Goal: Task Accomplishment & Management: Manage account settings

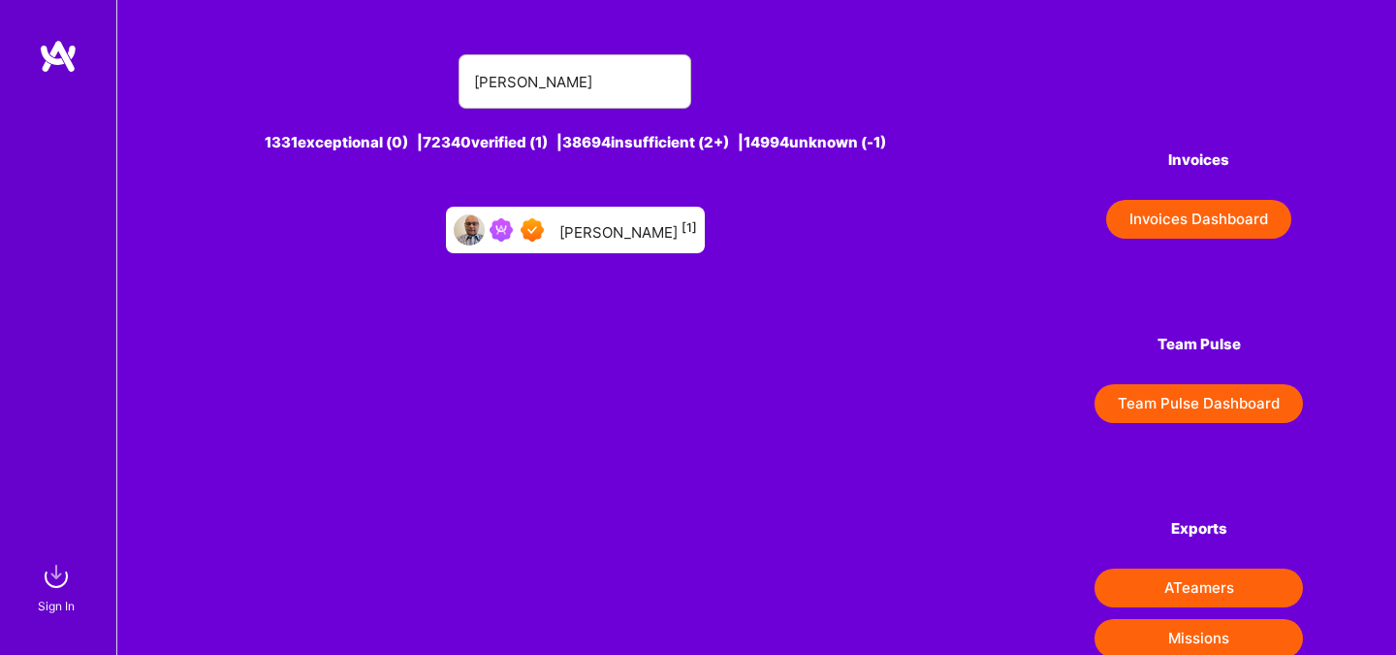
click at [625, 78] on input "pratik Biswas" at bounding box center [575, 81] width 202 height 49
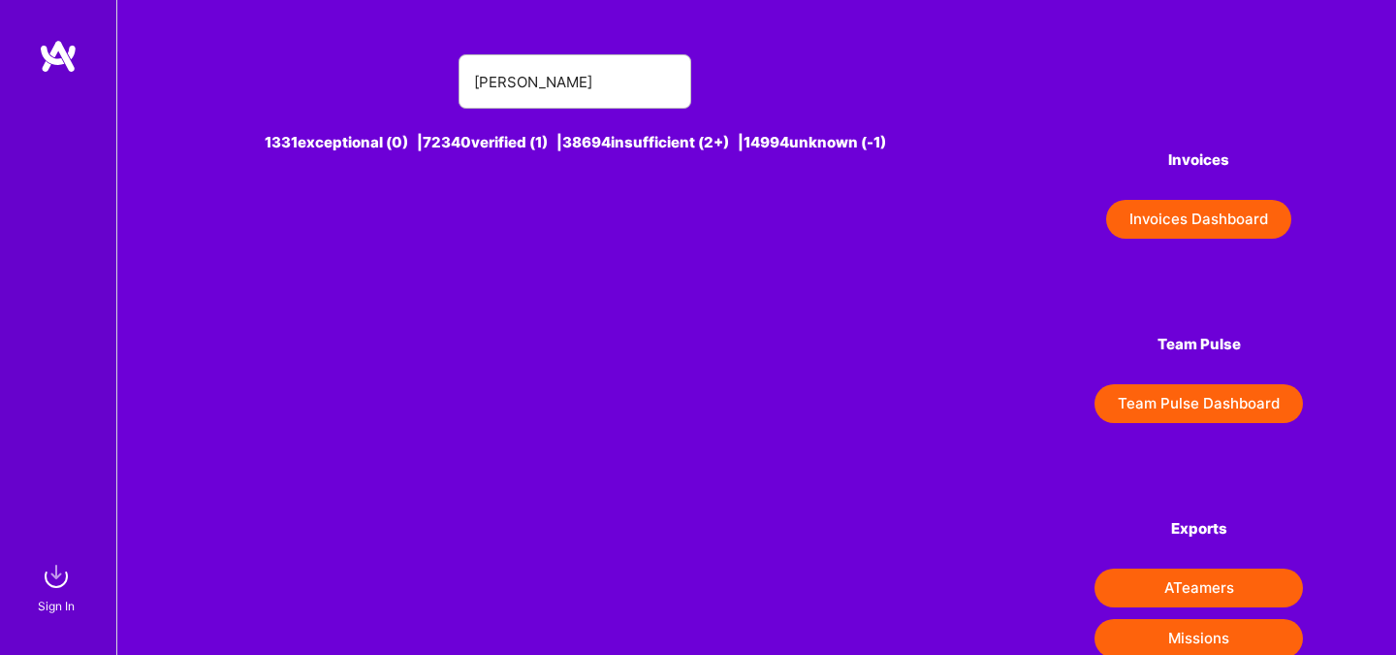
type input "Lars Artmann"
click at [61, 571] on img at bounding box center [56, 576] width 39 height 39
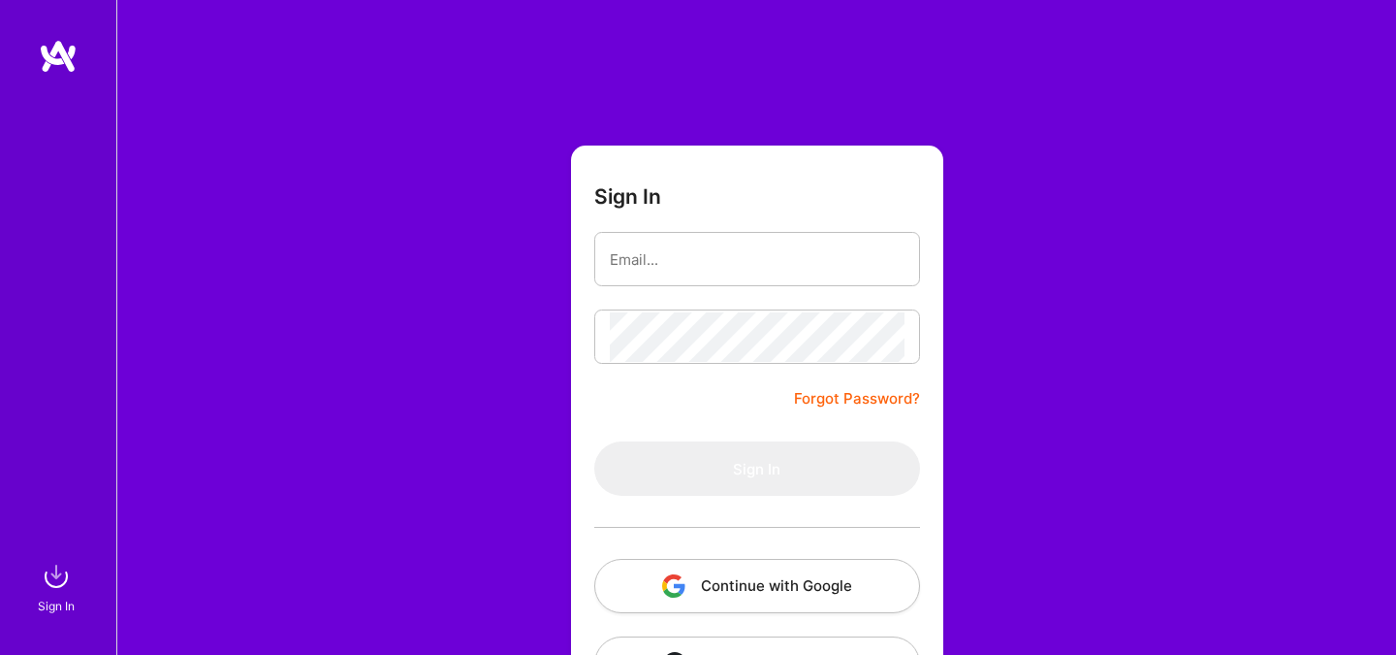
click at [689, 566] on button "Continue with Google" at bounding box center [757, 586] width 326 height 54
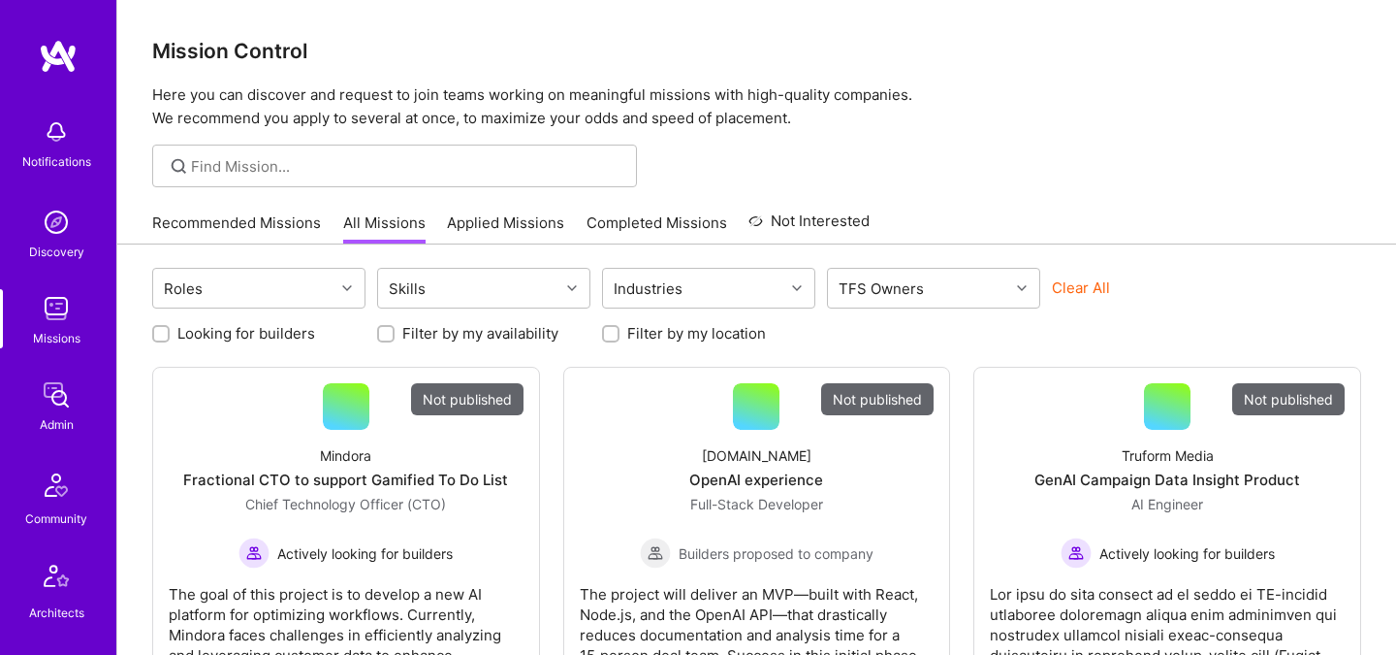
scroll to position [583, 0]
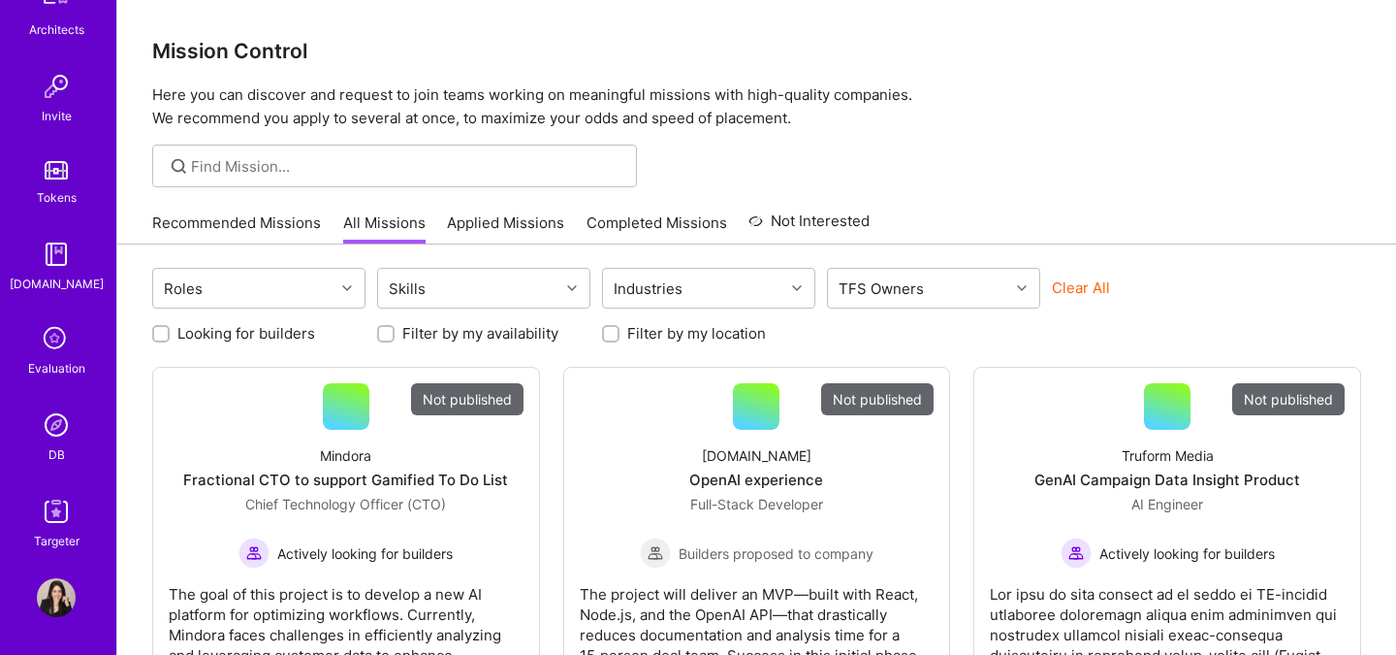
click at [44, 420] on img at bounding box center [56, 424] width 39 height 39
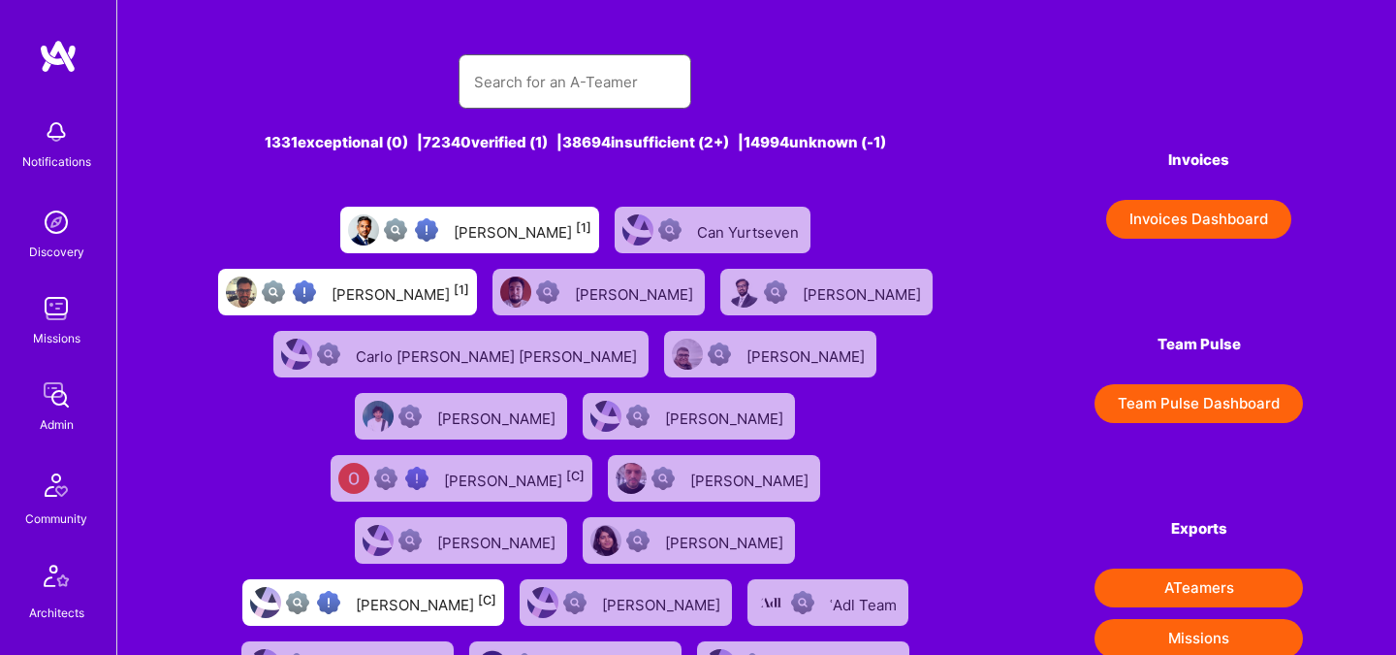
click at [547, 86] on input "text" at bounding box center [575, 81] width 202 height 49
paste input "Lars Artmann"
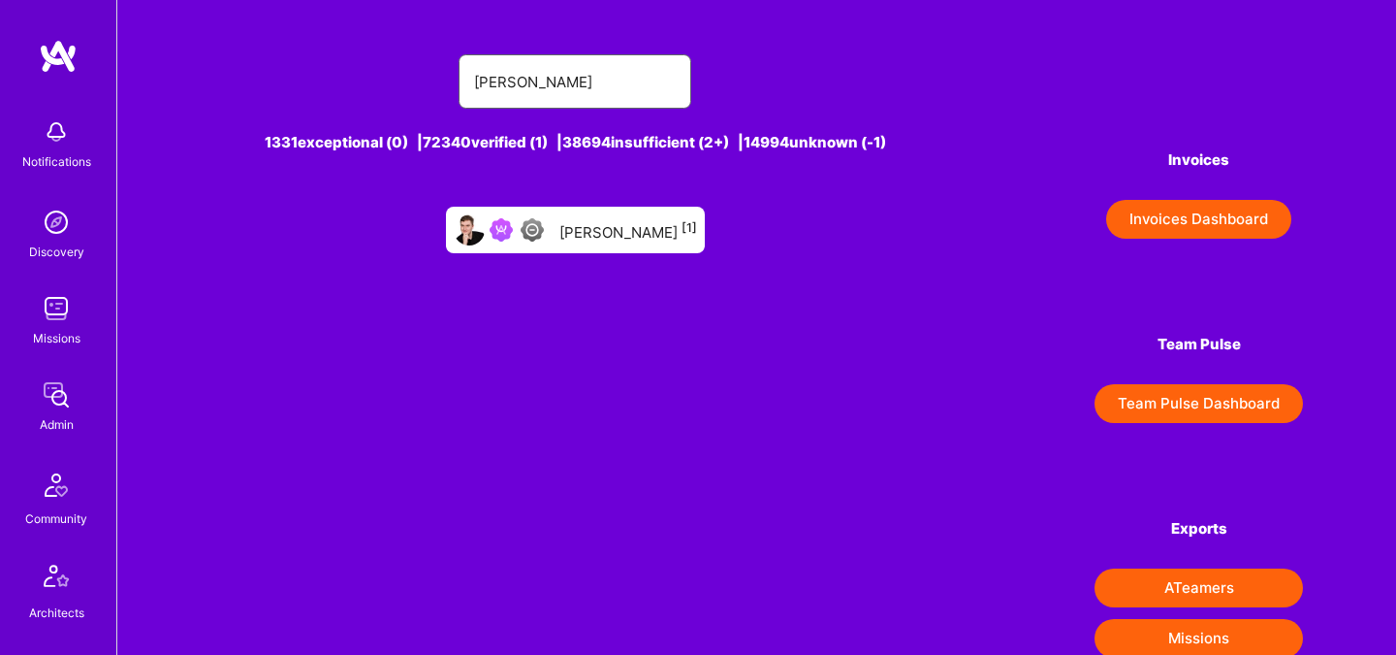
type input "Lars Artmann"
click at [623, 226] on div "Lars Artmann [1]" at bounding box center [629, 229] width 138 height 25
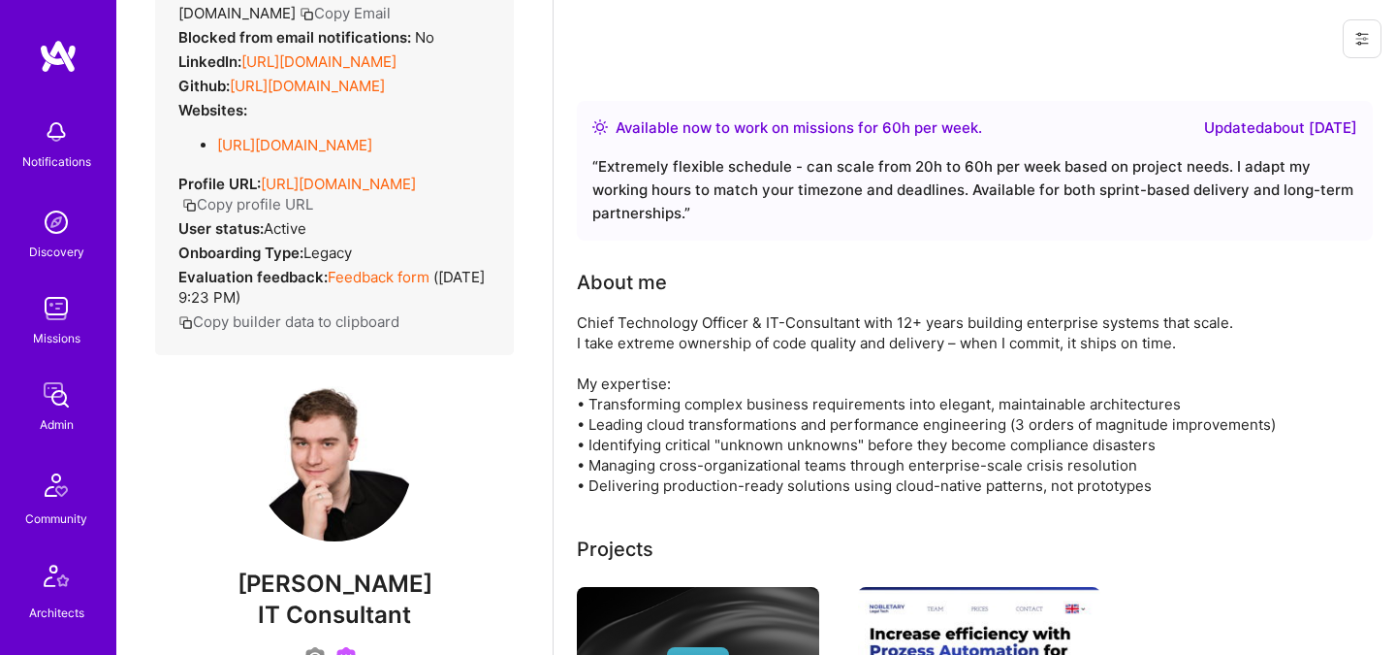
scroll to position [273, 0]
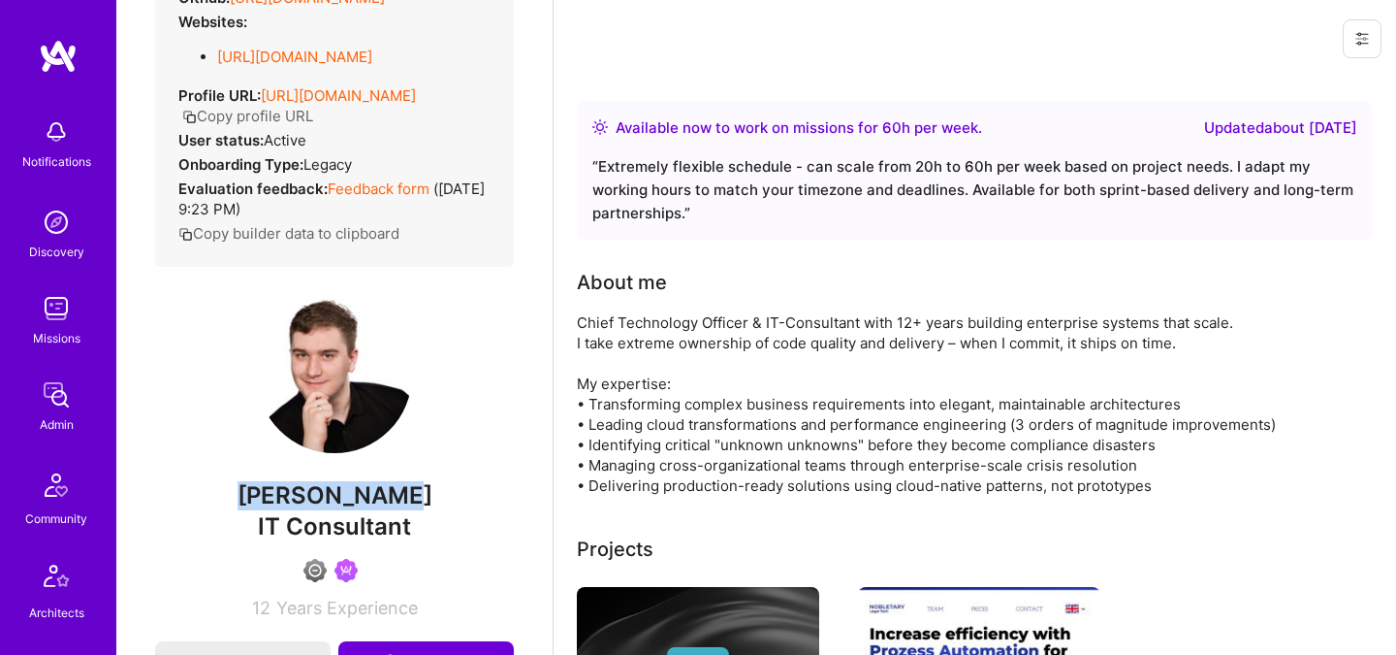
drag, startPoint x: 264, startPoint y: 493, endPoint x: 427, endPoint y: 486, distance: 163.1
click at [430, 490] on span "Lars Artmann" at bounding box center [334, 495] width 359 height 29
copy span "Lars Artmann"
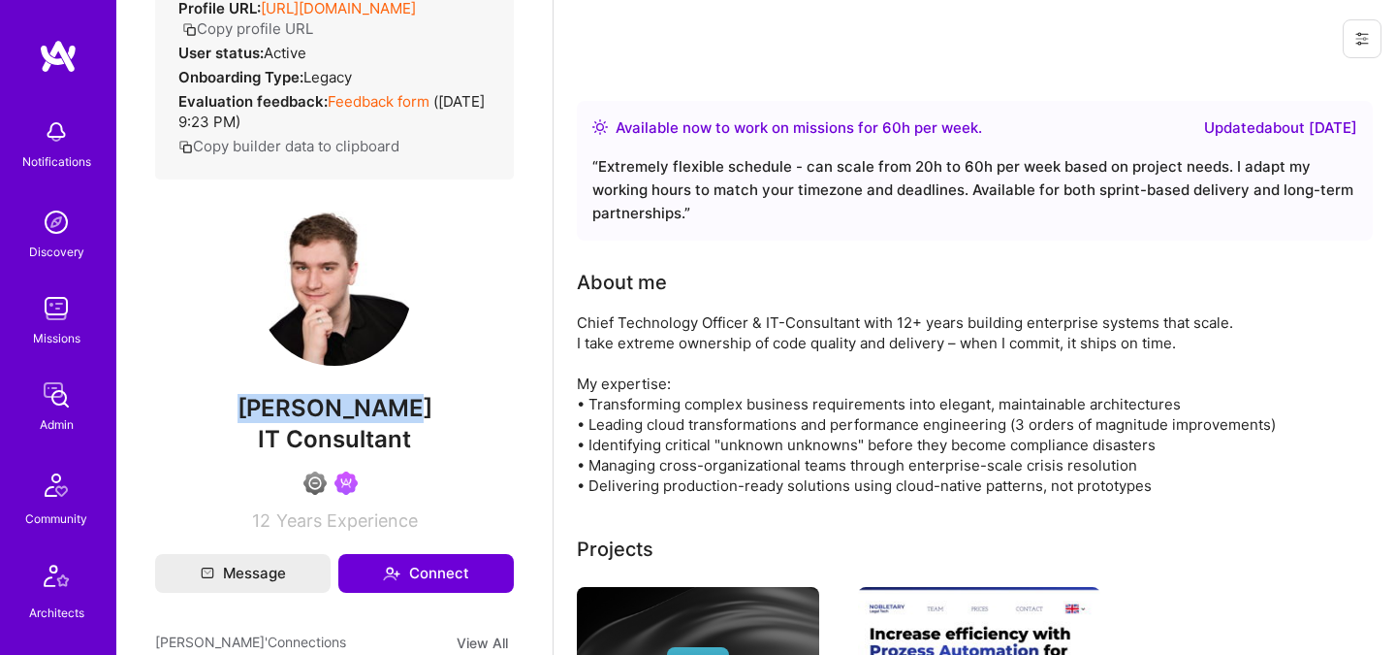
scroll to position [0, 0]
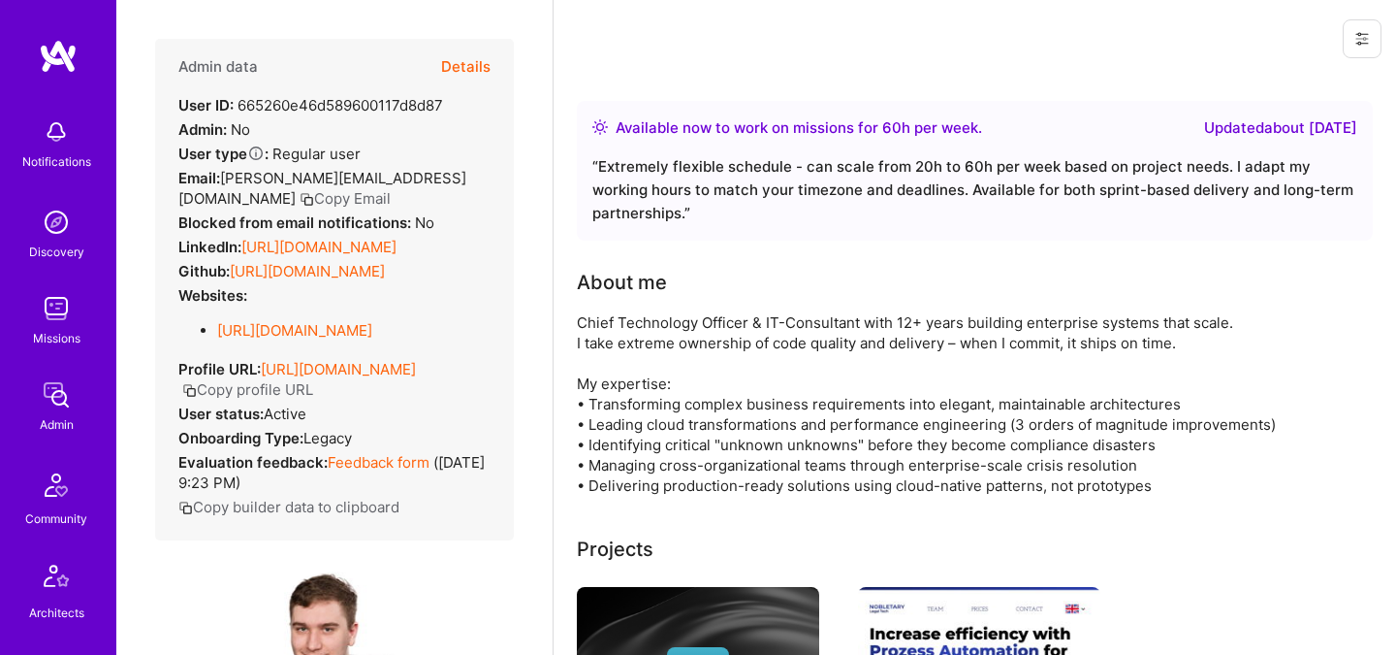
click at [470, 74] on button "Details" at bounding box center [465, 67] width 49 height 56
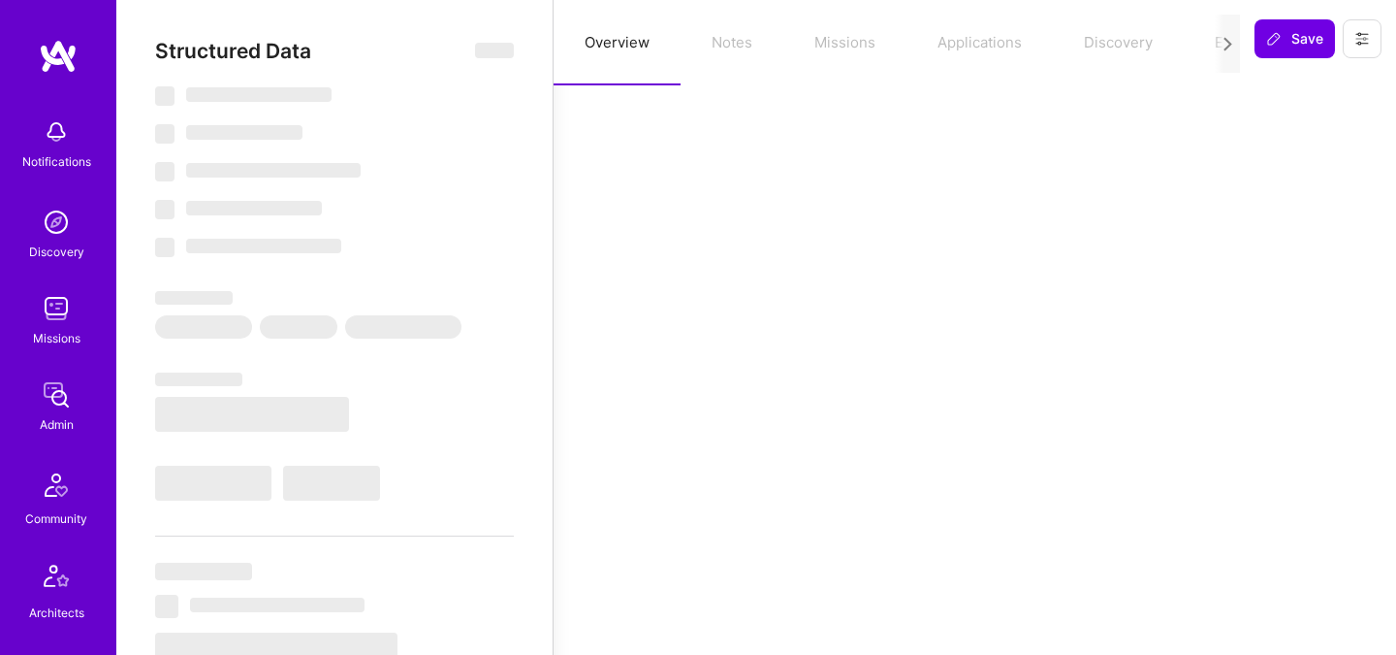
select select "Right Now"
select select "4"
select select "6"
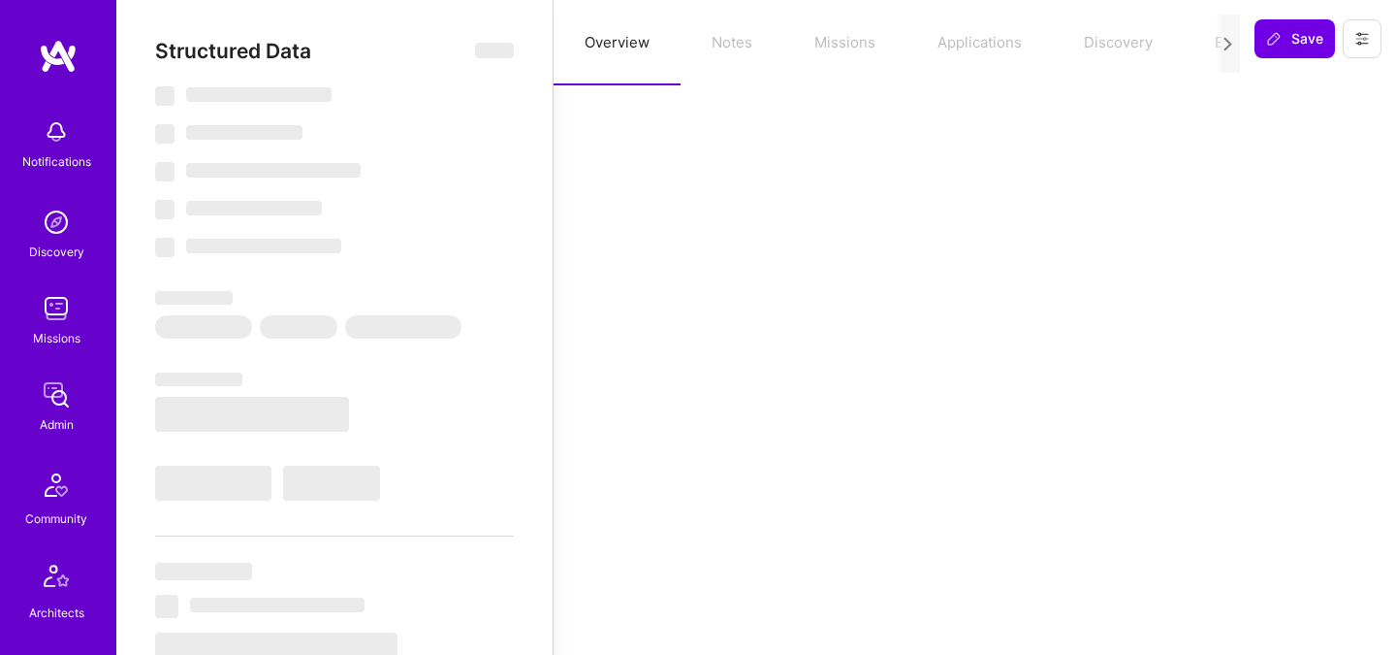
select select "US"
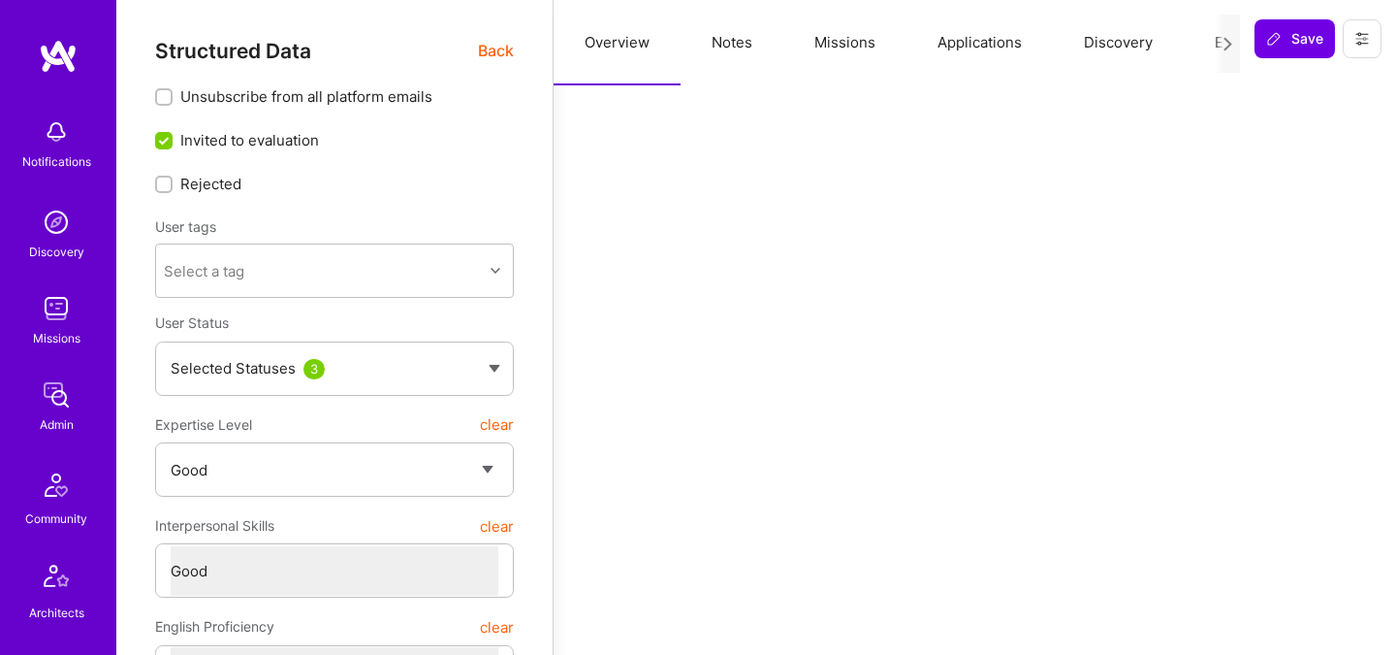
click at [739, 38] on button "Notes" at bounding box center [732, 42] width 103 height 85
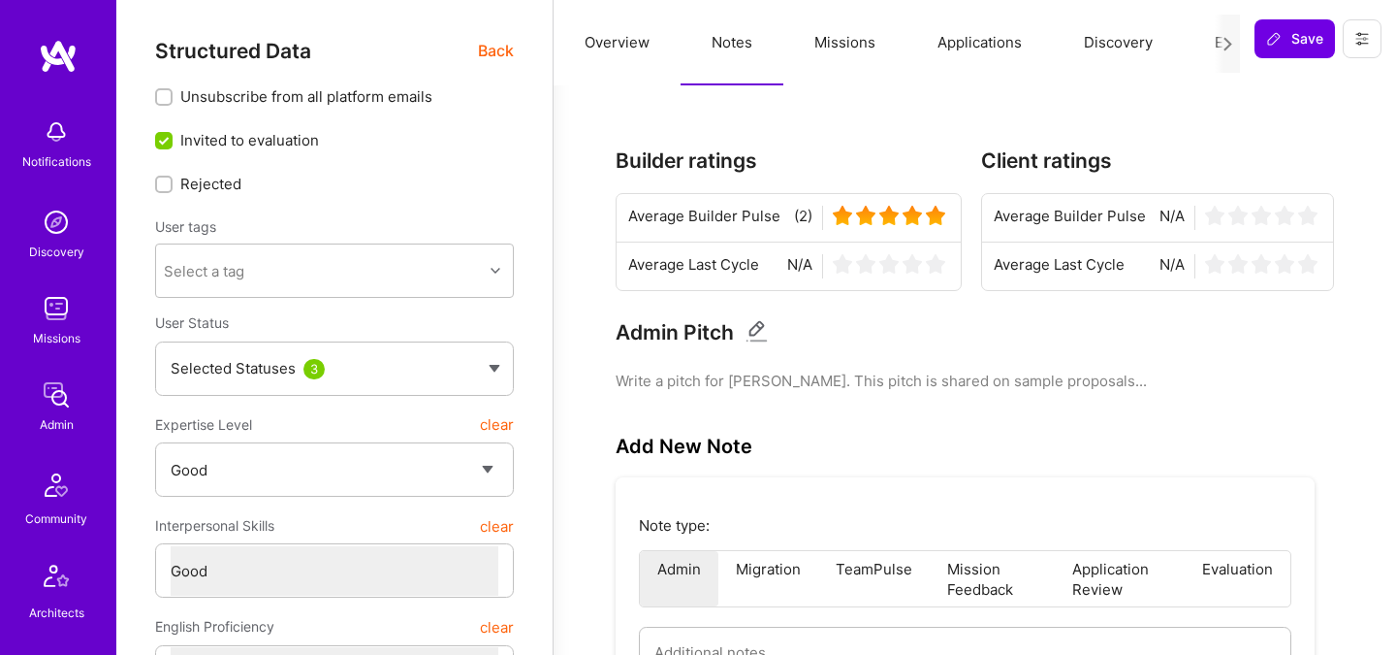
click at [502, 48] on span "Back" at bounding box center [496, 51] width 36 height 24
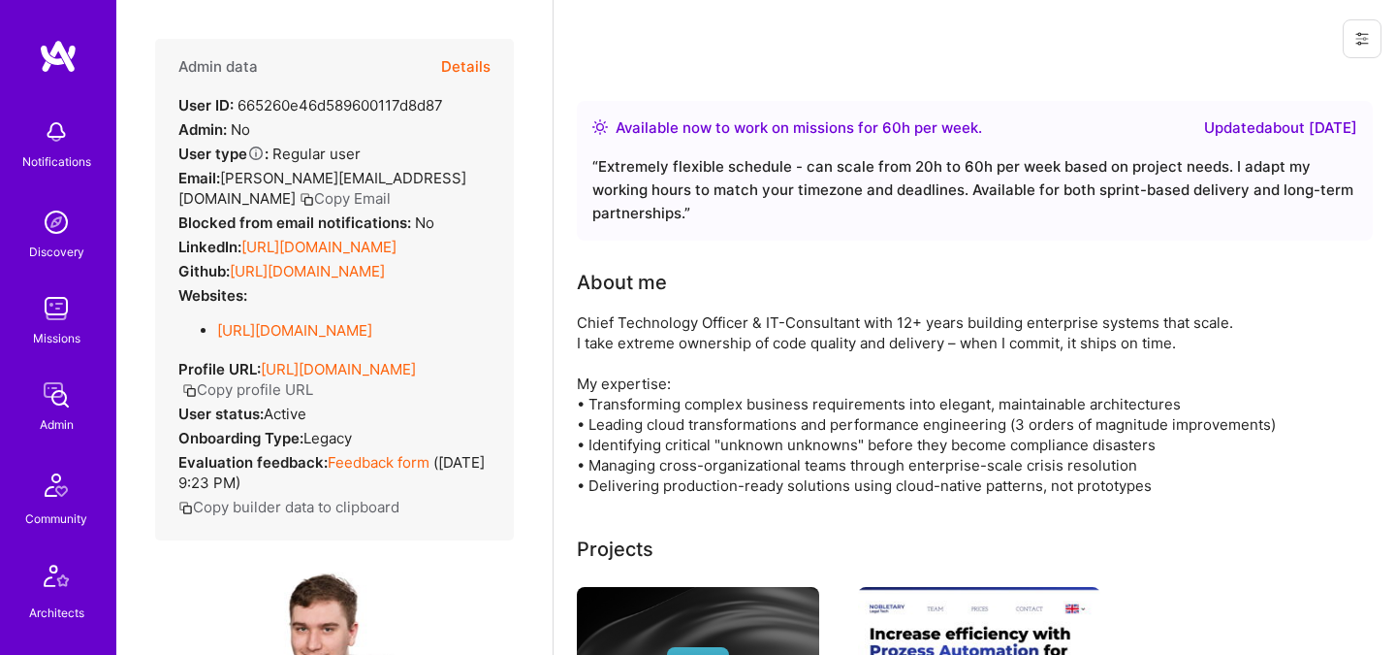
click at [467, 72] on button "Details" at bounding box center [465, 67] width 49 height 56
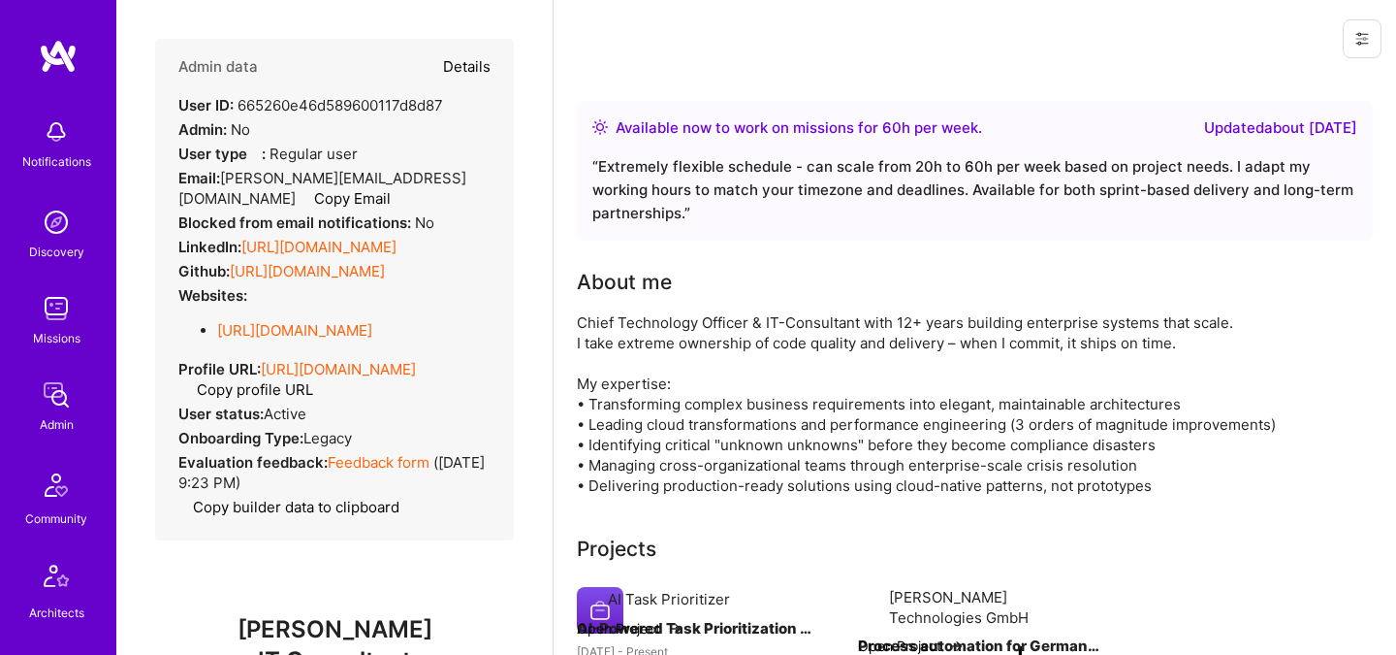
type textarea "x"
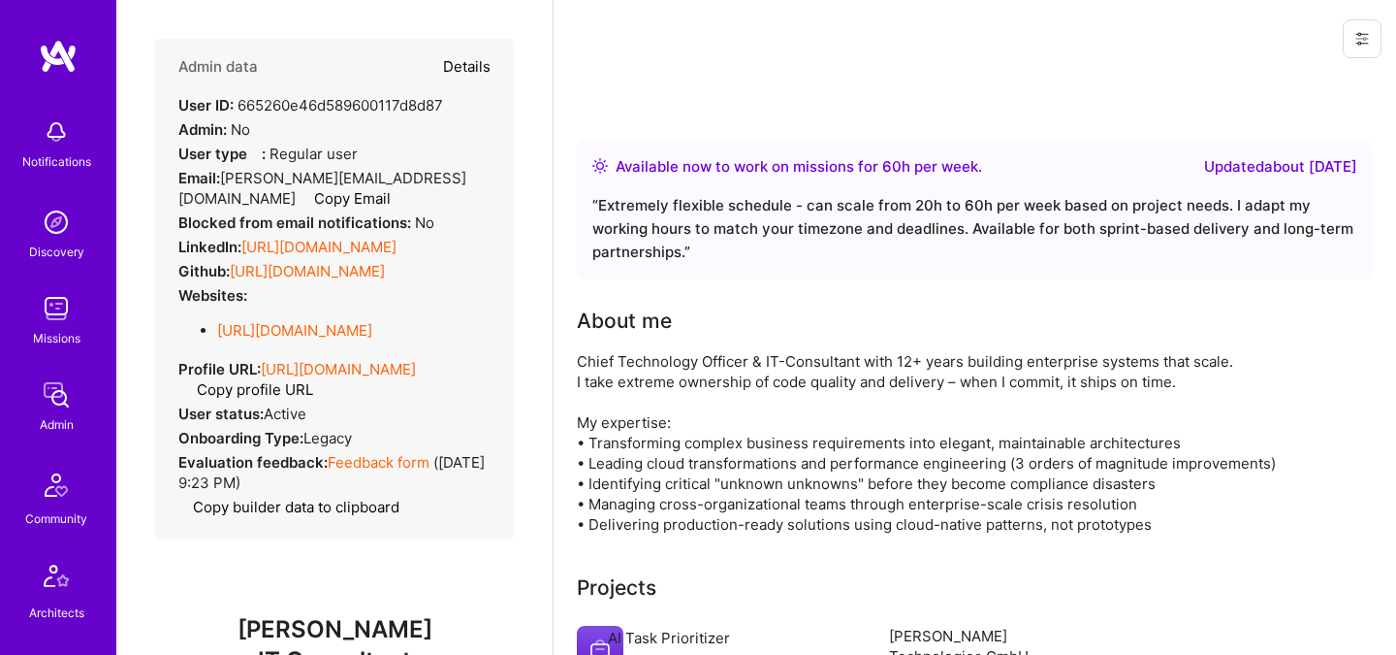
select select "4"
select select "6"
select select "US"
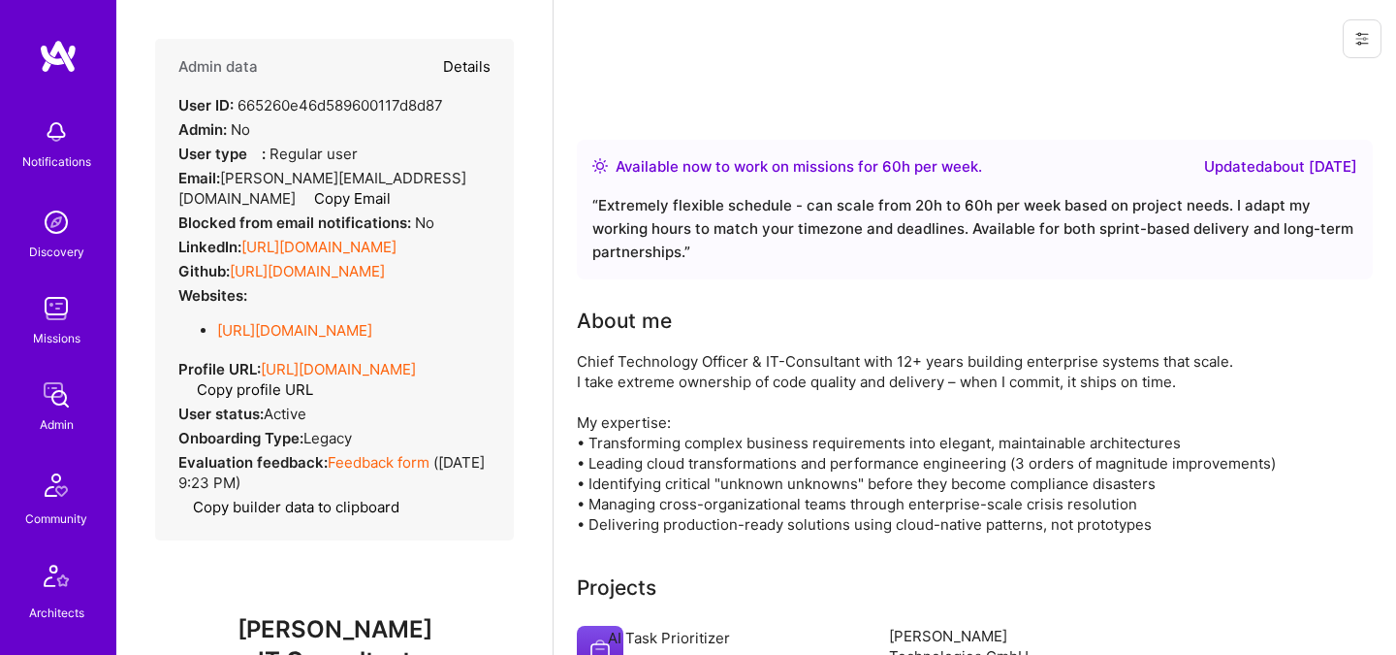
select select "Right Now"
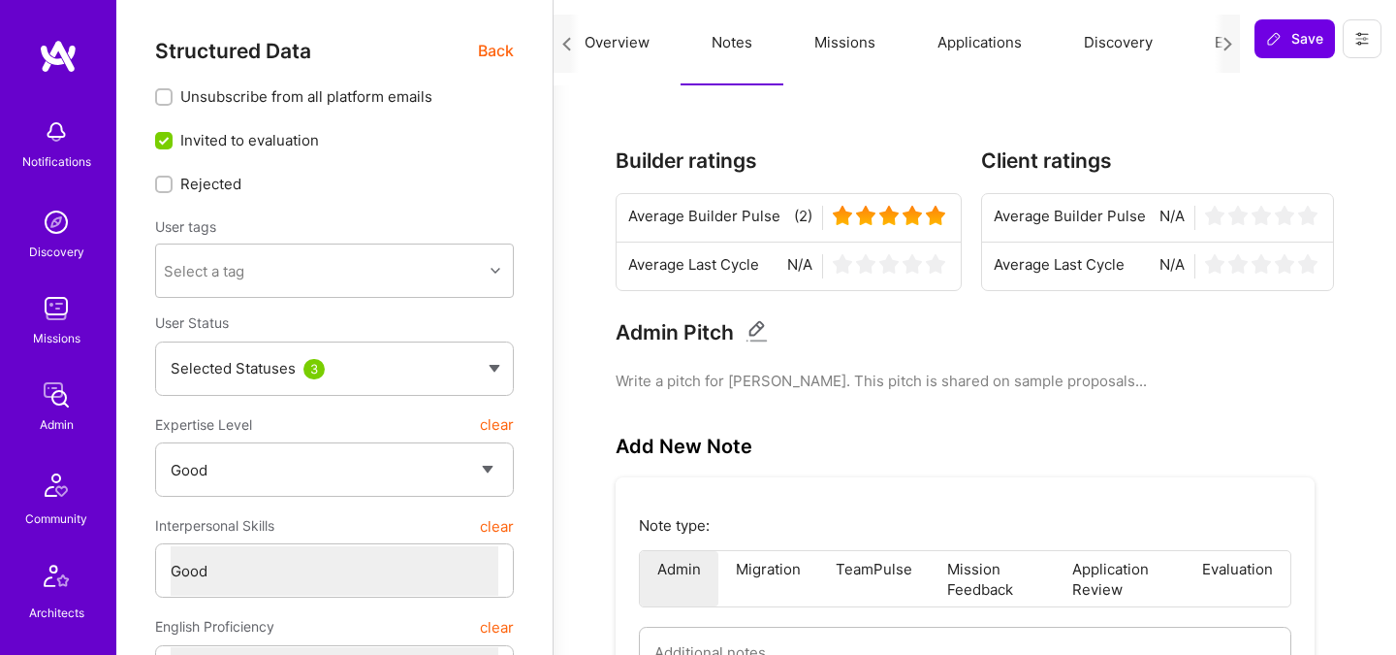
scroll to position [0, 74]
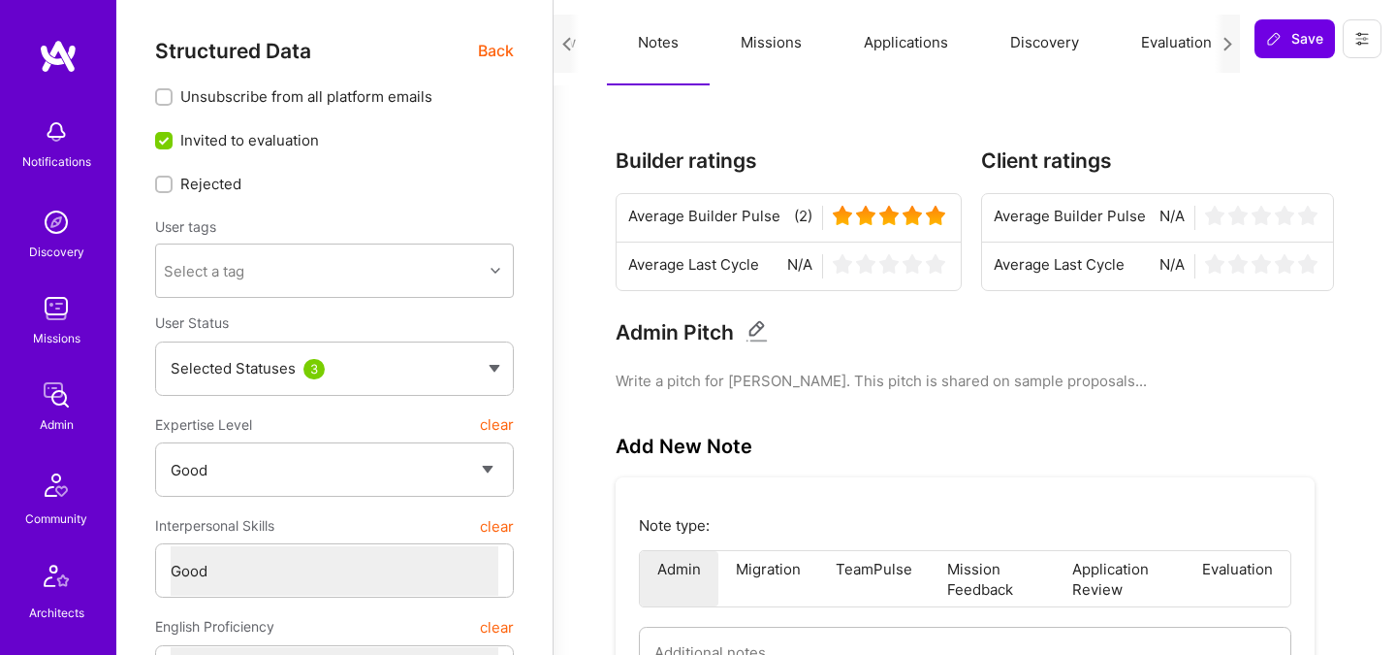
click at [1163, 45] on button "Evaluation" at bounding box center [1176, 42] width 133 height 85
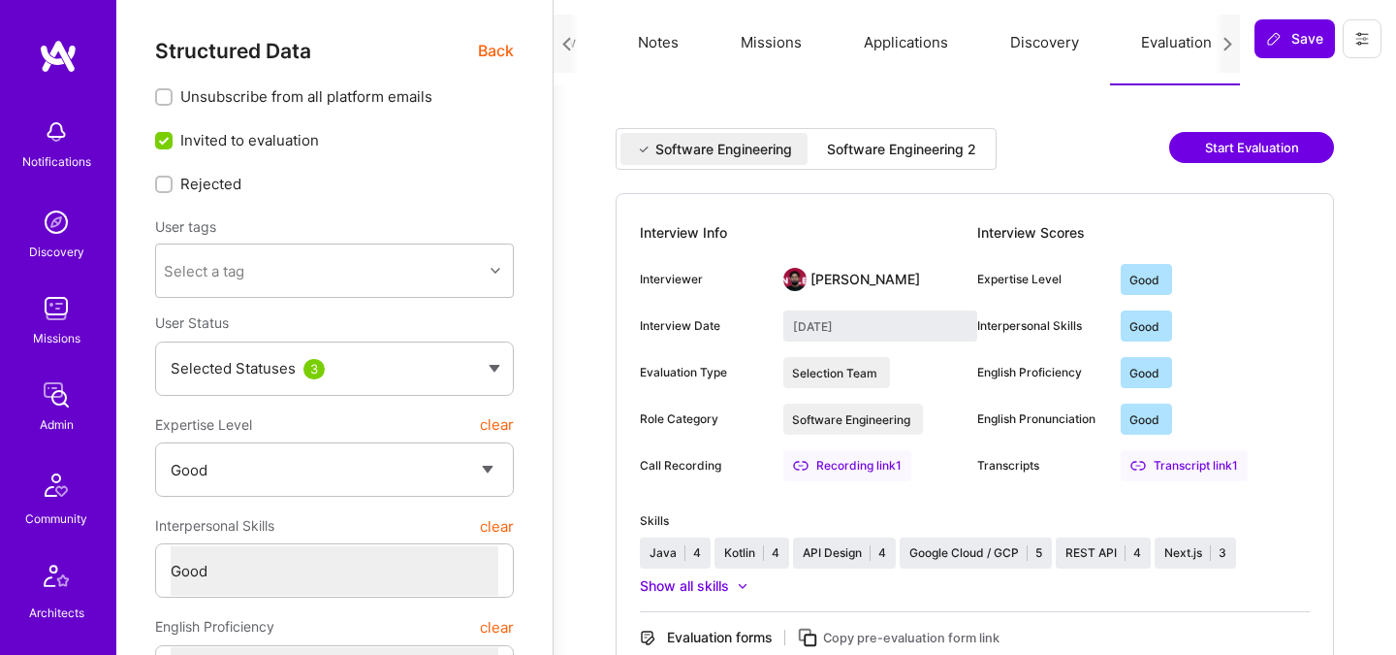
click at [761, 160] on div "Software Engineering" at bounding box center [714, 149] width 187 height 32
click at [753, 147] on div "Software Engineering" at bounding box center [724, 149] width 137 height 19
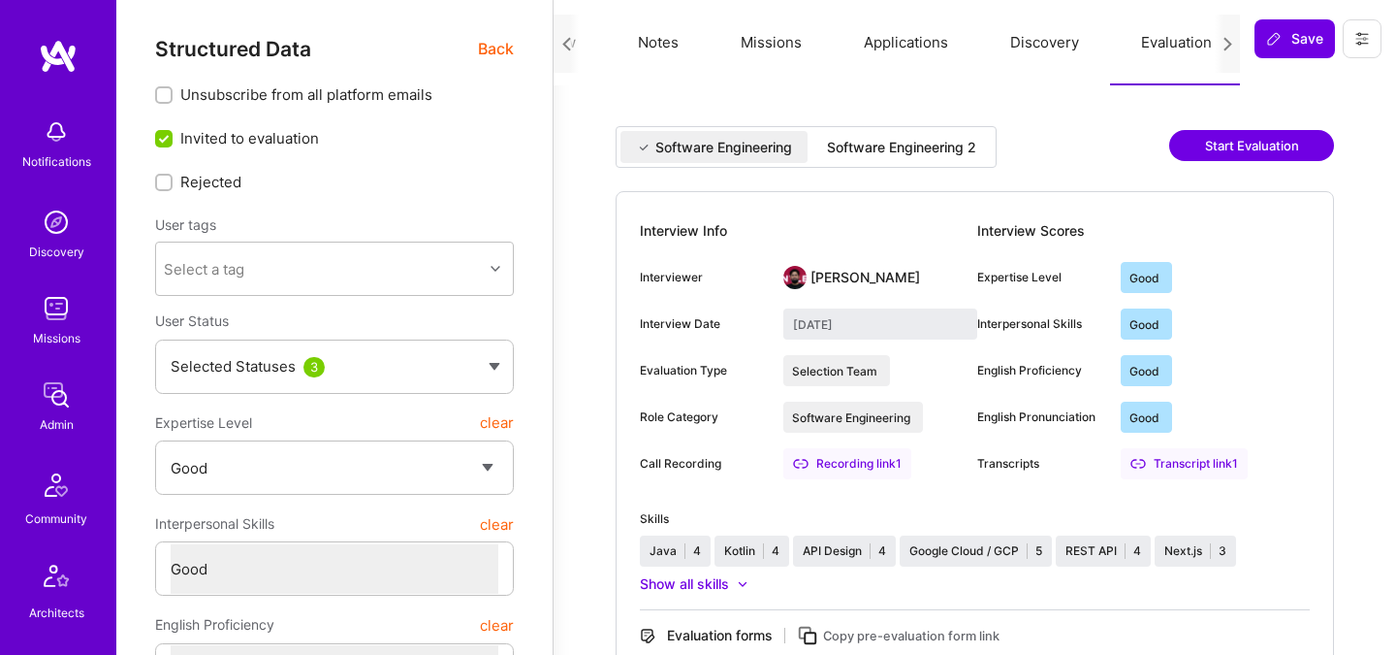
scroll to position [0, 0]
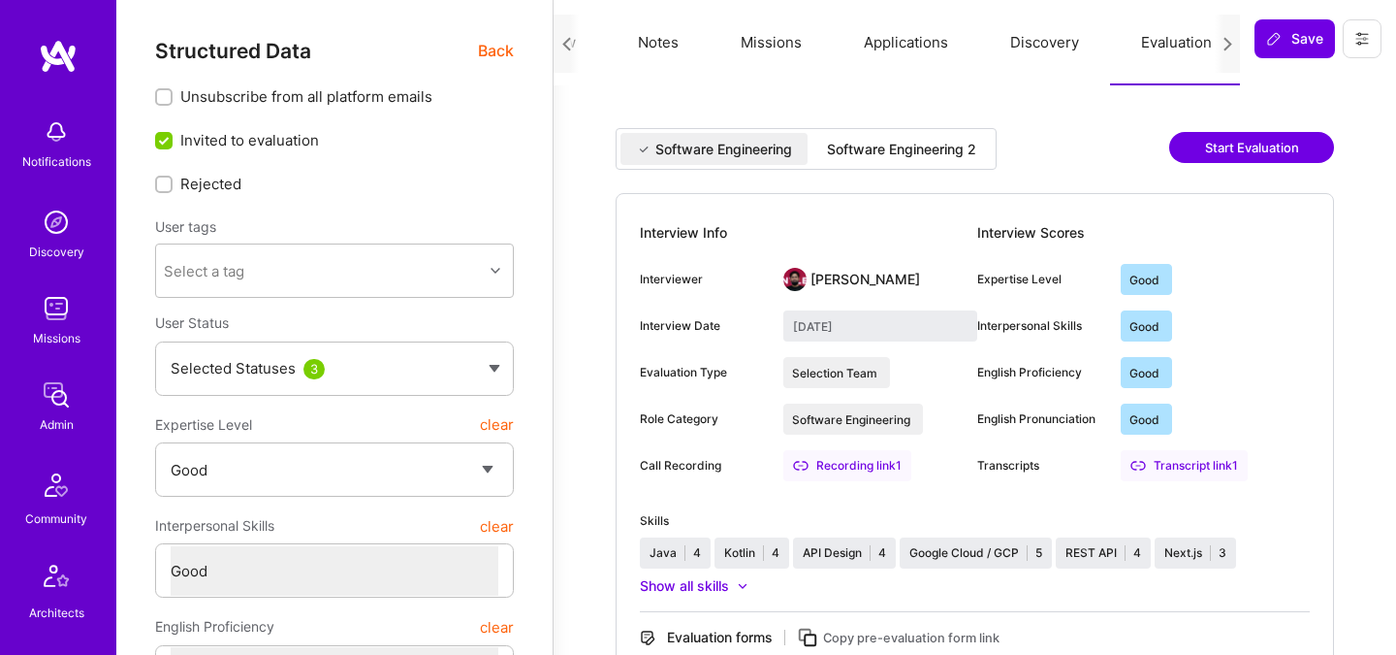
click at [904, 152] on div "Software Engineering 2" at bounding box center [901, 149] width 149 height 19
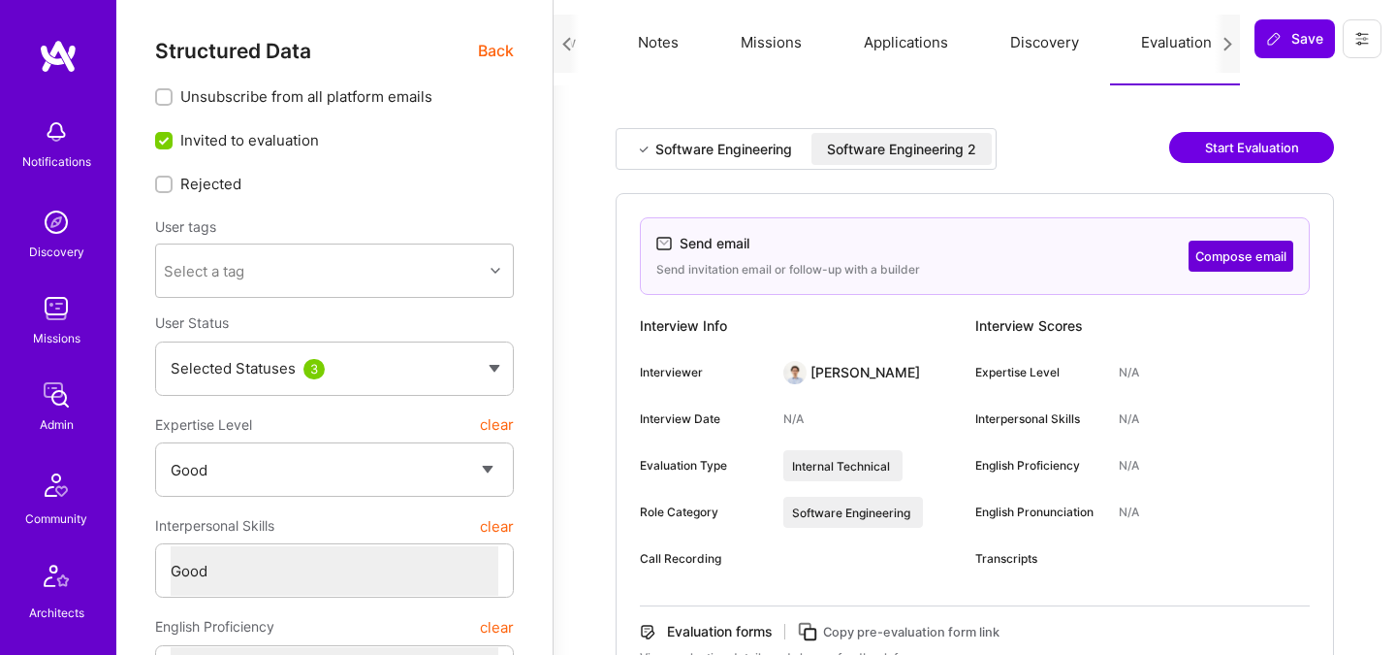
click at [767, 152] on div "Software Engineering" at bounding box center [724, 149] width 137 height 19
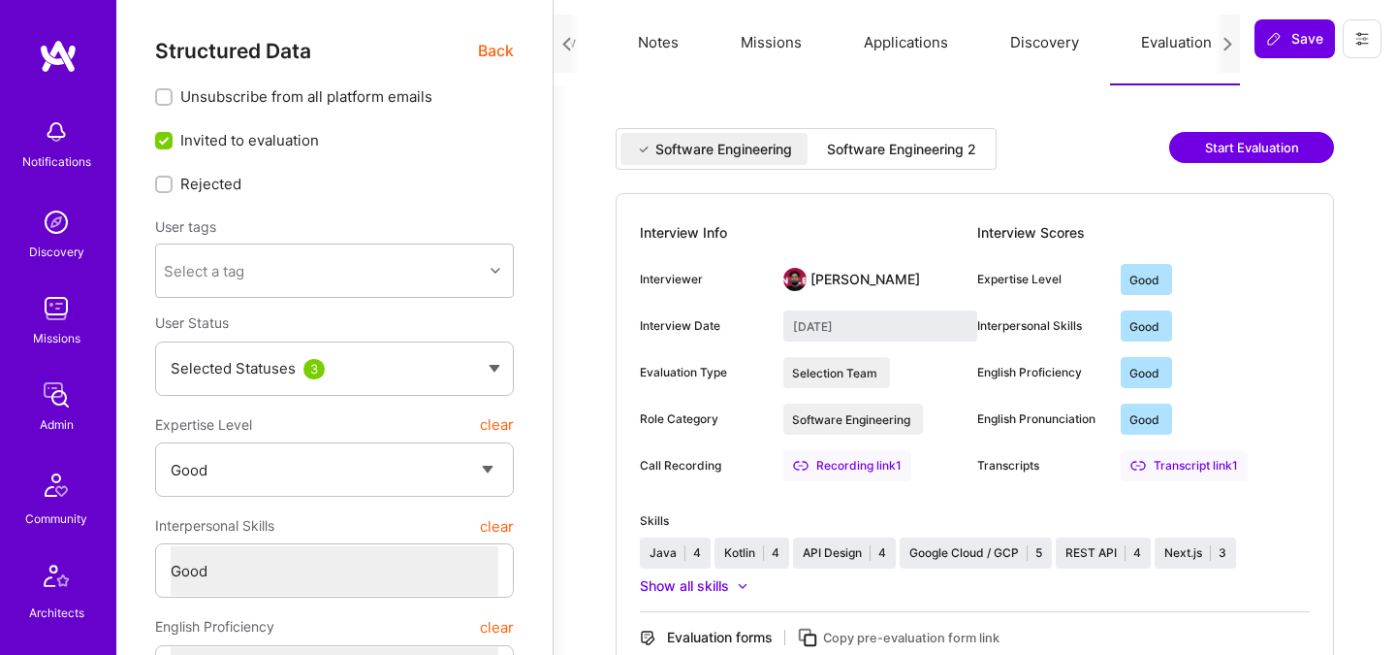
click at [851, 165] on div "Software Engineering Software Engineering 2" at bounding box center [806, 149] width 381 height 42
click at [857, 146] on div "Software Engineering 2" at bounding box center [901, 149] width 149 height 19
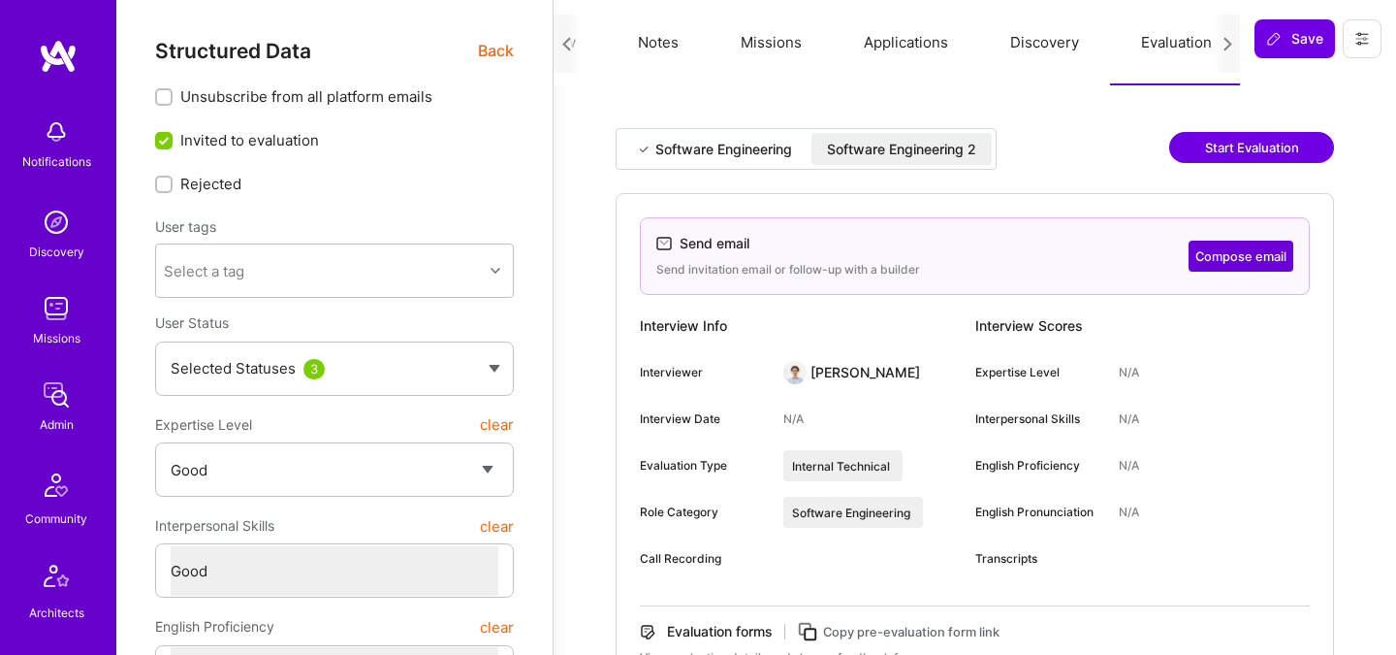
scroll to position [583, 0]
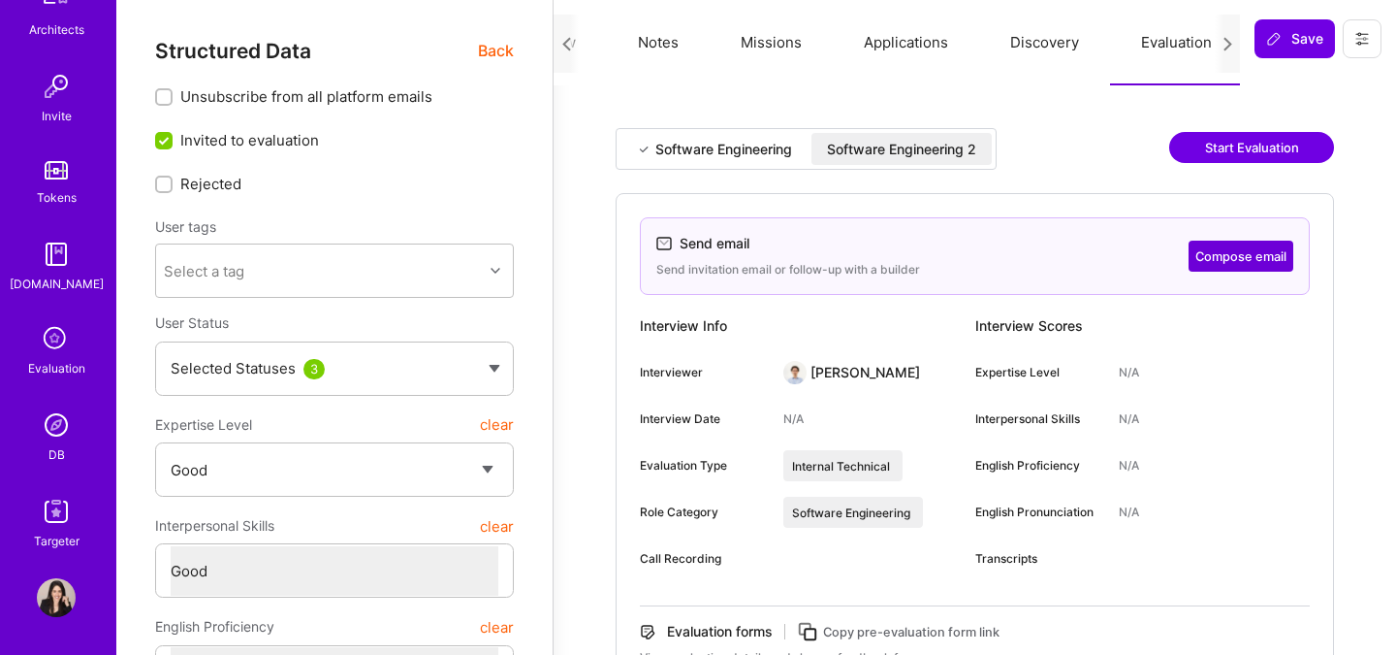
click at [52, 370] on div "Evaluation" at bounding box center [56, 368] width 57 height 20
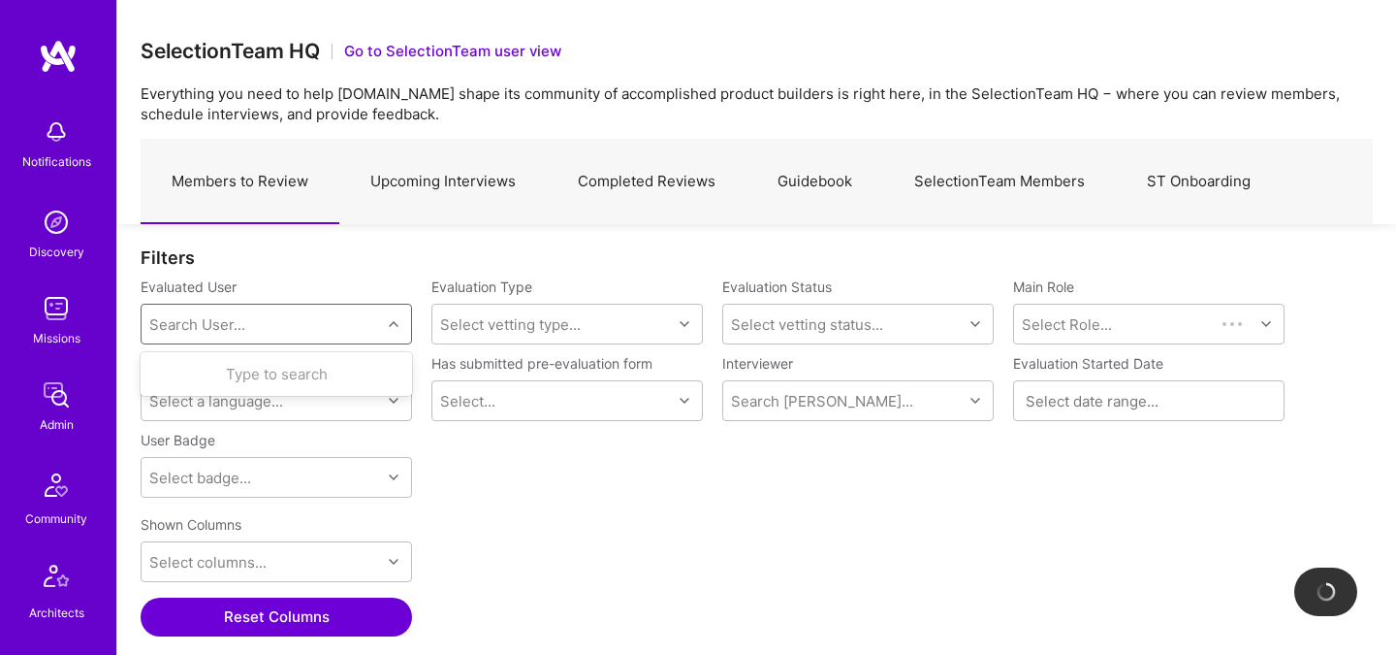
click at [310, 323] on div "Search User..." at bounding box center [262, 324] width 240 height 39
type input "lars"
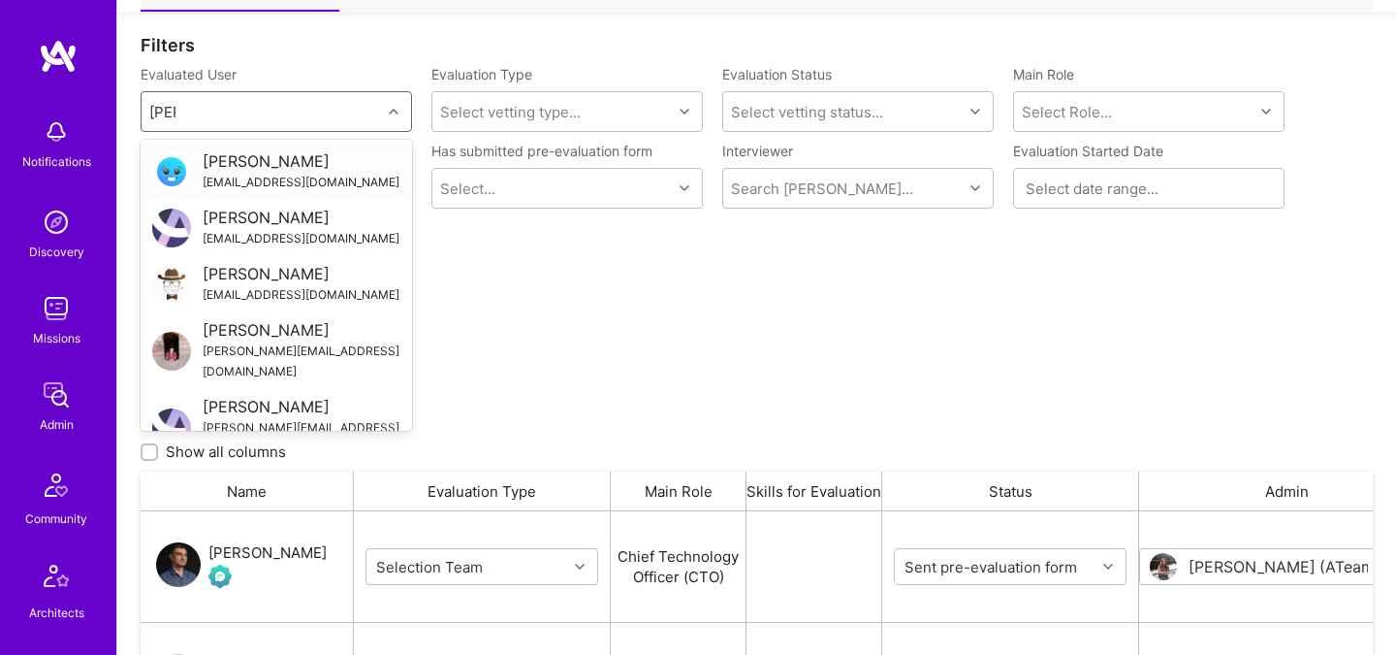
scroll to position [233, 0]
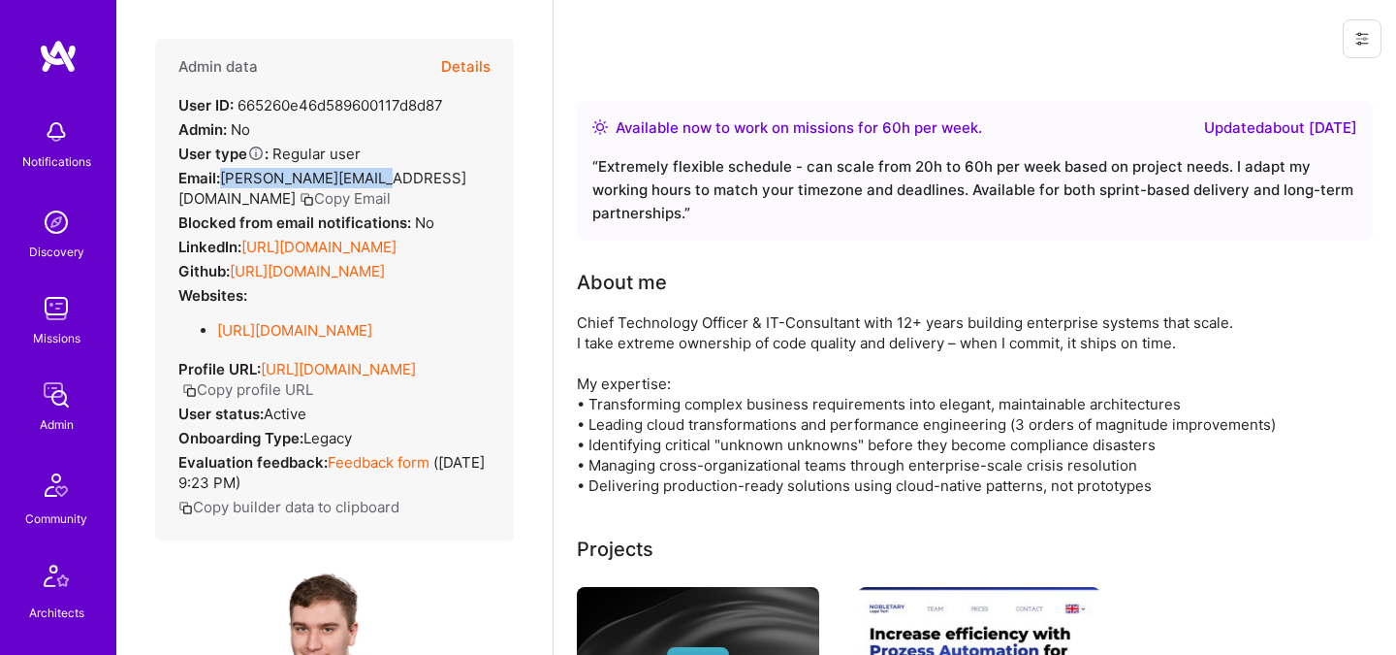
drag, startPoint x: 223, startPoint y: 175, endPoint x: 373, endPoint y: 179, distance: 150.4
click at [373, 179] on div "Email: lars@larsartmann.com Copy Email" at bounding box center [334, 188] width 312 height 41
copy span "lars@larsartmann.com"
click at [391, 188] on button "Copy Email" at bounding box center [345, 198] width 91 height 20
click at [465, 66] on button "Details" at bounding box center [465, 67] width 49 height 56
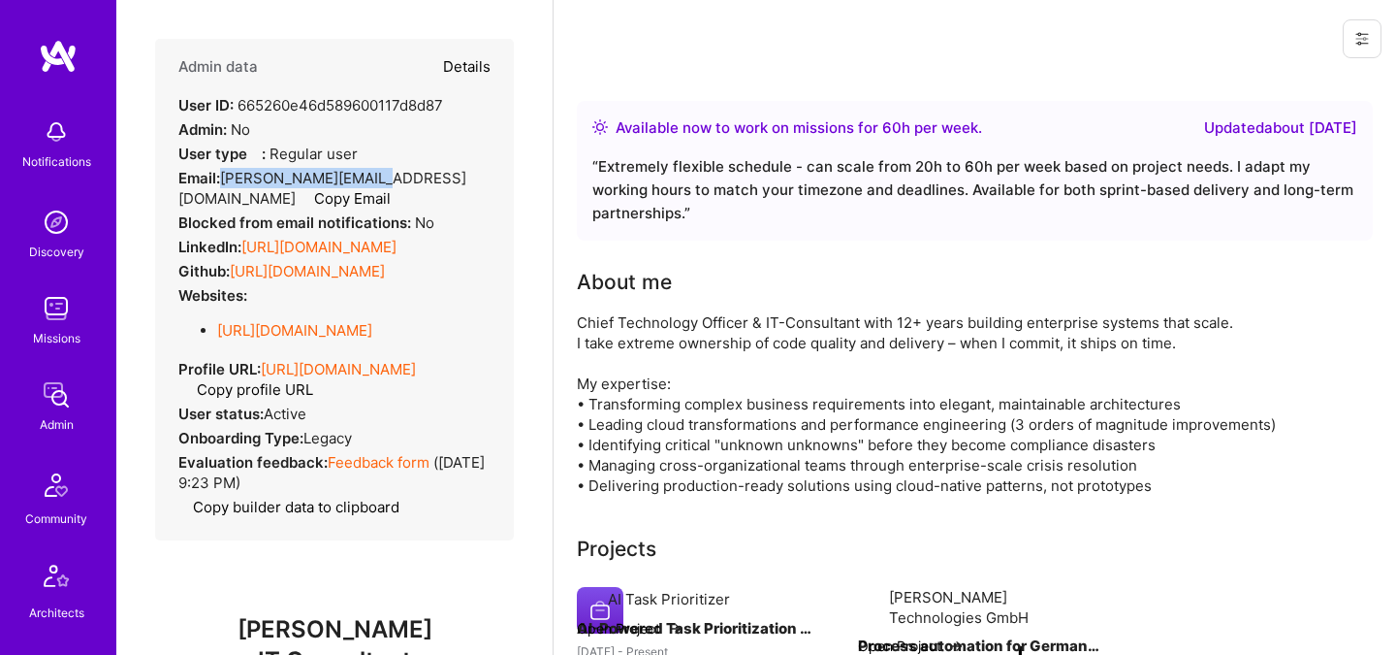
type textarea "x"
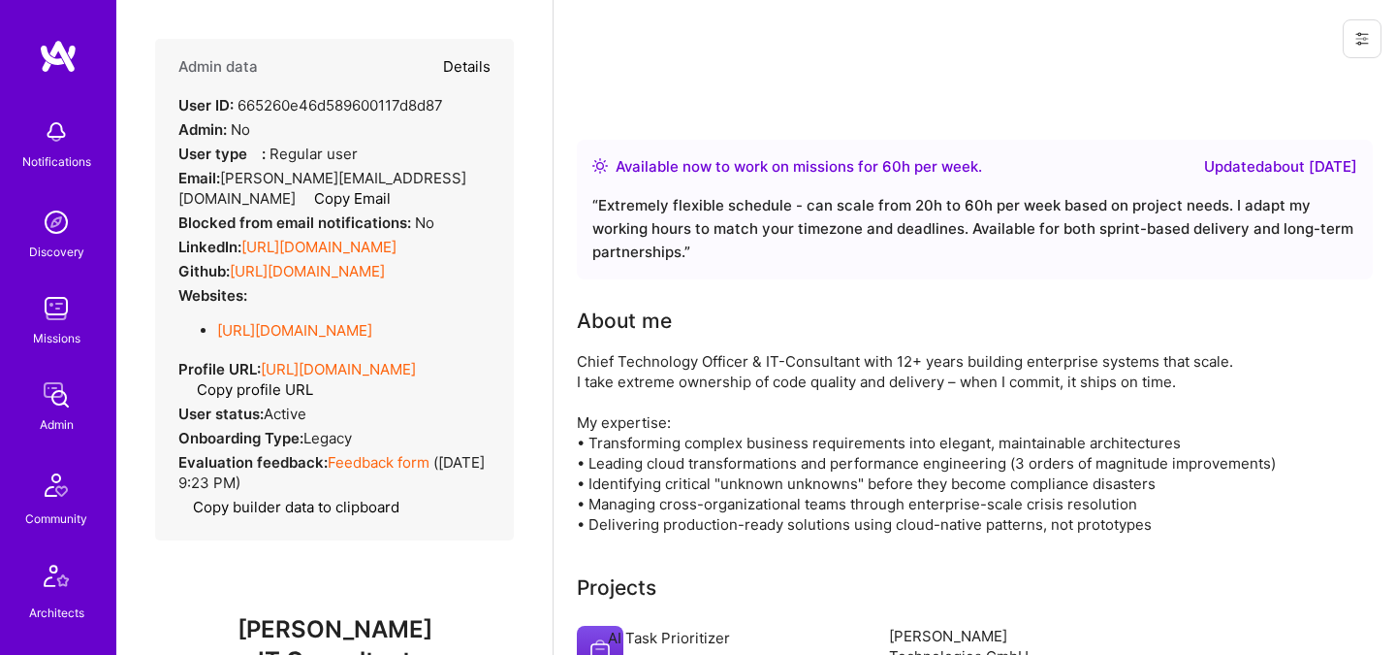
select select "4"
select select "6"
select select "US"
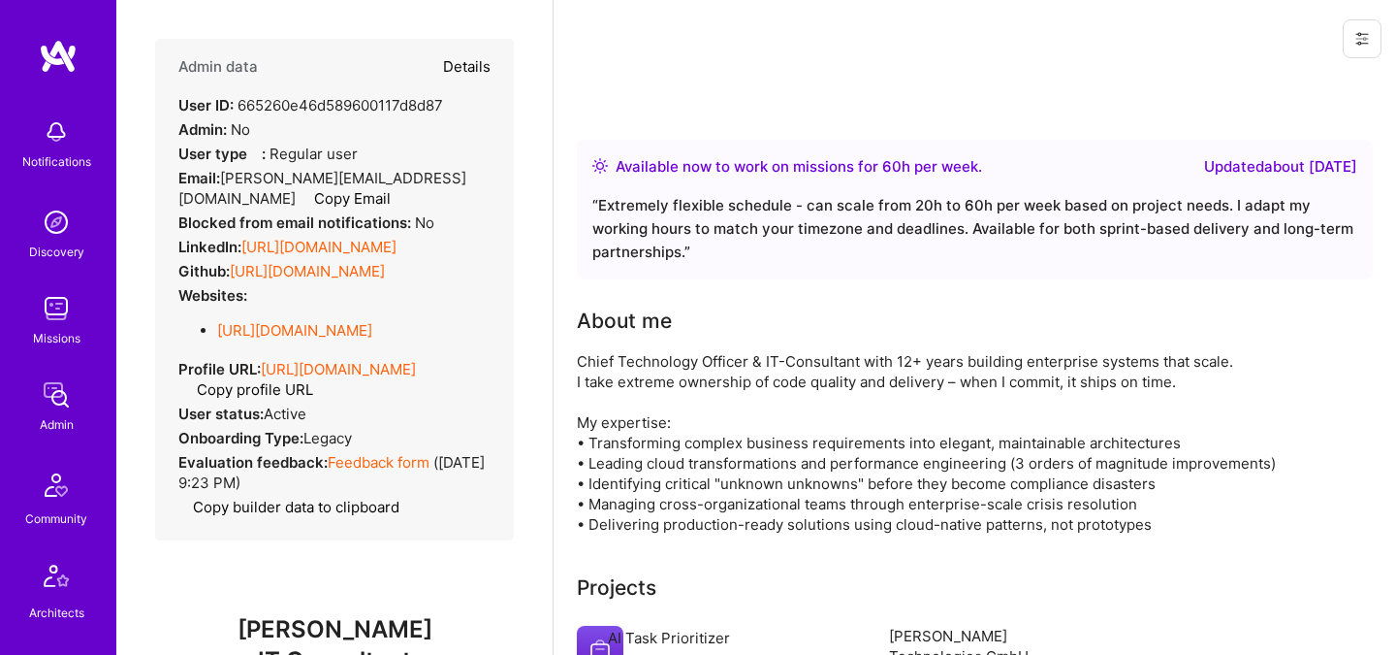
select select "Right Now"
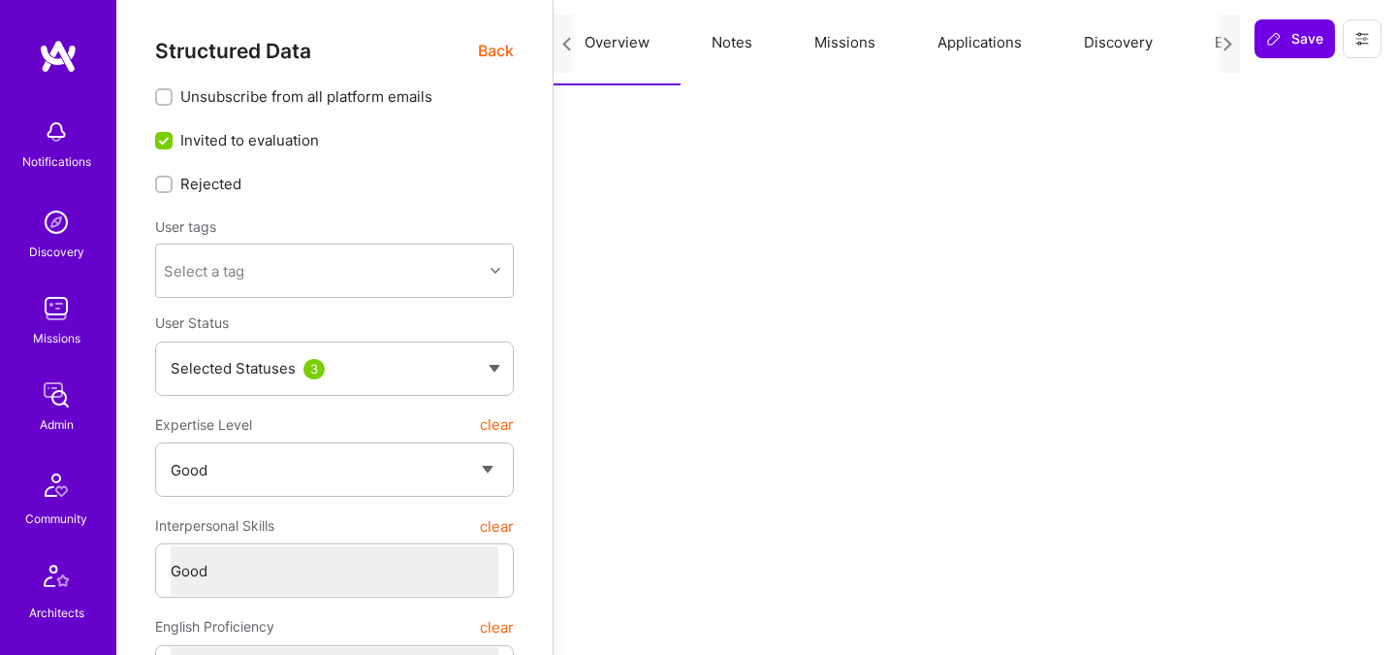
scroll to position [0, 74]
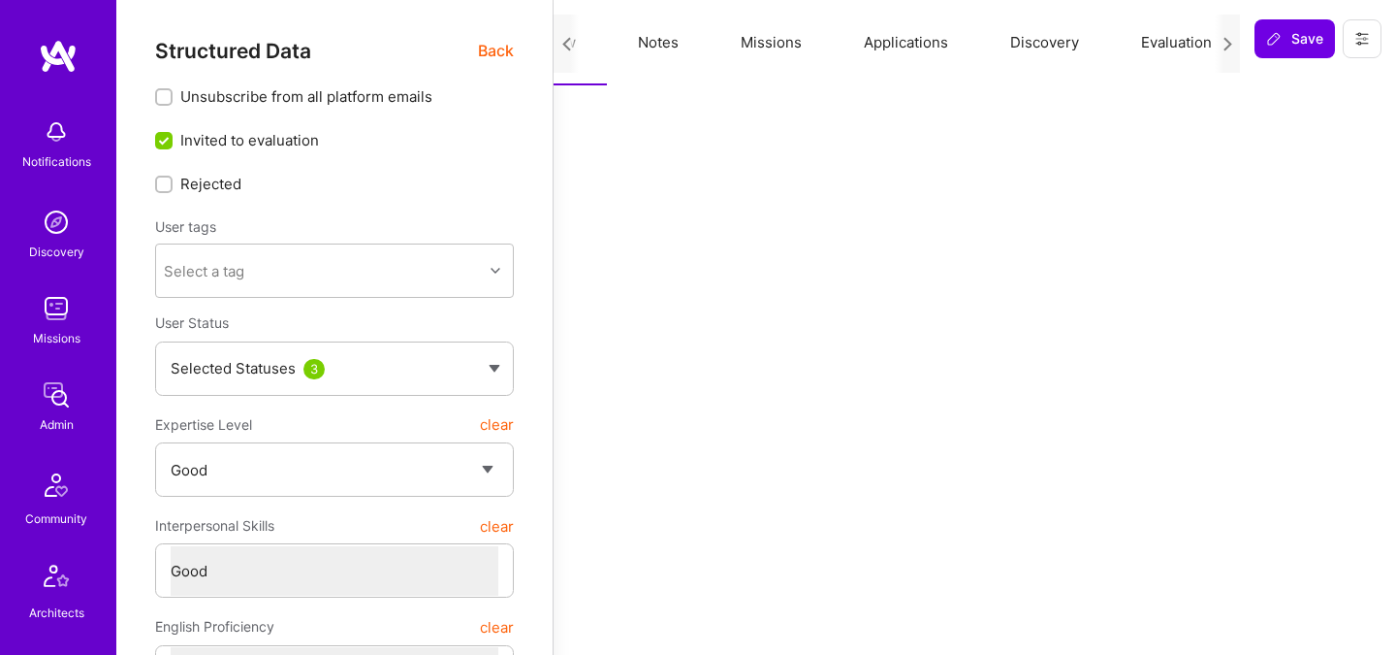
click at [1173, 57] on button "Evaluation" at bounding box center [1176, 42] width 133 height 85
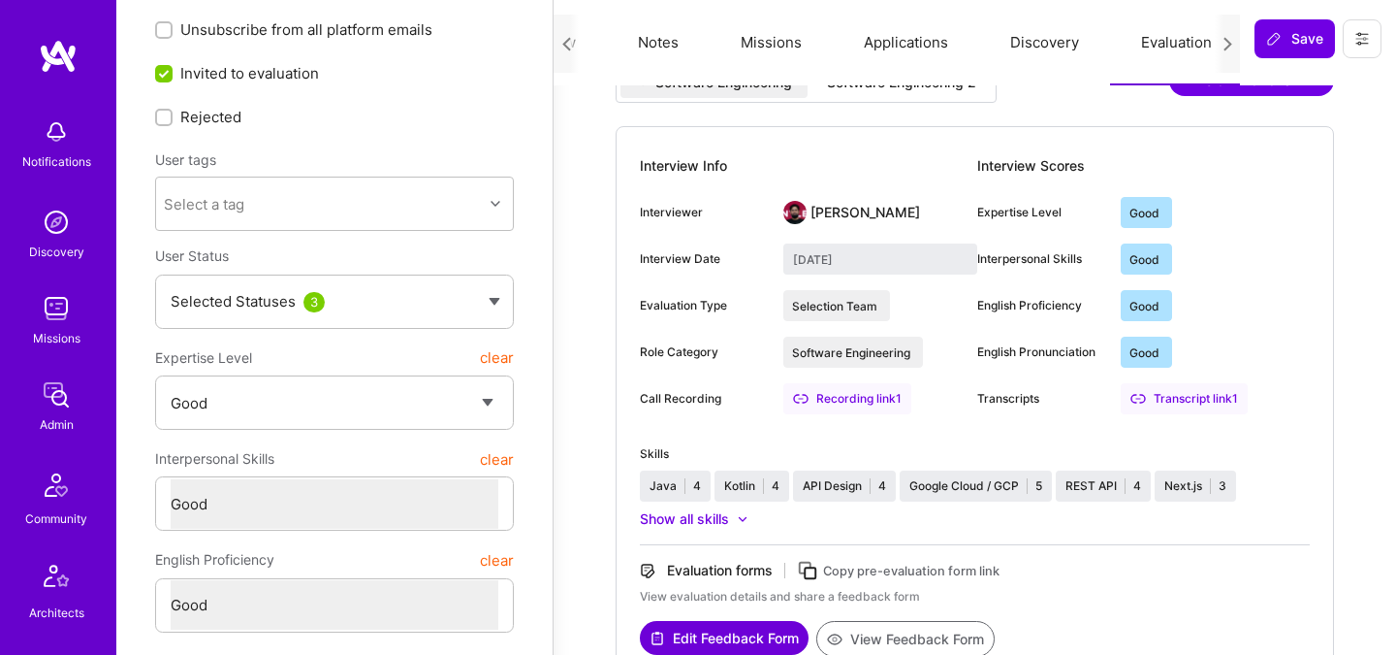
scroll to position [0, 0]
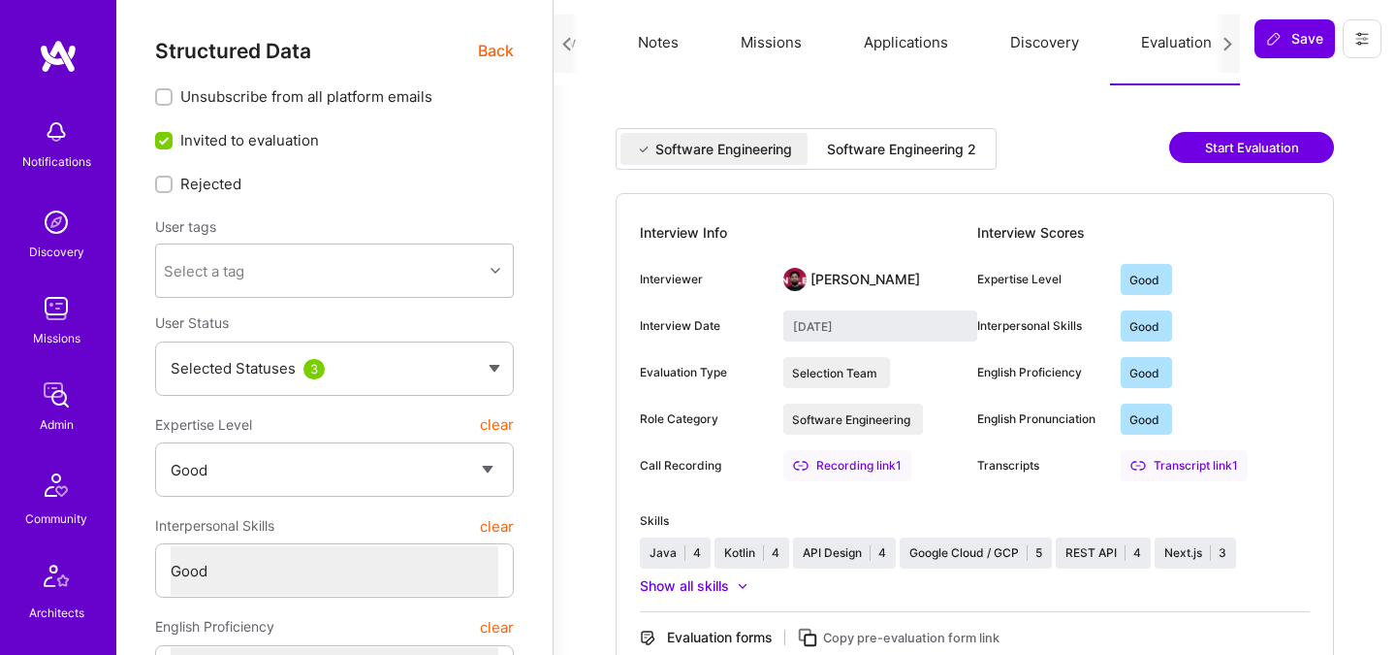
click at [497, 53] on span "Back" at bounding box center [496, 51] width 36 height 24
click at [491, 48] on span "Back" at bounding box center [496, 51] width 36 height 24
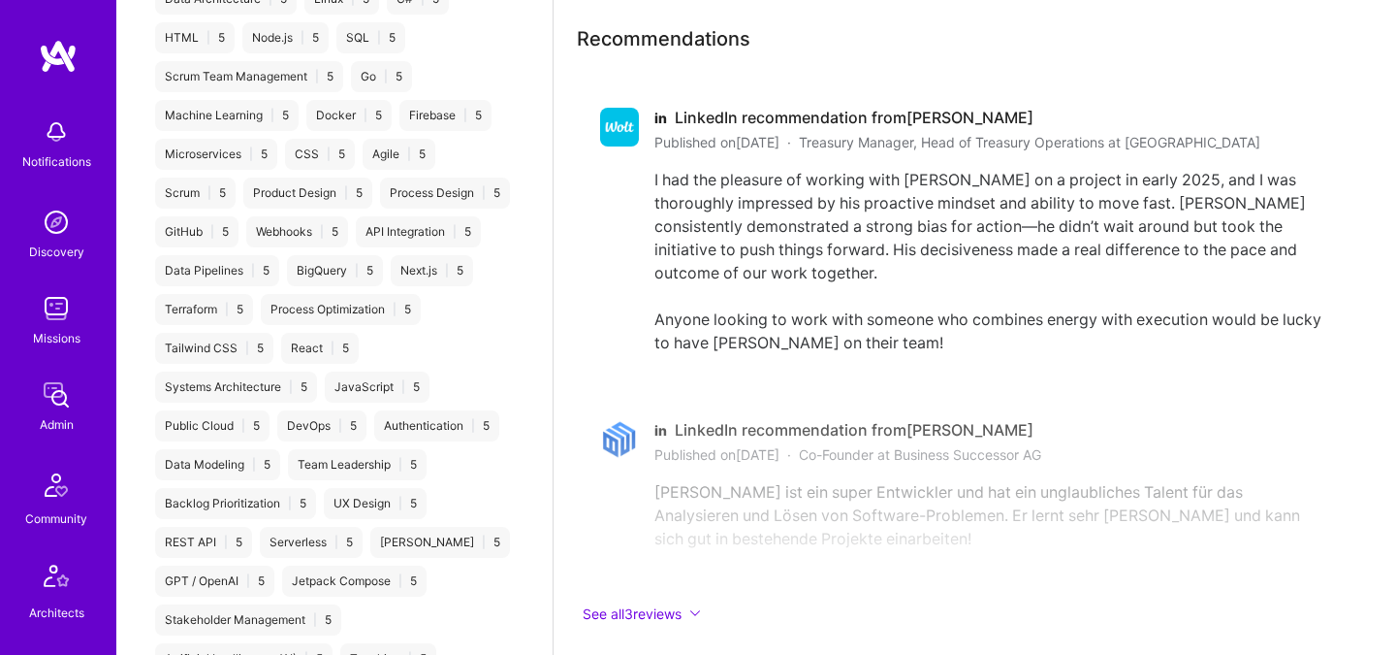
scroll to position [4297, 0]
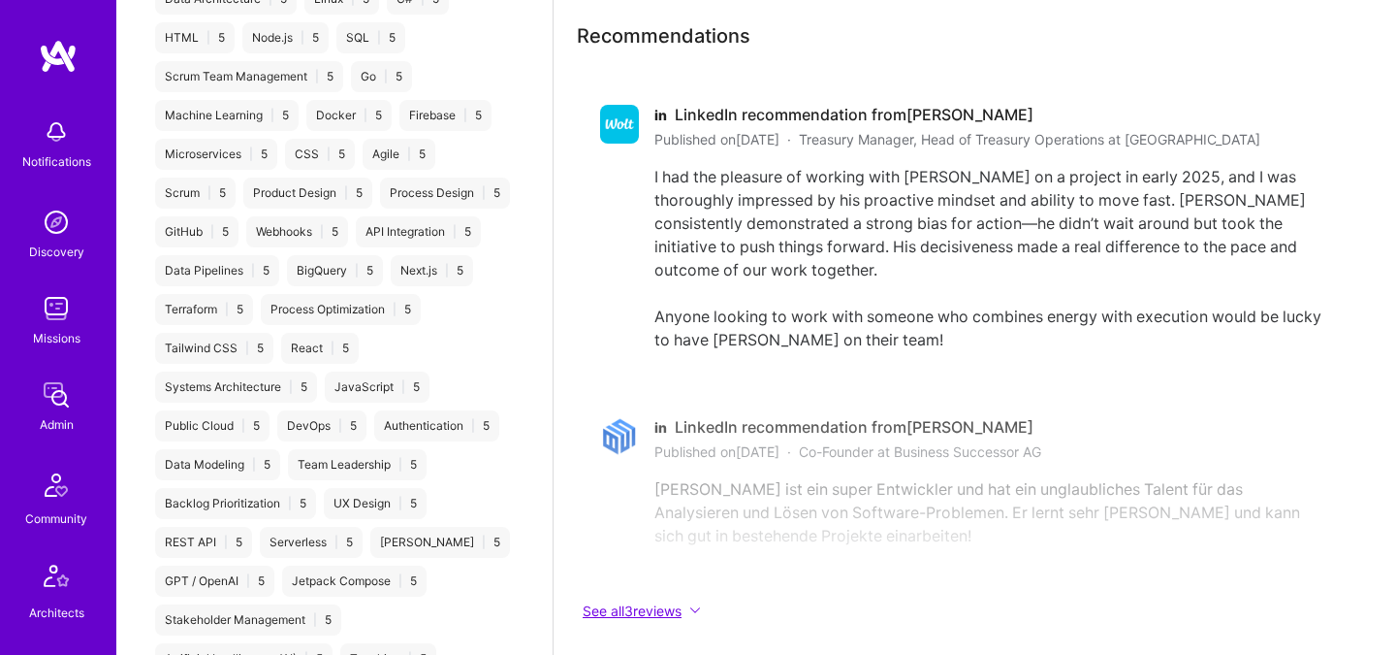
click at [701, 604] on icon at bounding box center [695, 610] width 12 height 12
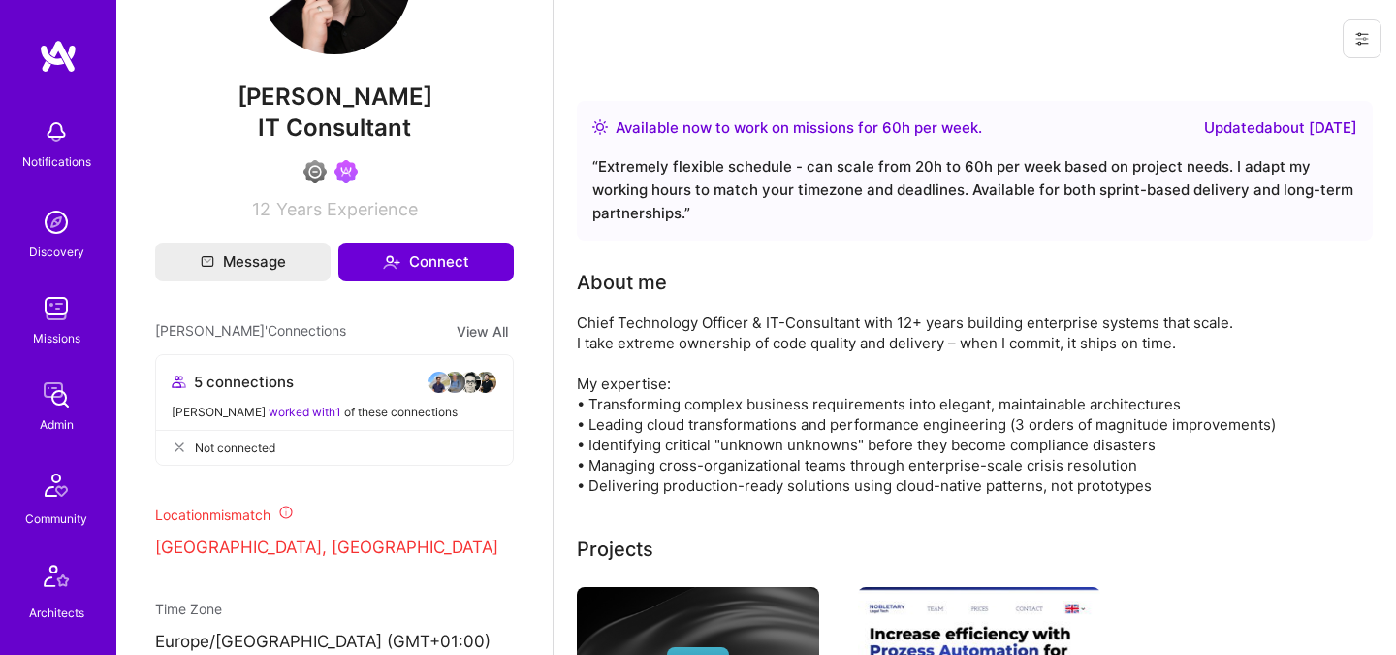
scroll to position [0, 0]
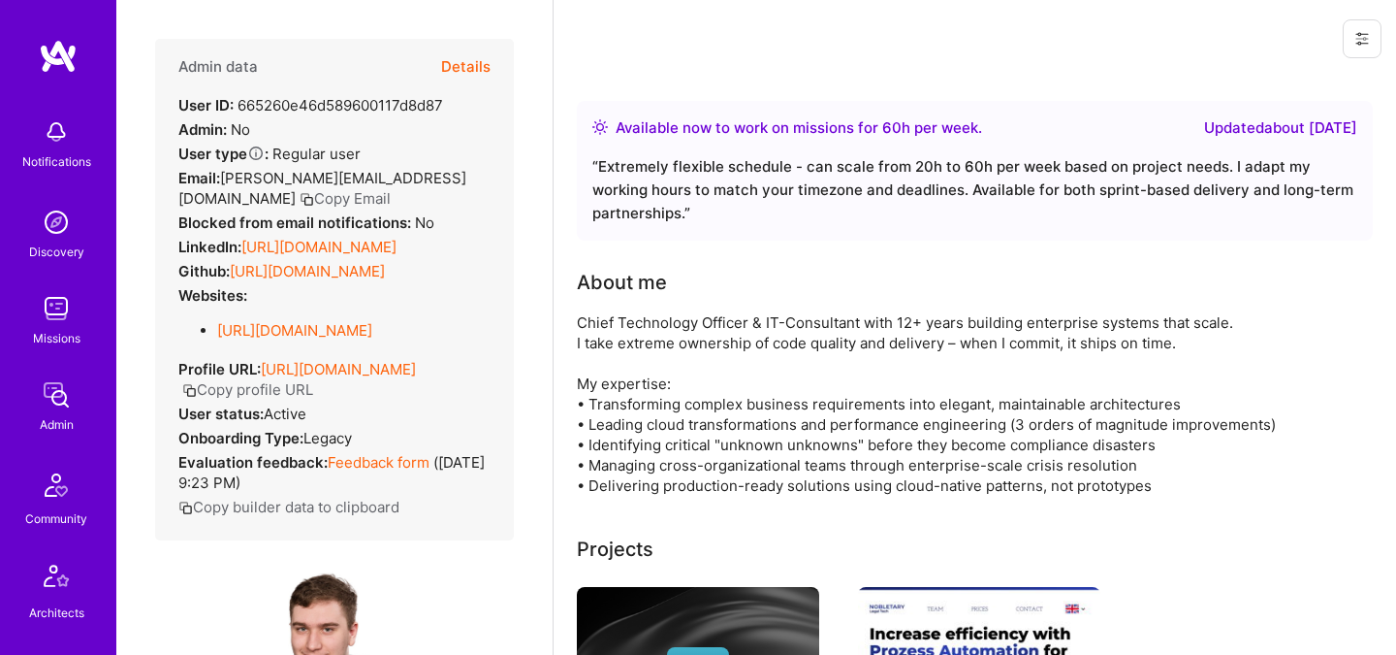
click at [457, 66] on button "Details" at bounding box center [465, 67] width 49 height 56
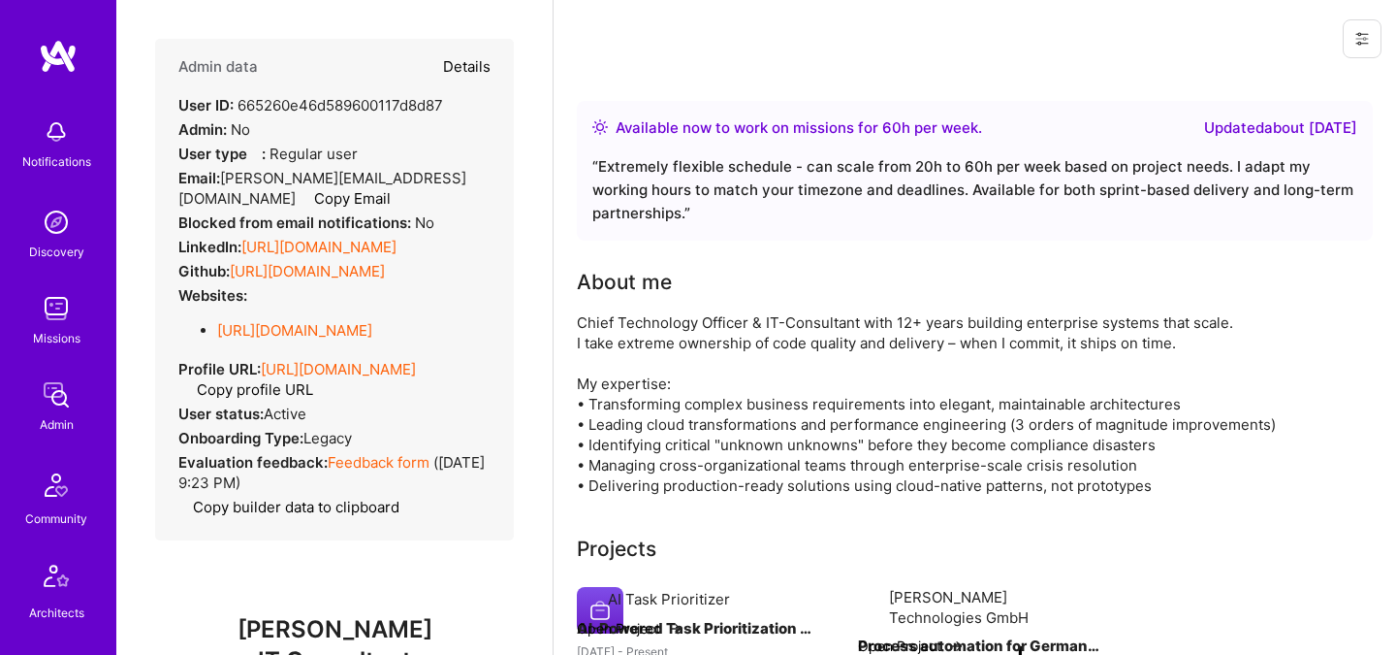
type textarea "x"
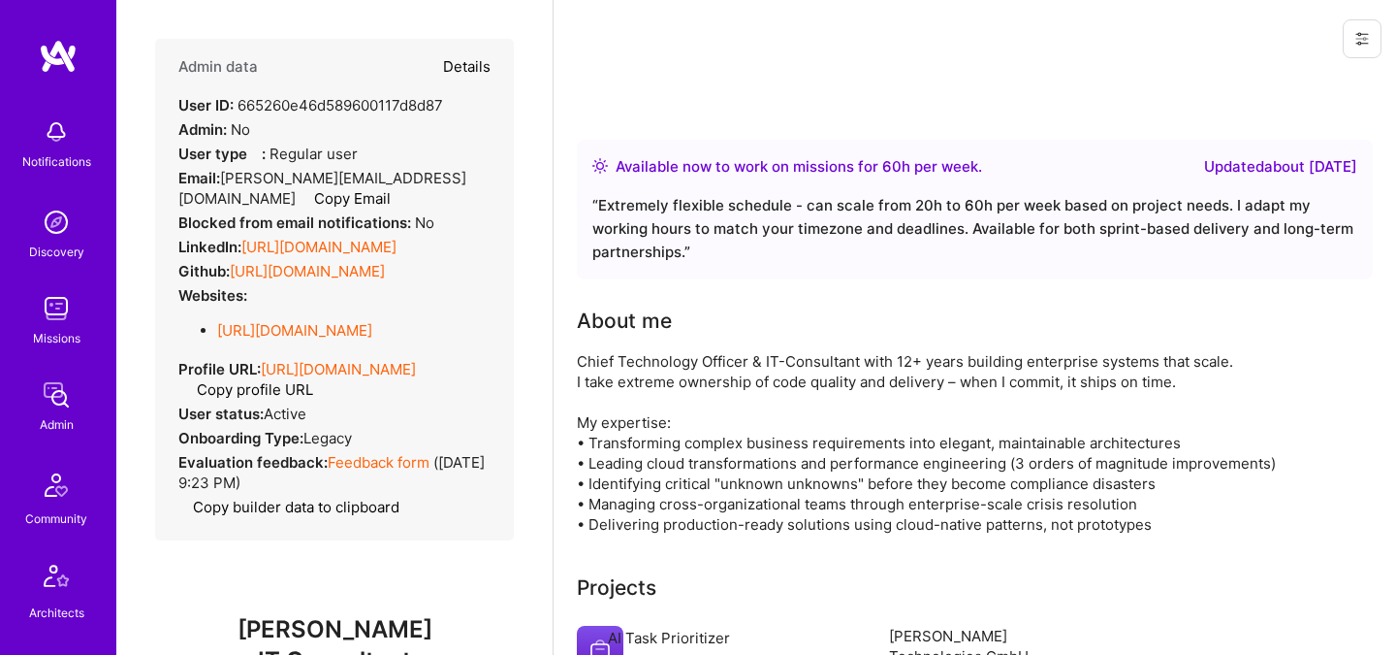
select select "4"
select select "6"
select select "US"
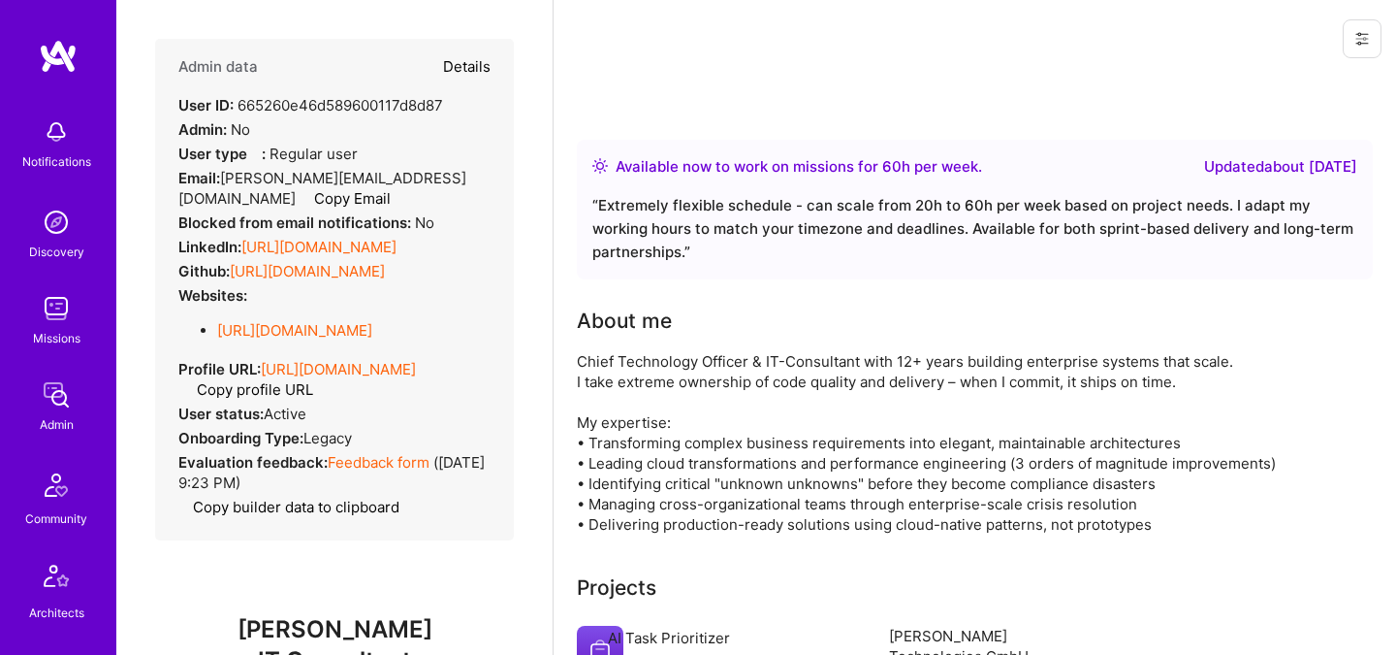
select select "Right Now"
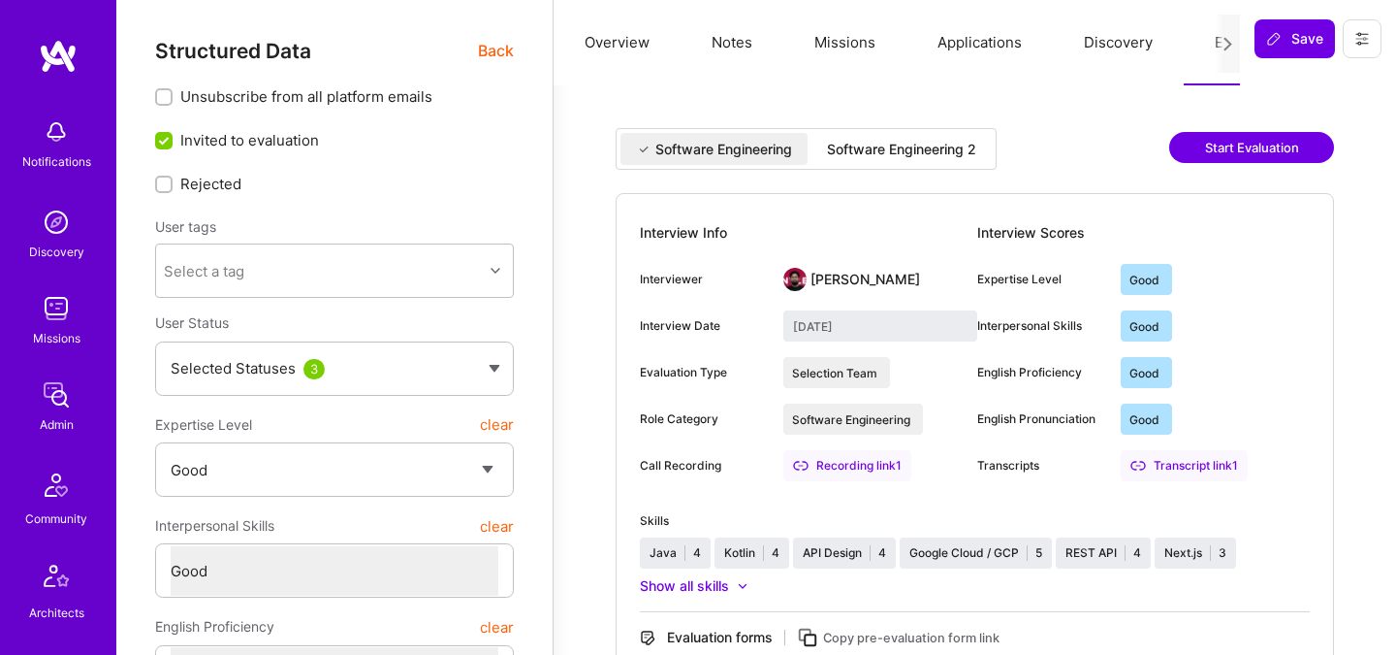
scroll to position [0, 74]
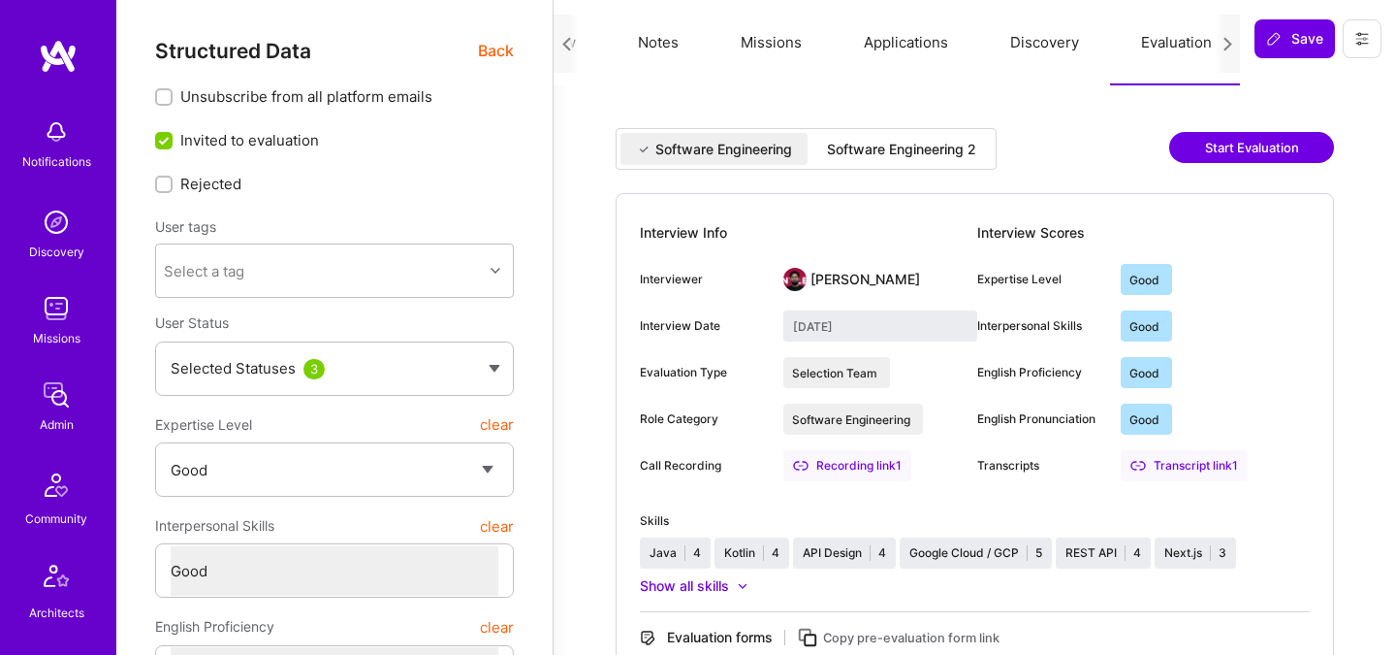
click at [1160, 40] on button "Evaluation" at bounding box center [1176, 42] width 133 height 85
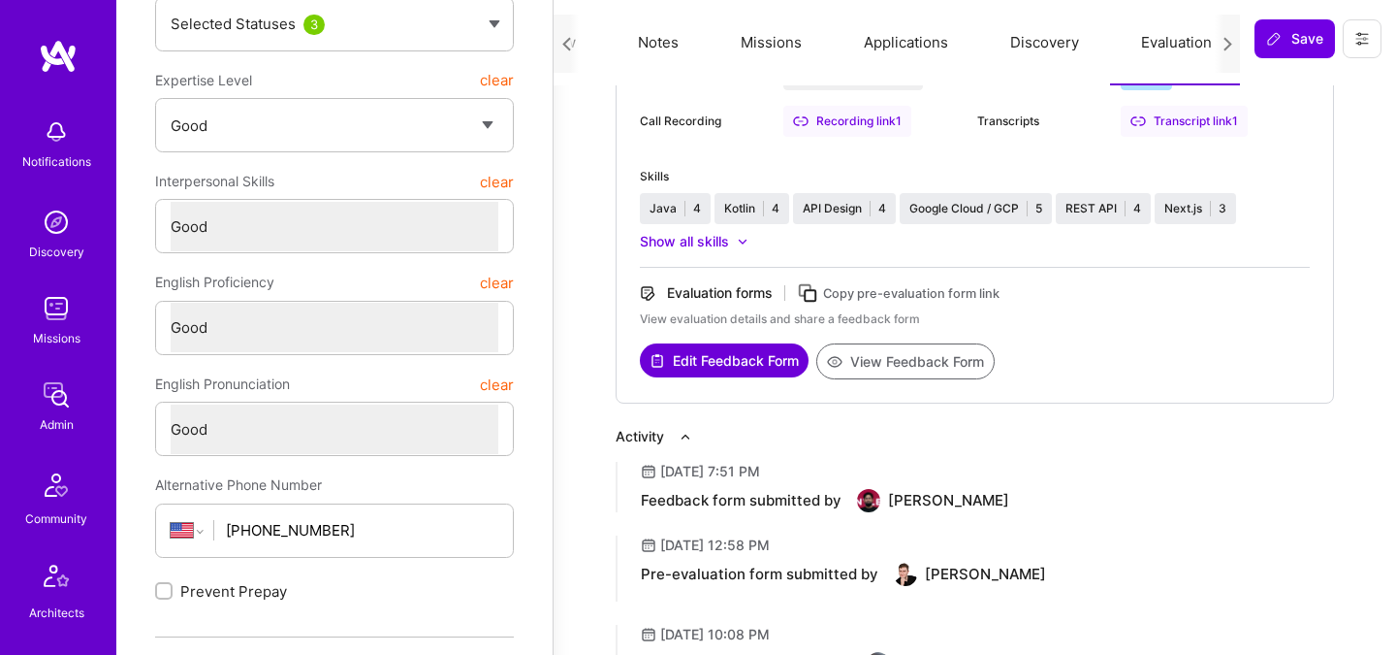
scroll to position [131, 0]
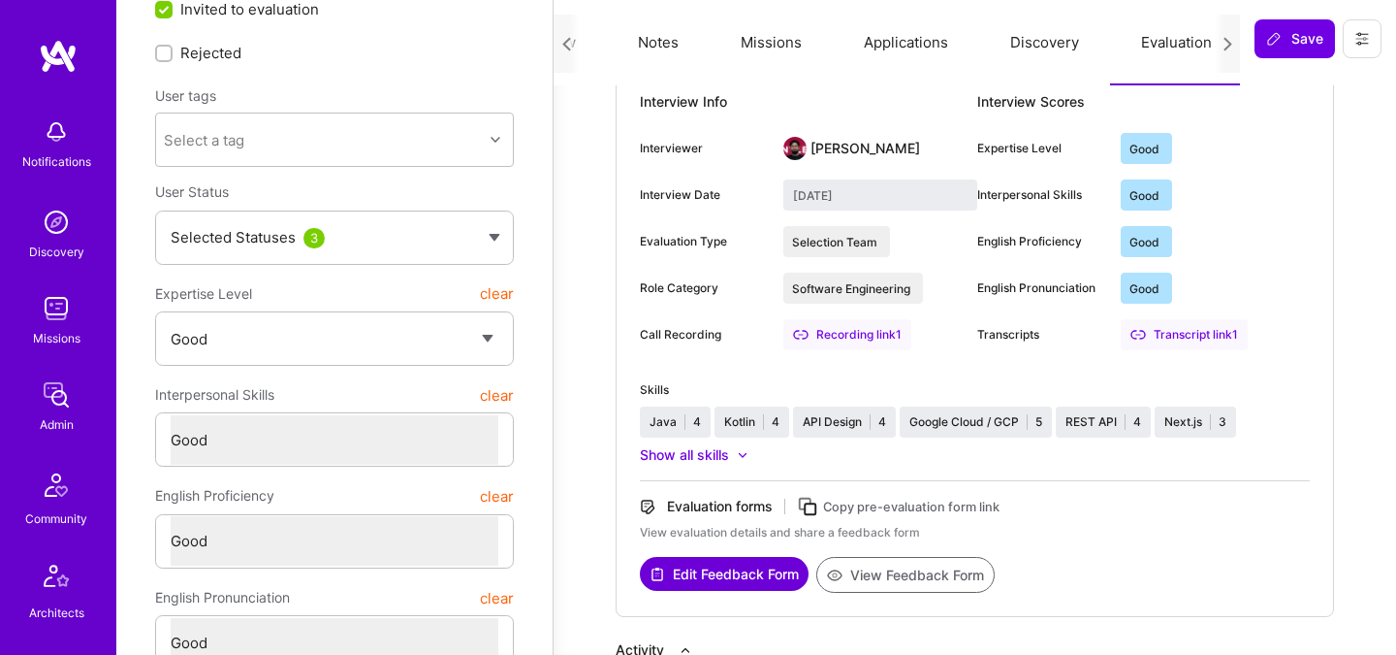
click at [773, 48] on button "Missions" at bounding box center [771, 42] width 123 height 85
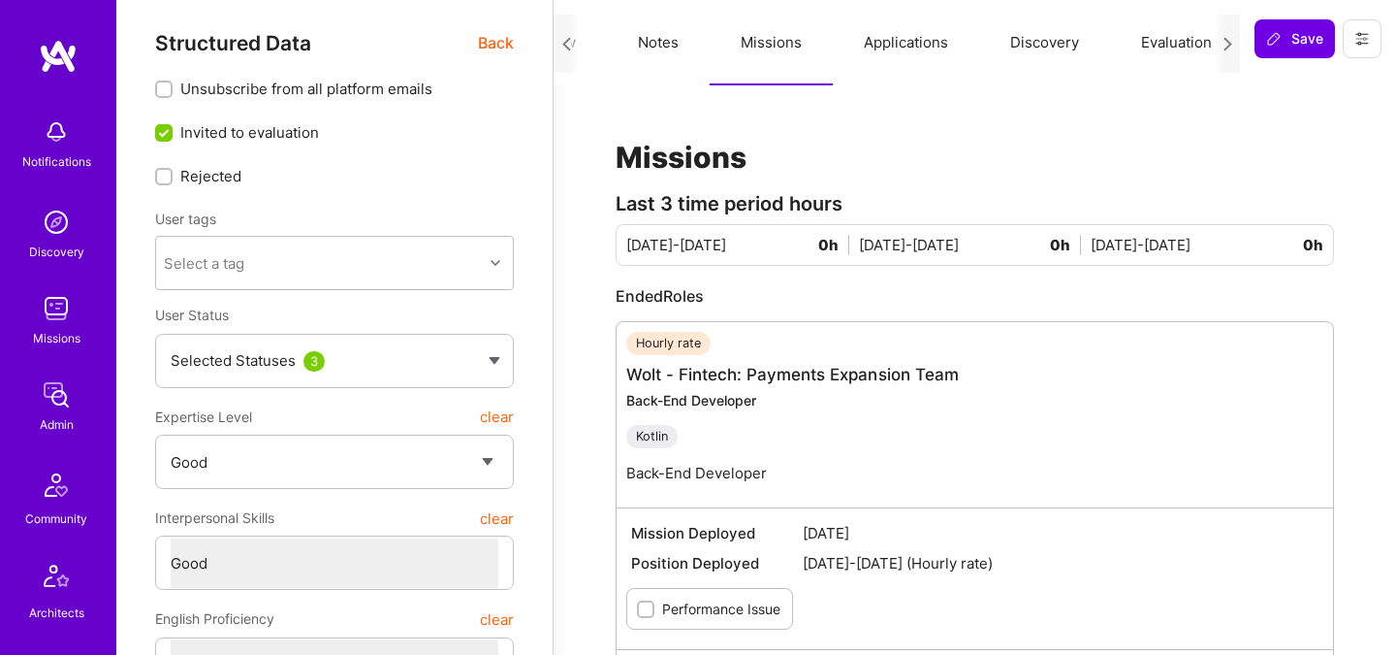
scroll to position [0, 0]
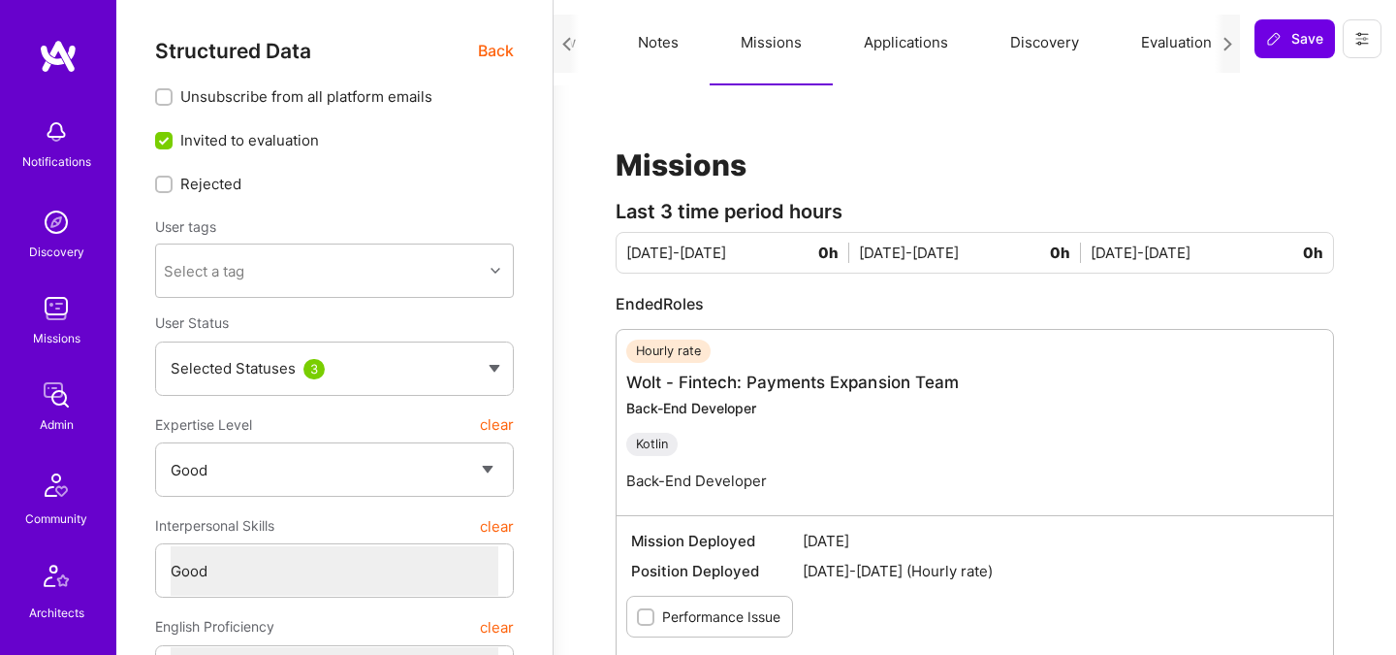
click at [667, 33] on button "Notes" at bounding box center [658, 42] width 103 height 85
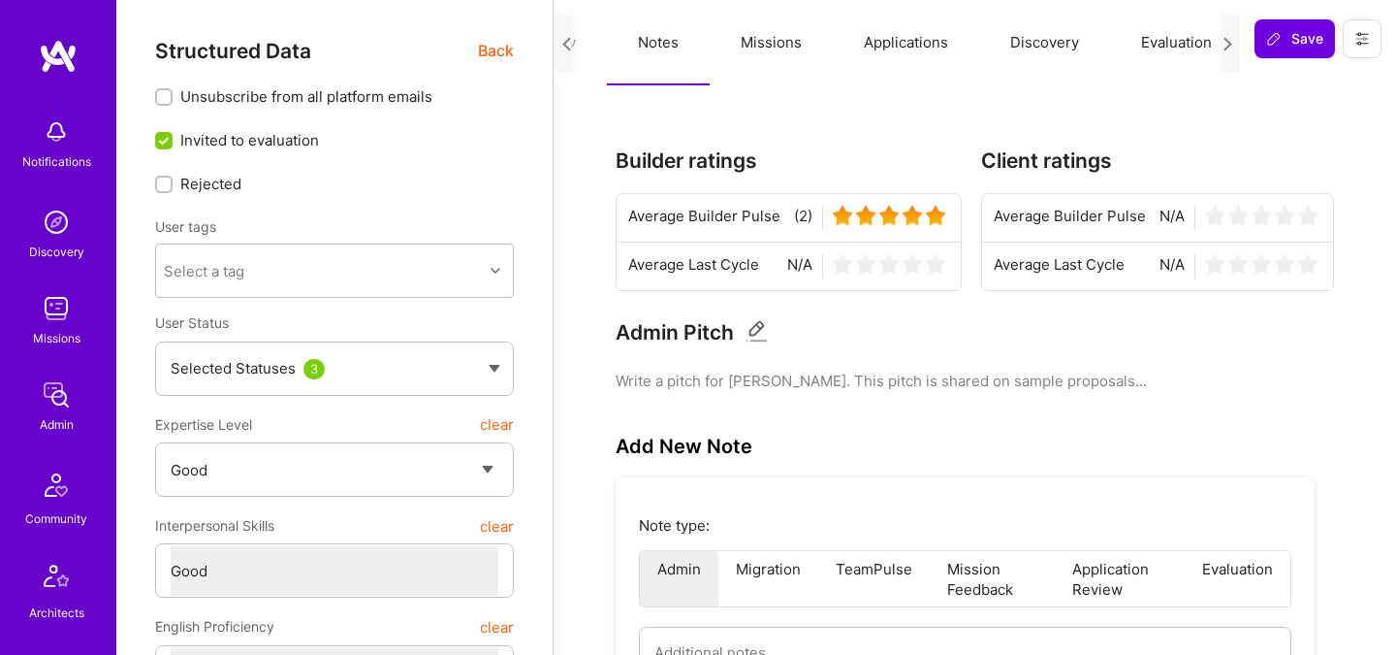
click at [495, 62] on span "Back" at bounding box center [496, 51] width 36 height 24
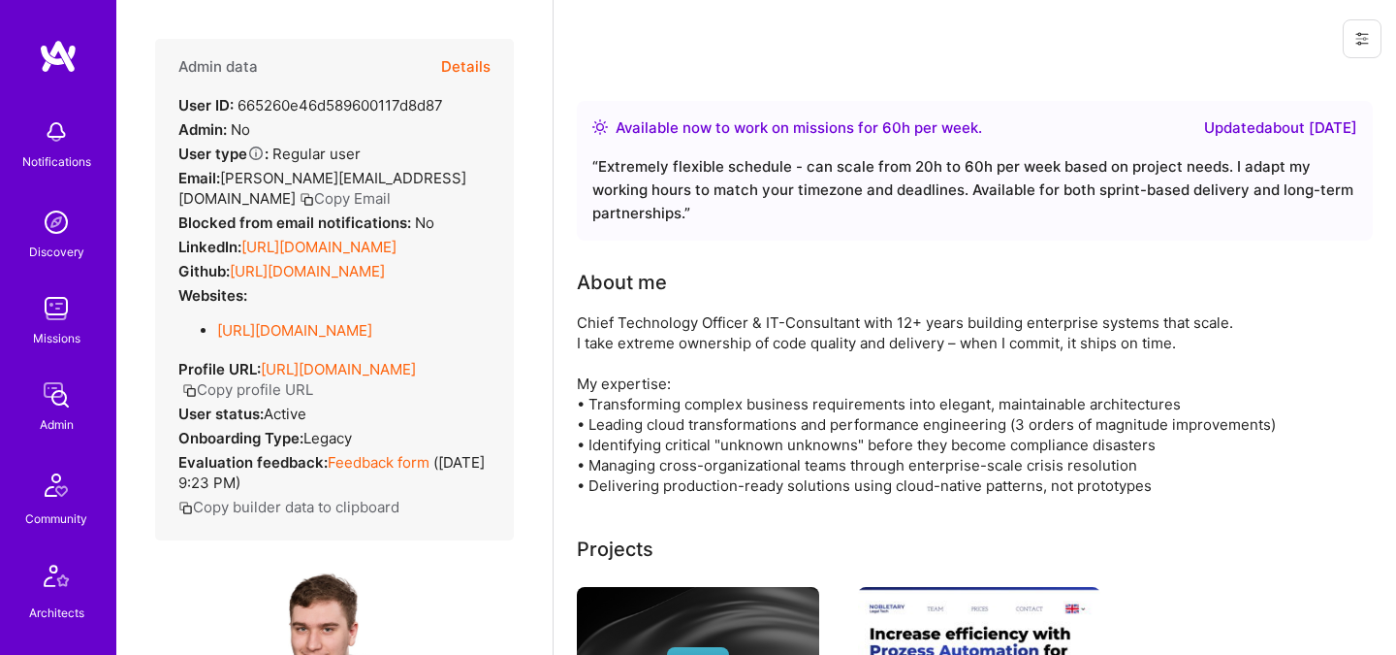
click at [497, 48] on div "Admin data Details User ID: 665260e46d589600117d8d87 Admin: No User type Regula…" at bounding box center [334, 289] width 359 height 501
click at [484, 62] on button "Details" at bounding box center [465, 67] width 49 height 56
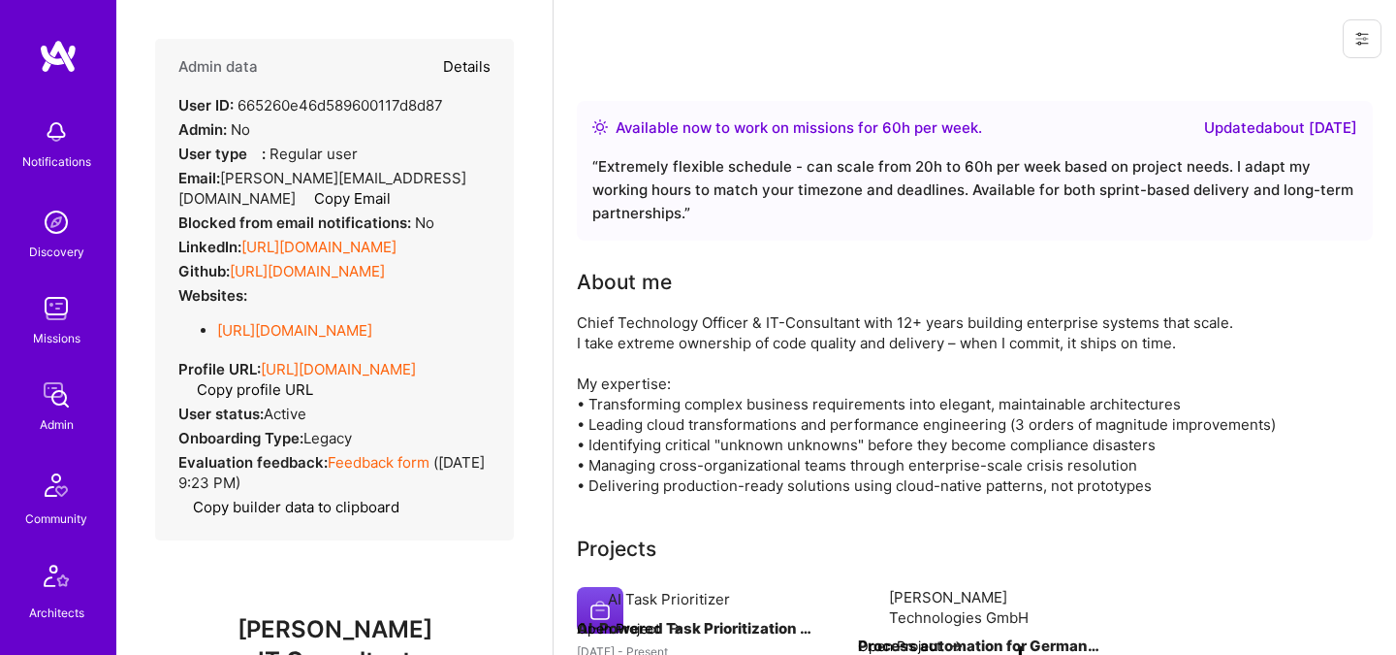
type textarea "x"
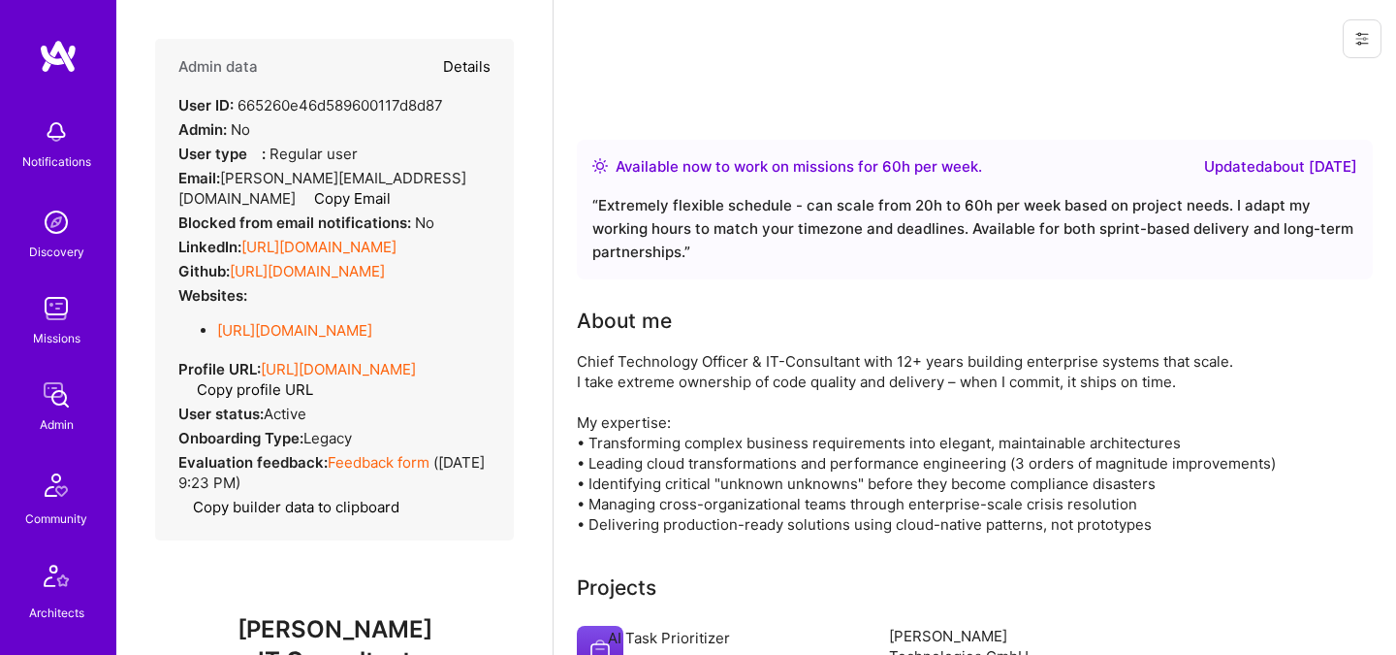
select select "4"
select select "6"
select select "US"
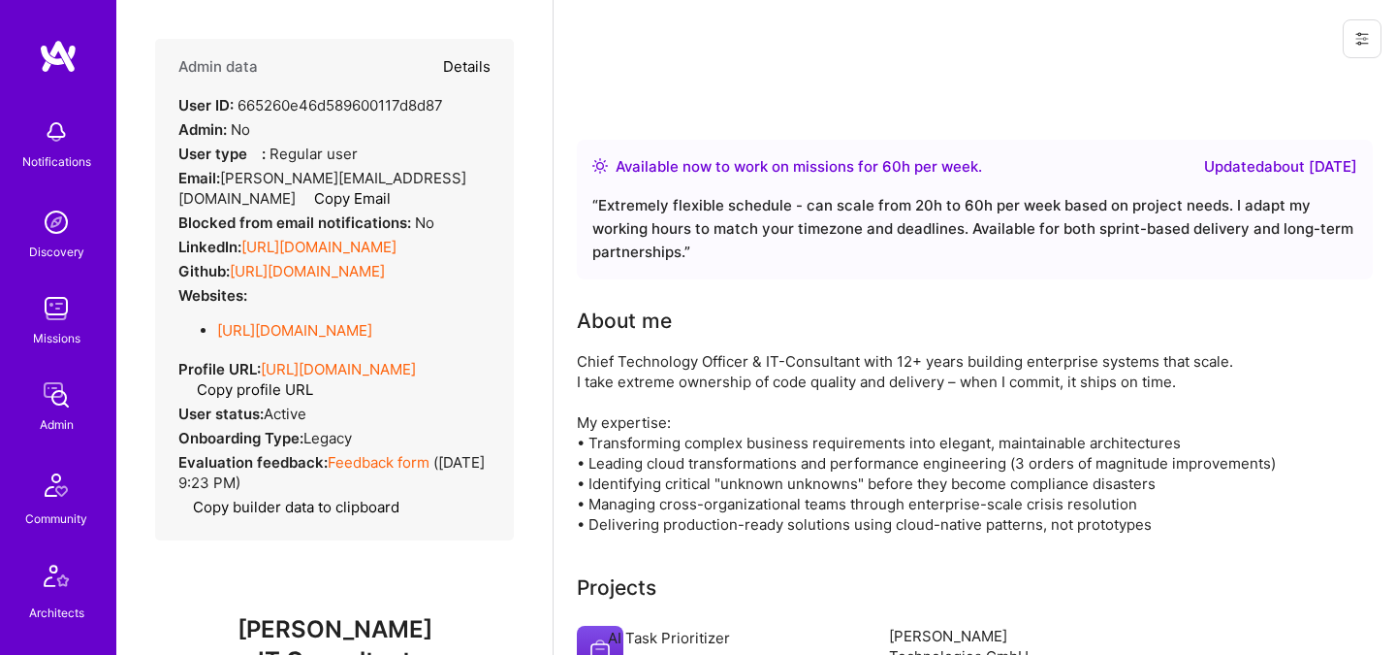
select select "Right Now"
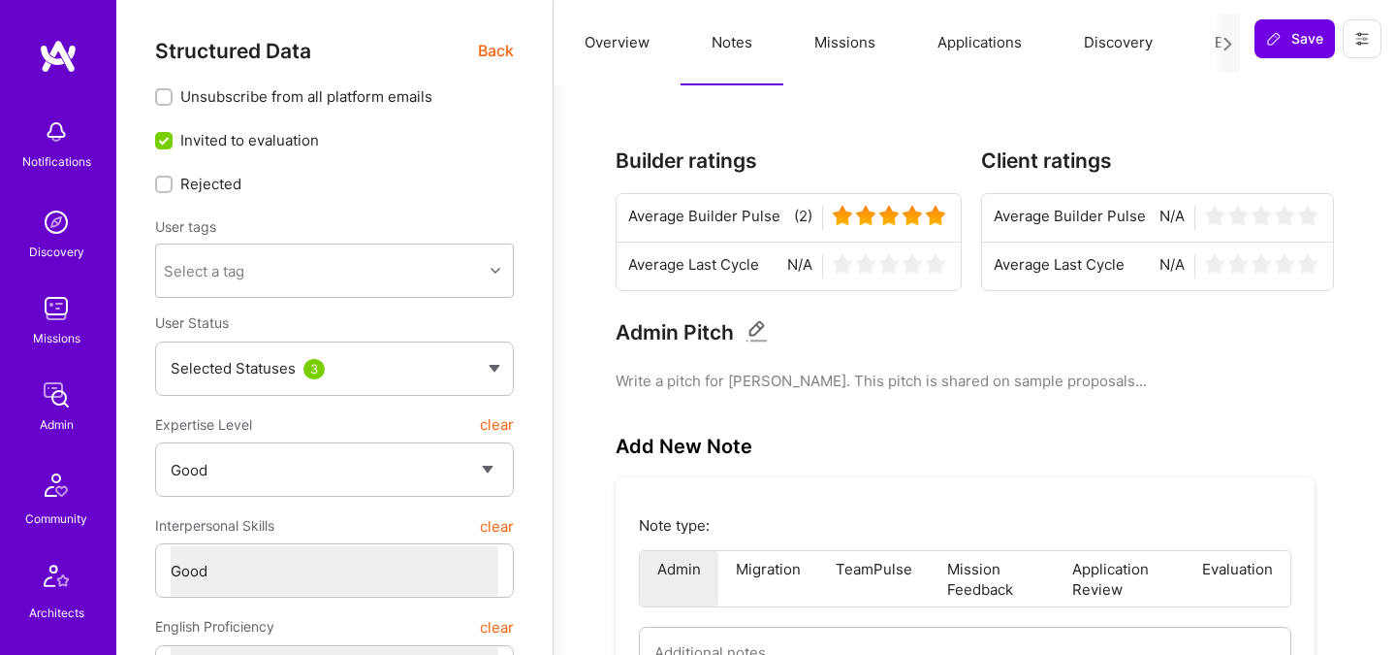
click at [502, 49] on span "Back" at bounding box center [496, 51] width 36 height 24
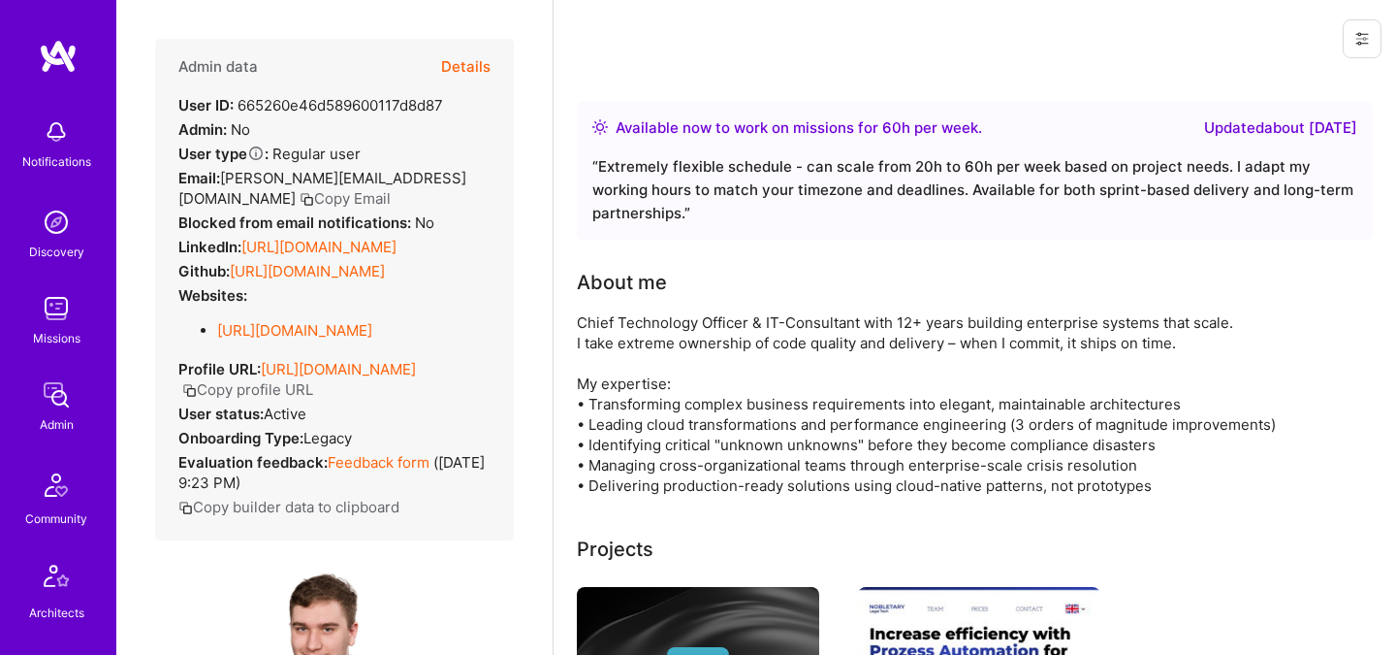
click at [451, 65] on button "Details" at bounding box center [465, 67] width 49 height 56
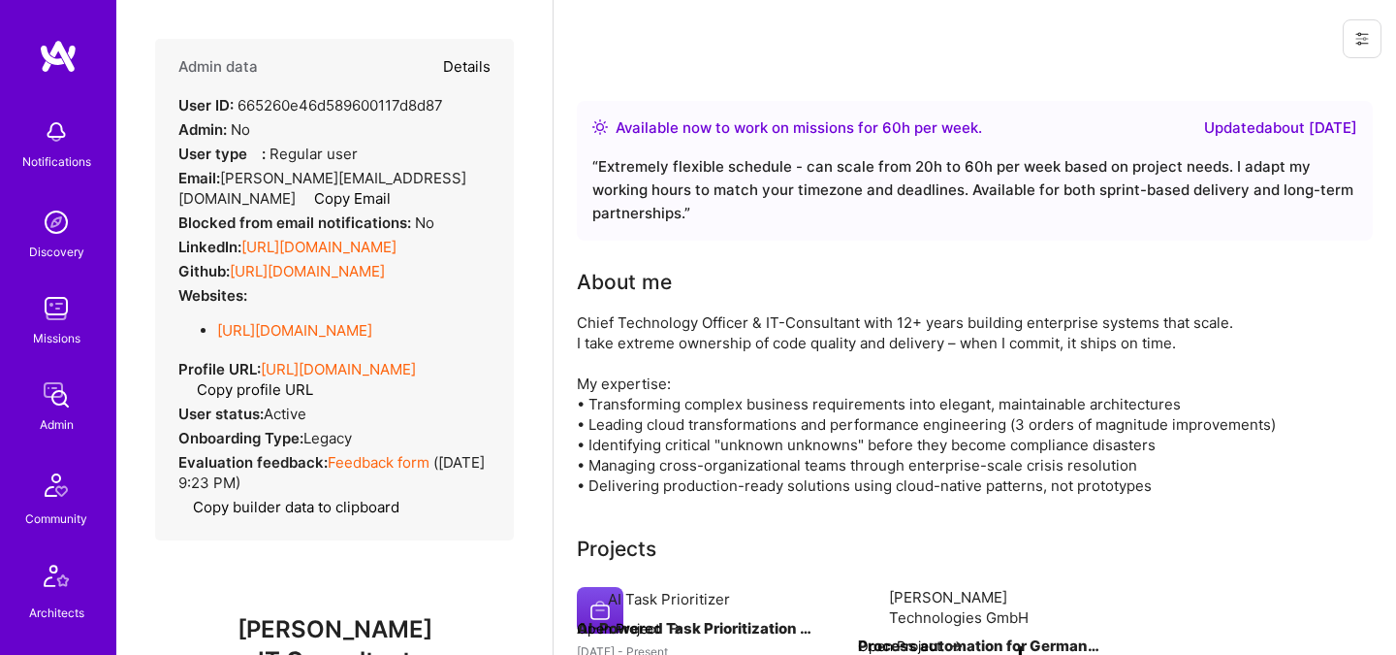
type textarea "x"
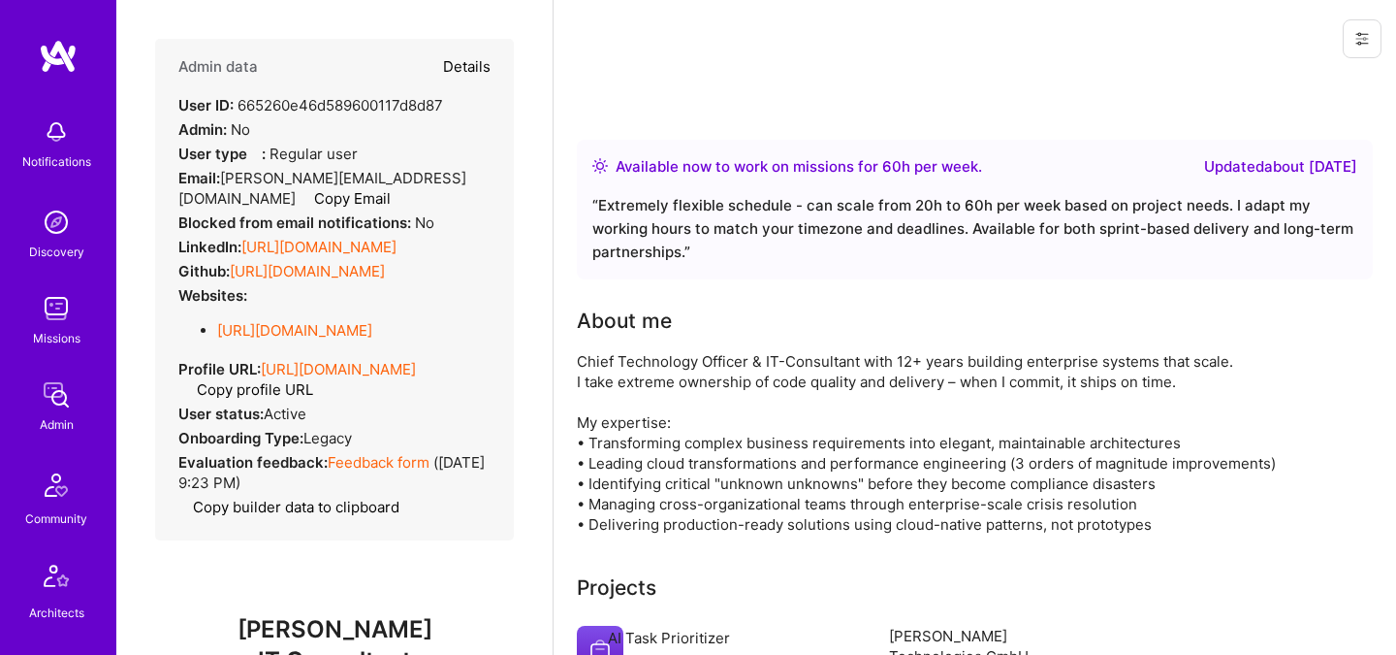
select select "4"
select select "6"
select select "US"
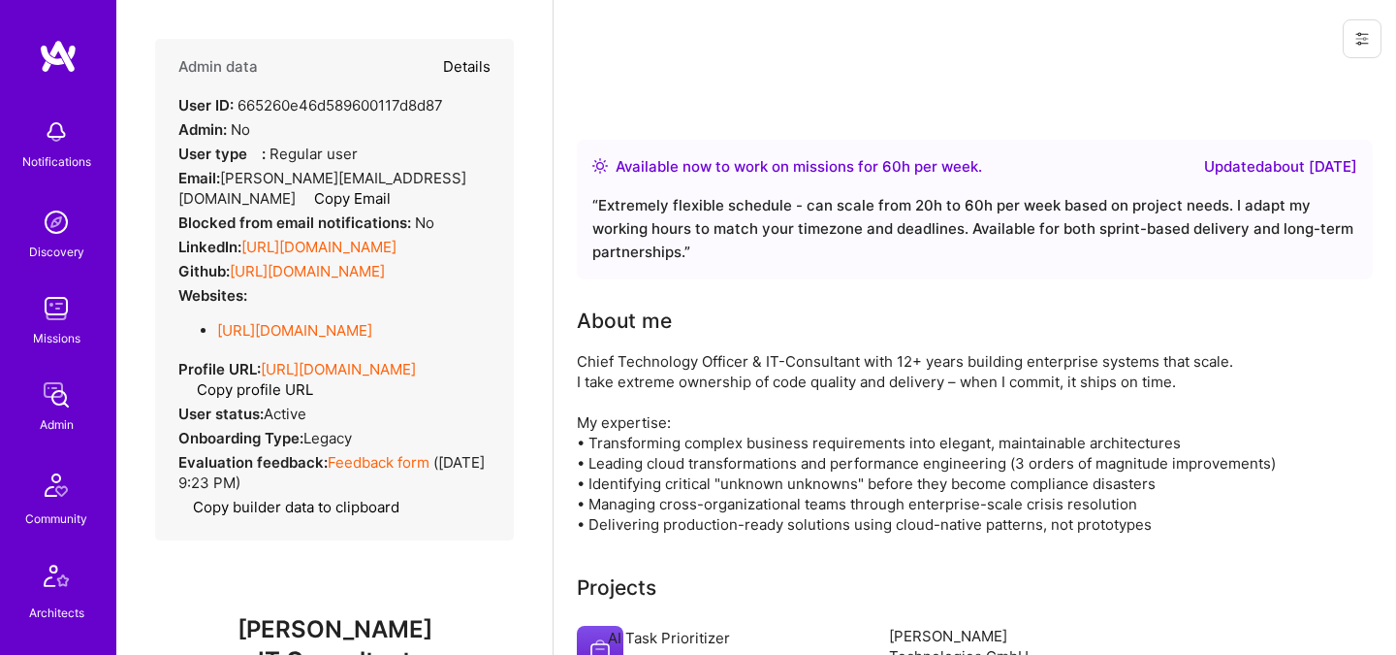
select select "Right Now"
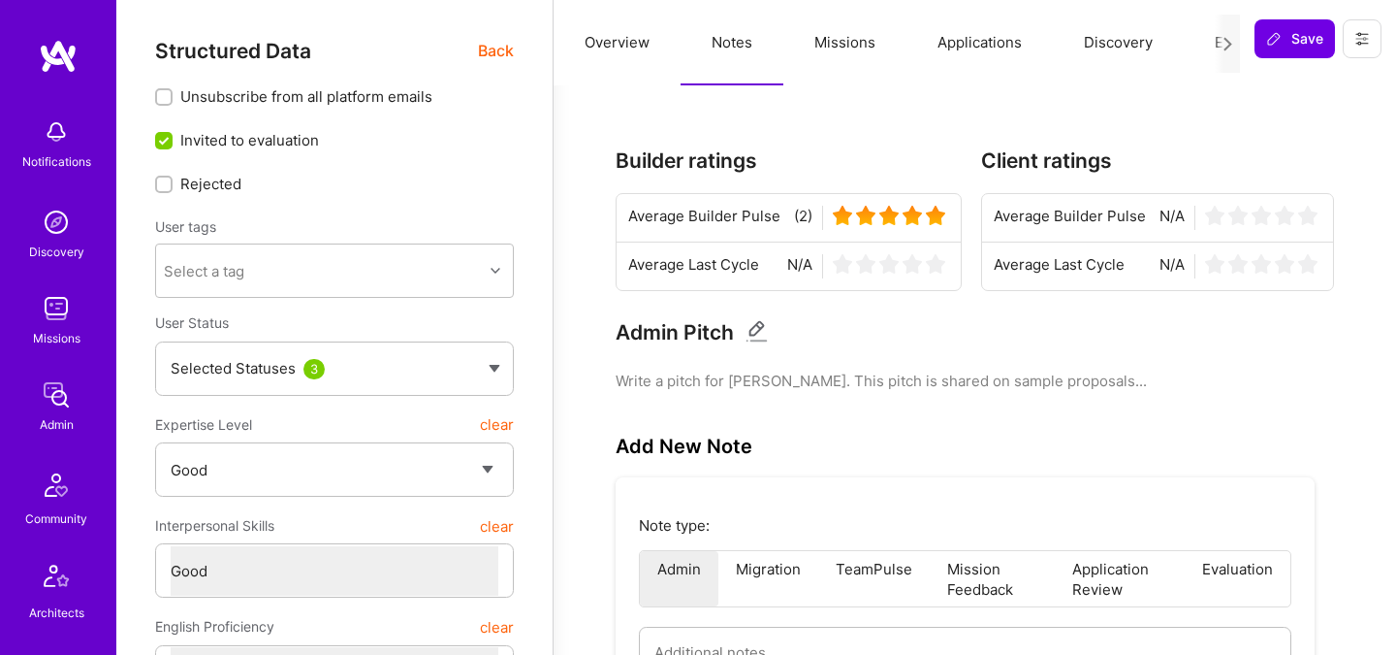
click at [489, 45] on span "Back" at bounding box center [496, 51] width 36 height 24
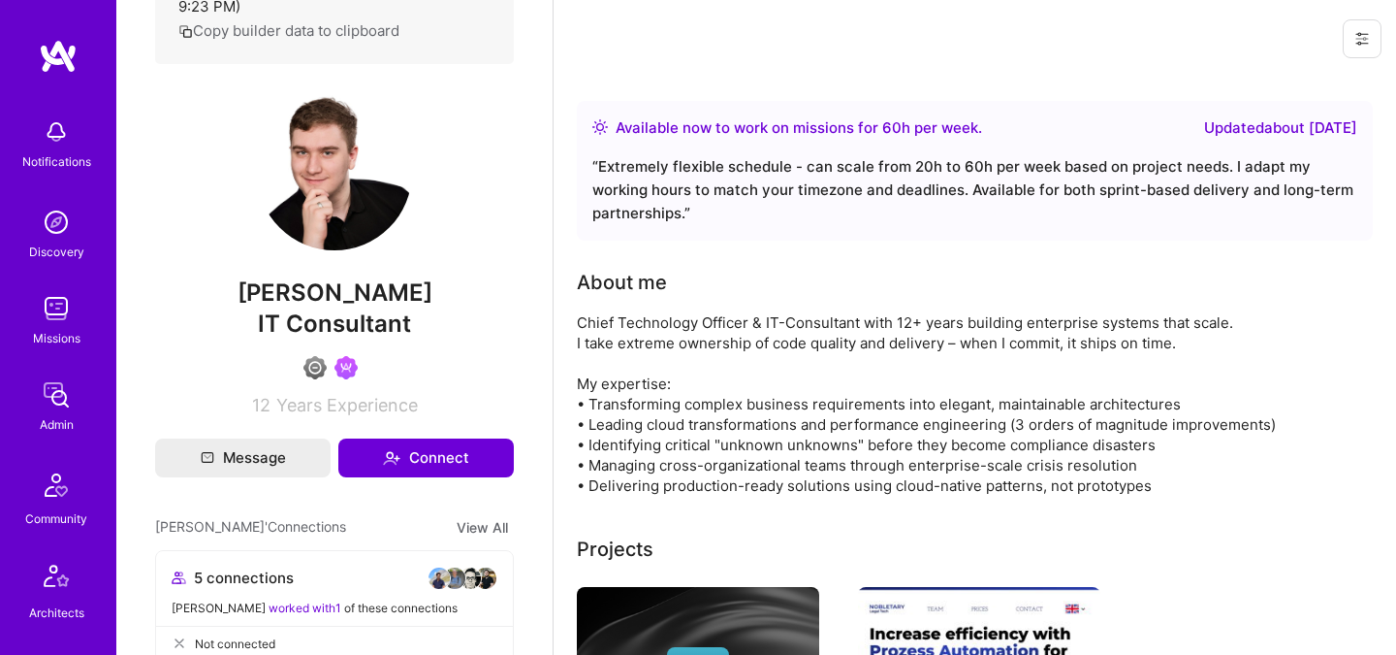
scroll to position [492, 0]
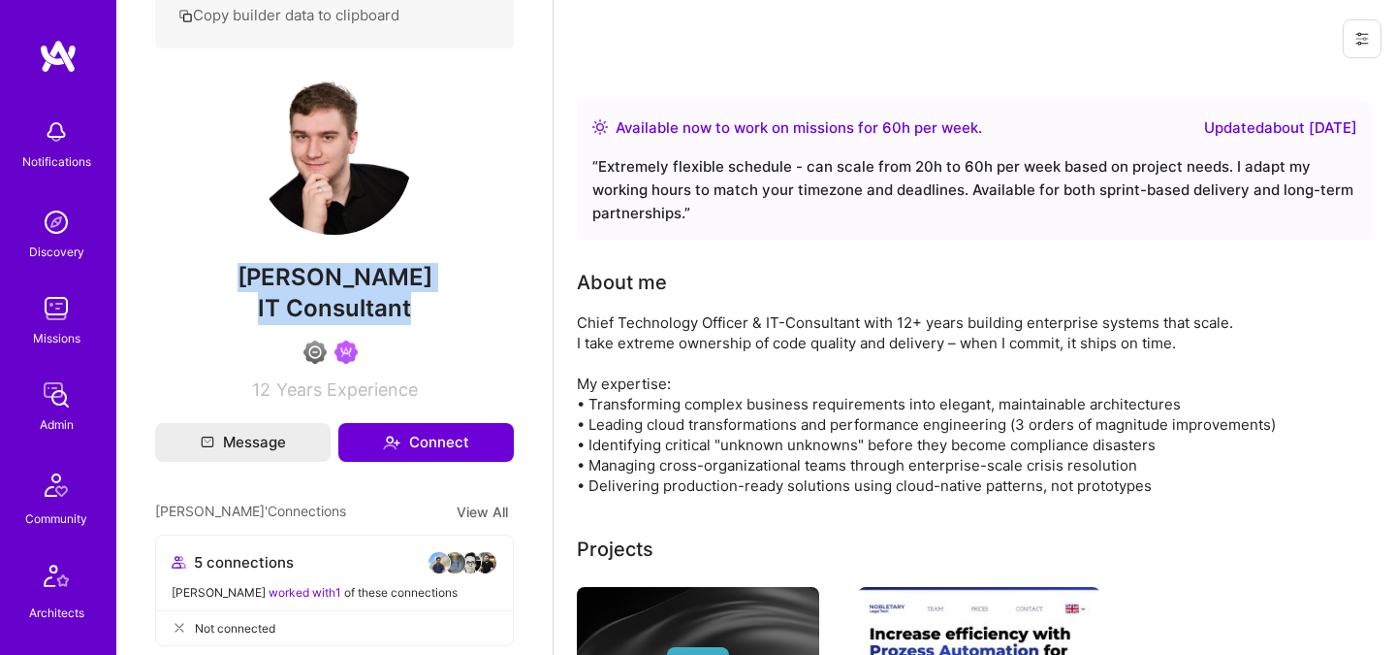
drag, startPoint x: 427, startPoint y: 311, endPoint x: 241, endPoint y: 272, distance: 189.2
copy div "Lars Artmann IT Consultant"
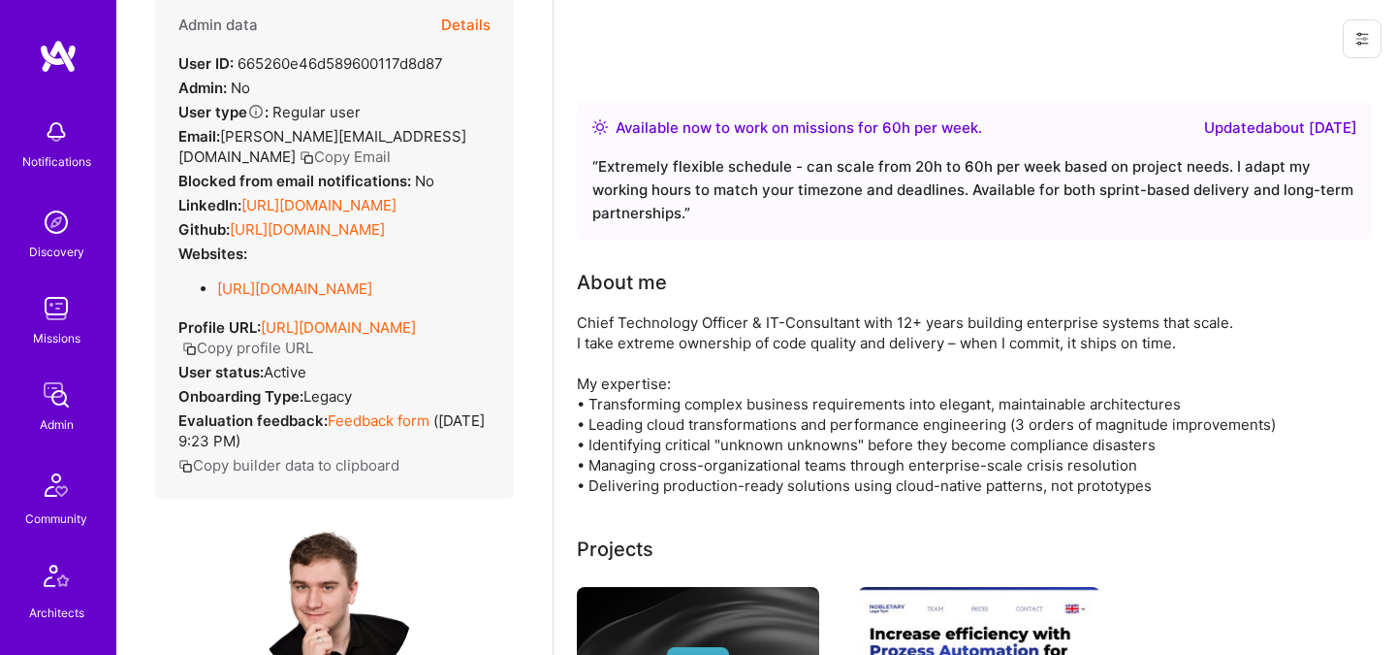
scroll to position [0, 0]
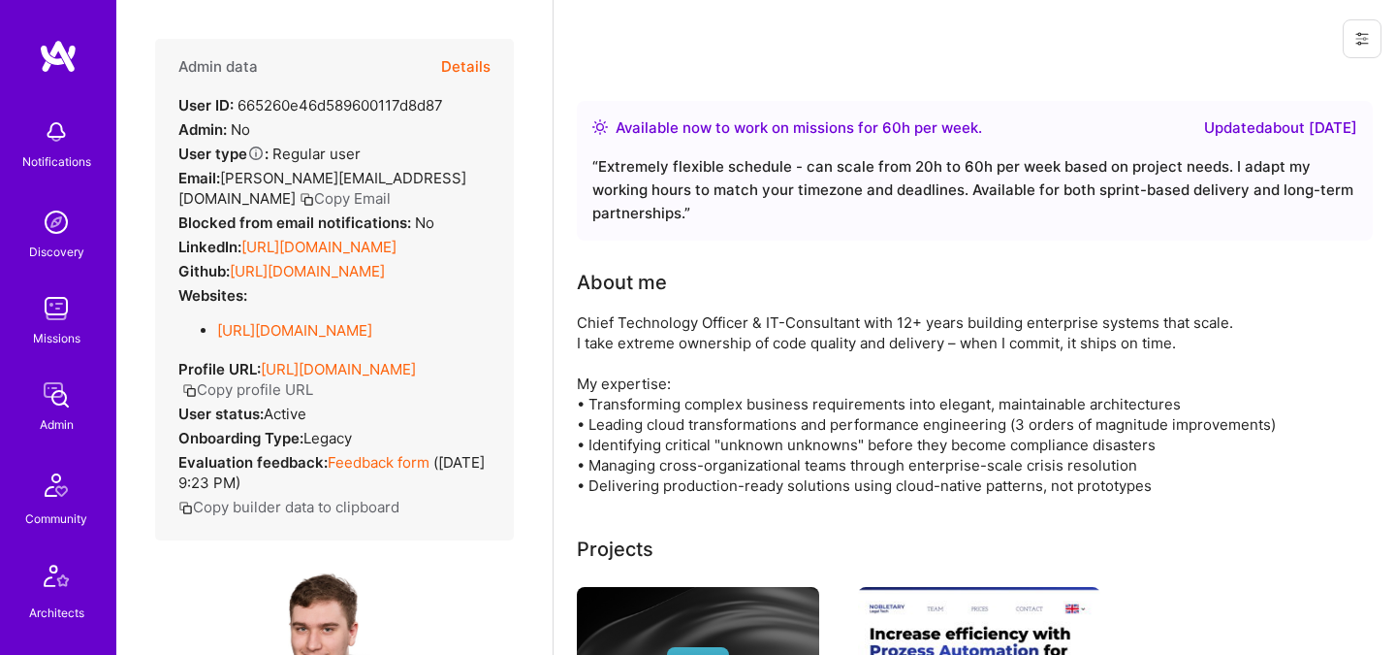
click at [468, 69] on button "Details" at bounding box center [465, 67] width 49 height 56
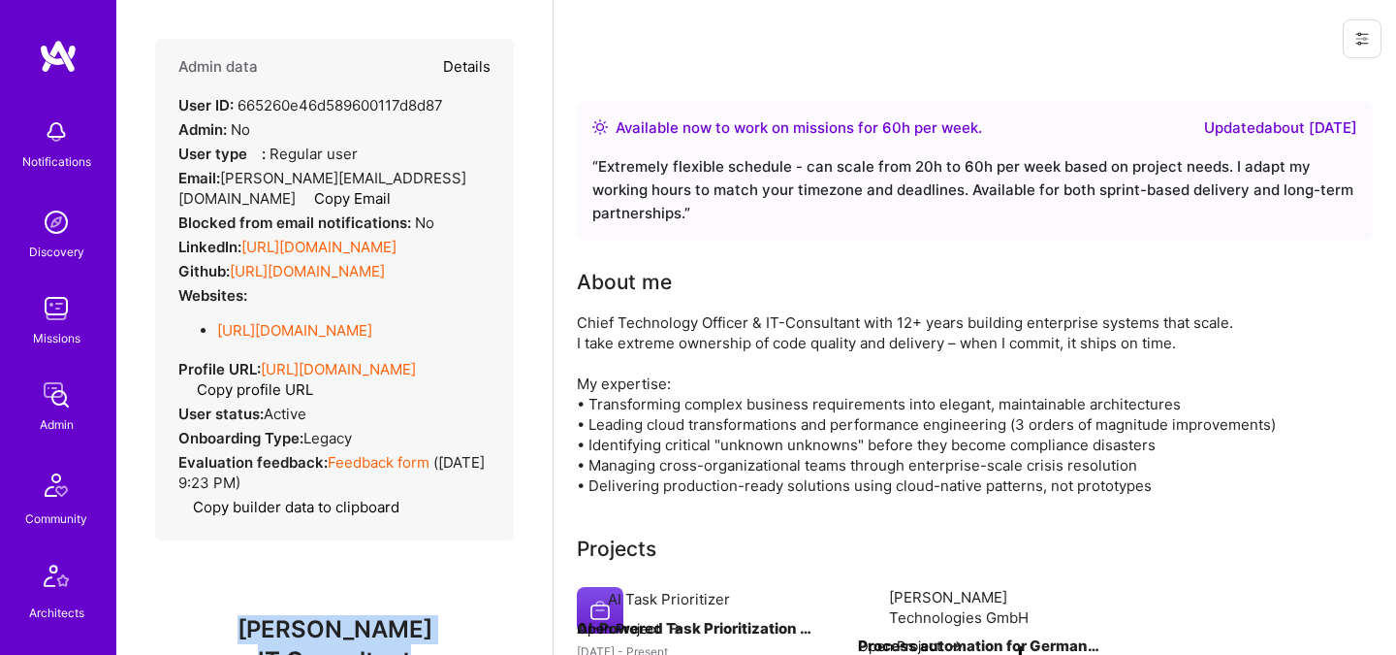
type textarea "x"
select select "4"
select select "6"
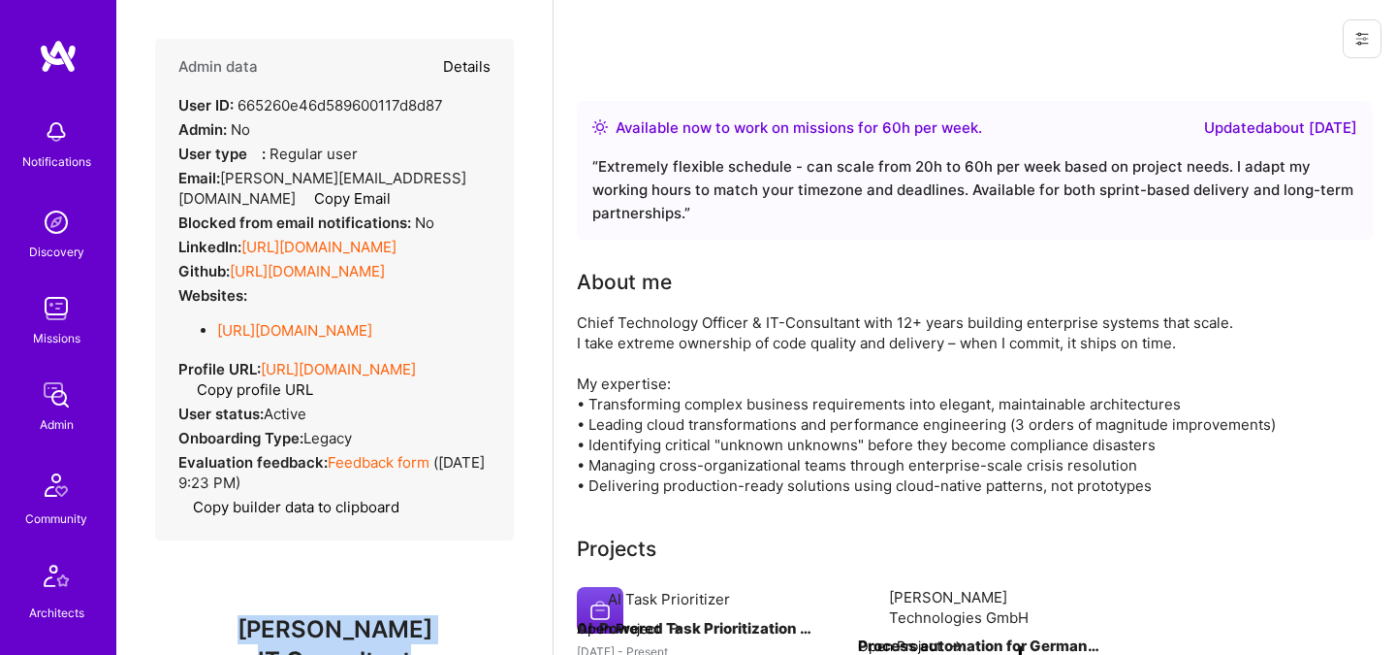
select select "US"
select select "Right Now"
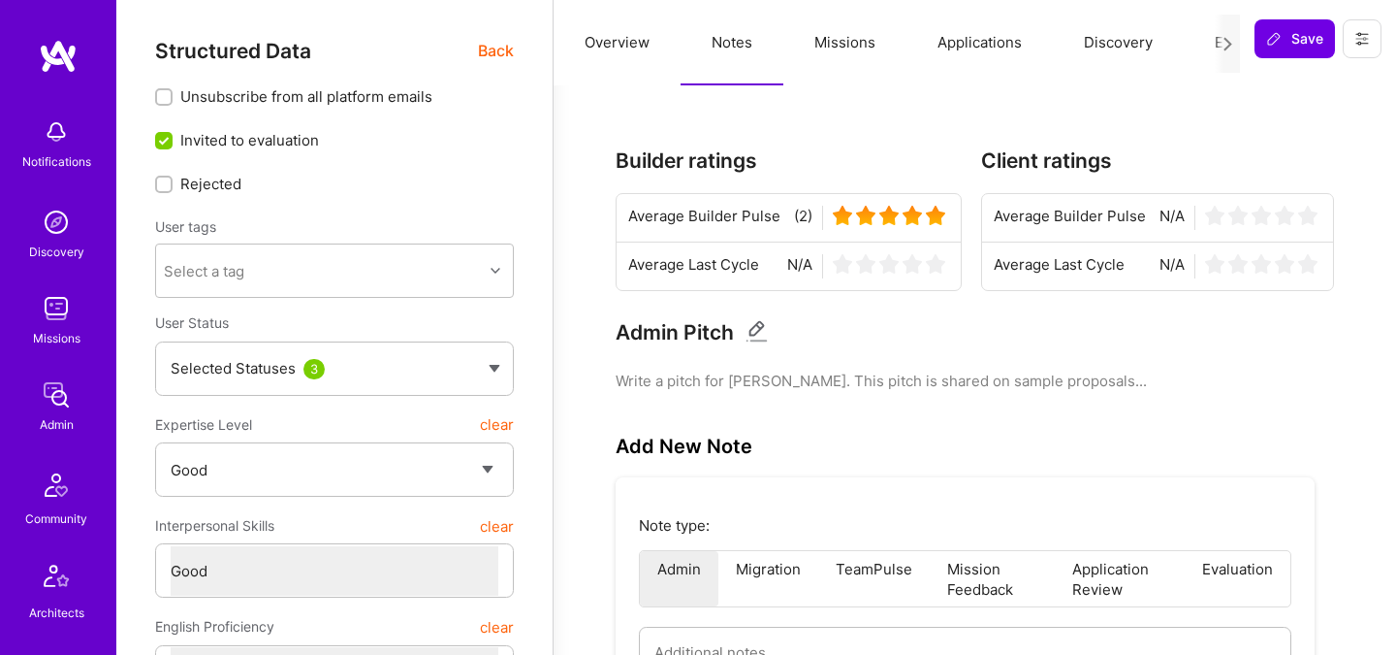
click at [867, 47] on button "Missions" at bounding box center [845, 42] width 123 height 85
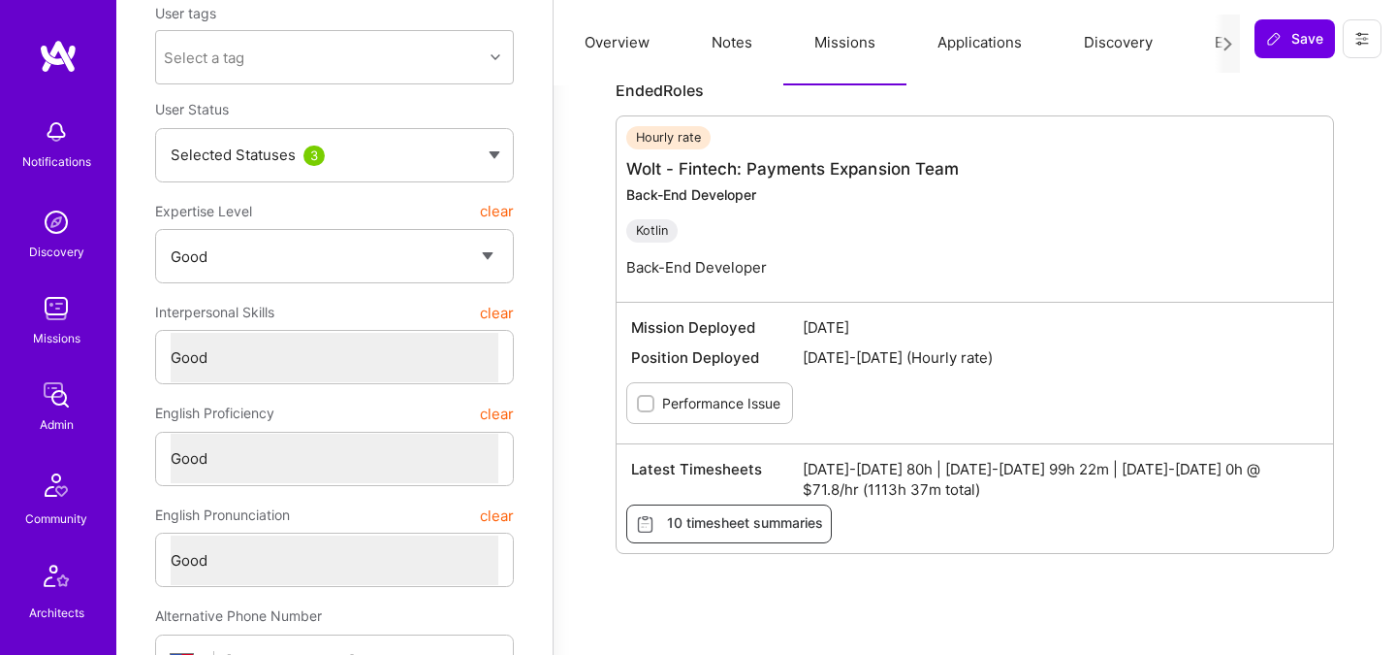
scroll to position [197, 0]
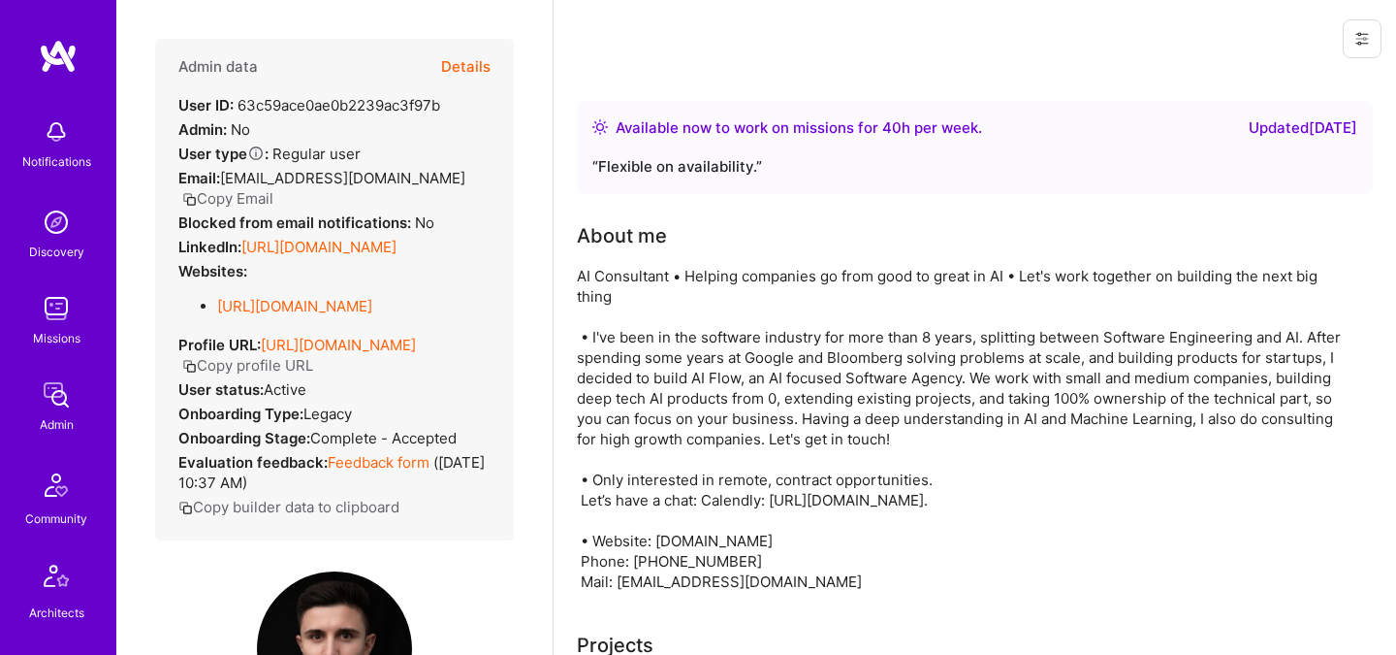
scroll to position [454, 0]
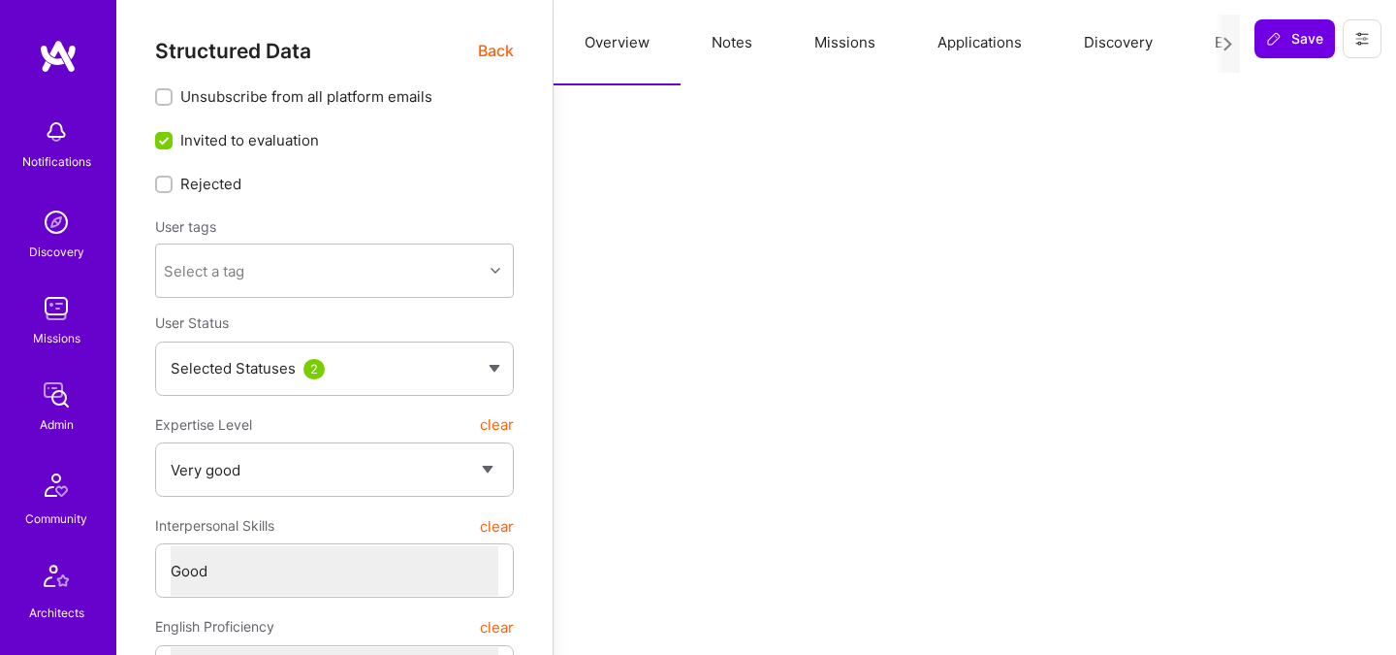
select select "5"
select select "4"
select select "6"
select select "7"
select select "CA"
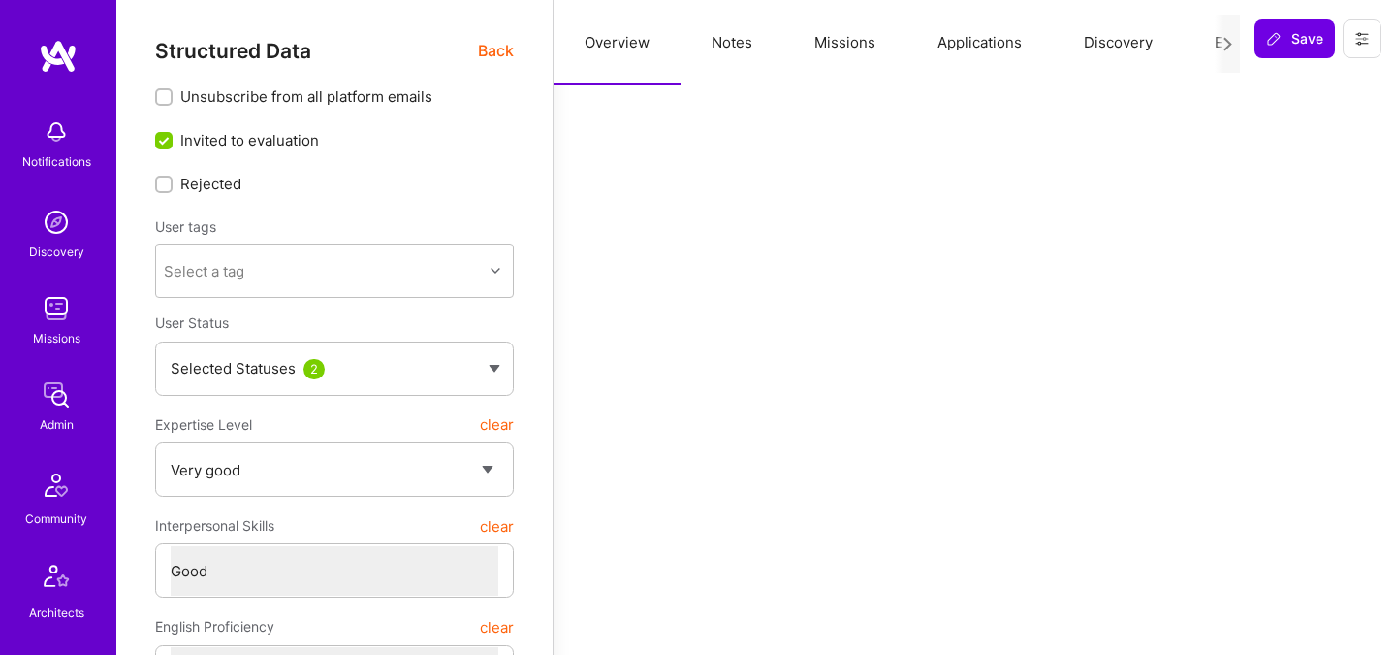
select select "Right Now"
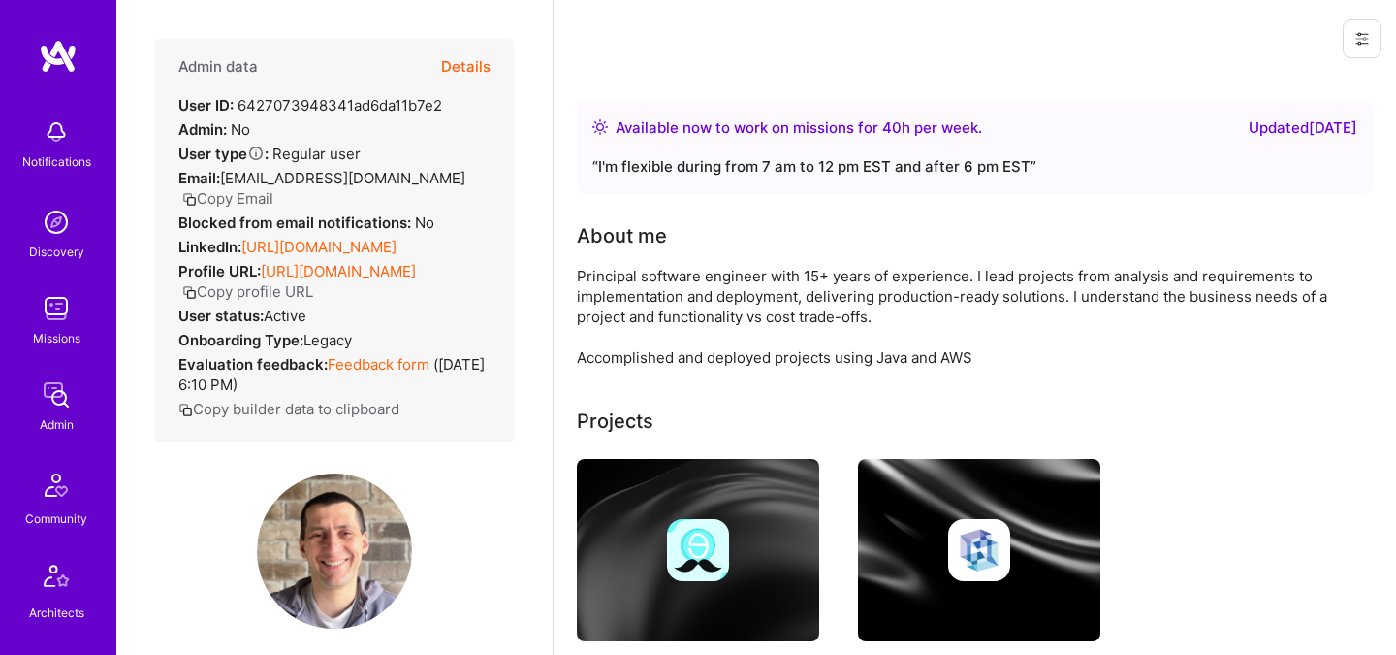
click at [494, 68] on div "Admin data Details User ID: 6427073948341ad6da11b7e2 Admin: No User type Regula…" at bounding box center [334, 240] width 359 height 403
click at [471, 70] on button "Details" at bounding box center [465, 67] width 49 height 56
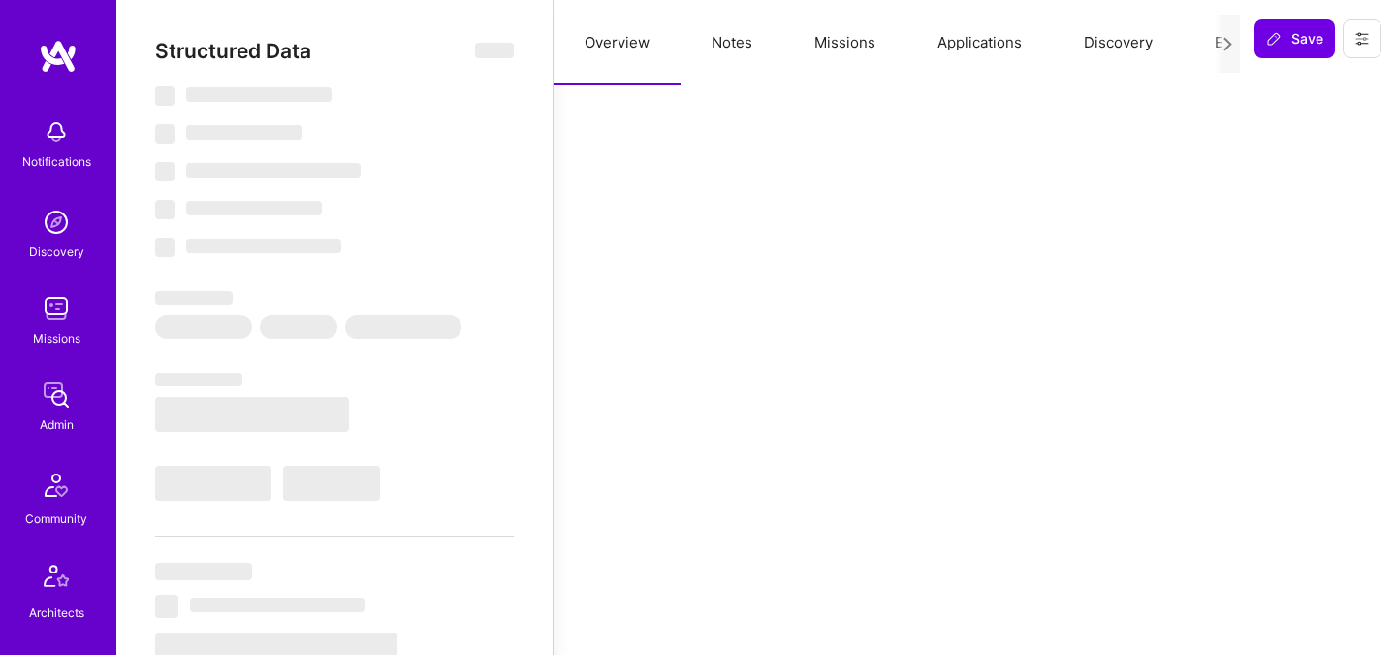
click at [1195, 47] on button "Evaluation" at bounding box center [1250, 42] width 133 height 85
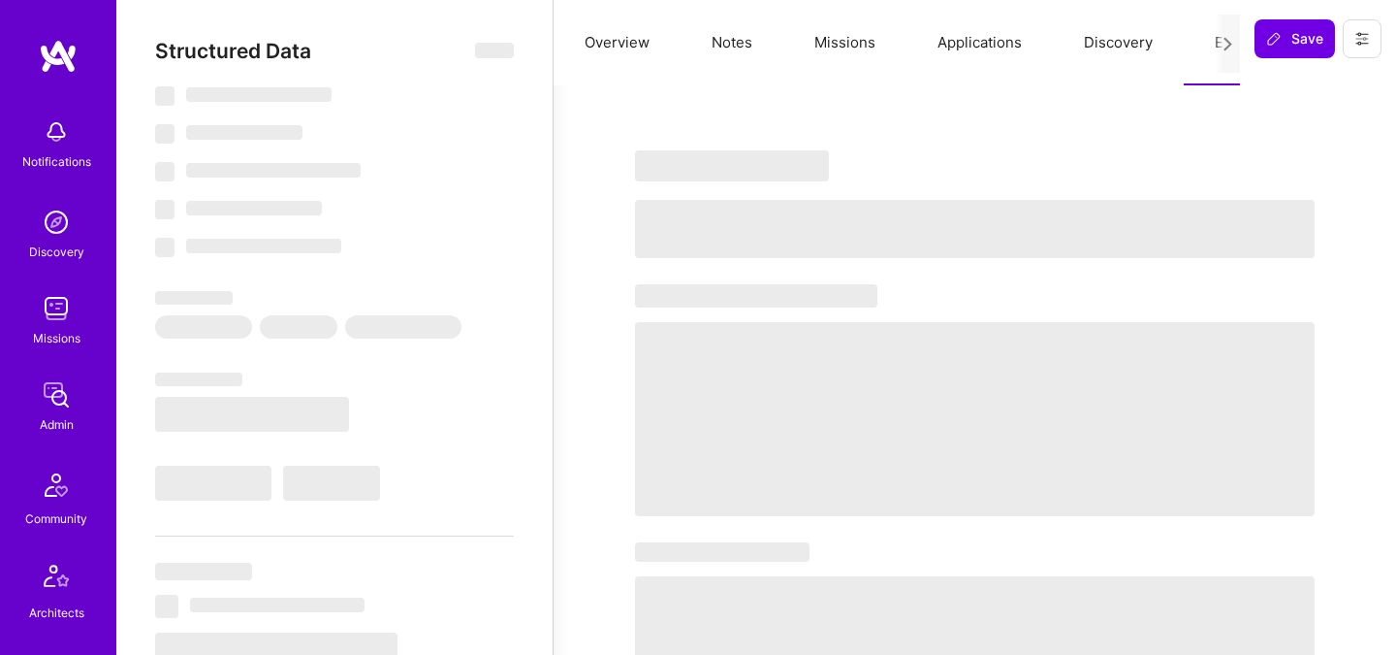
select select "Right Now"
select select "5"
select select "4"
select select "6"
select select "7"
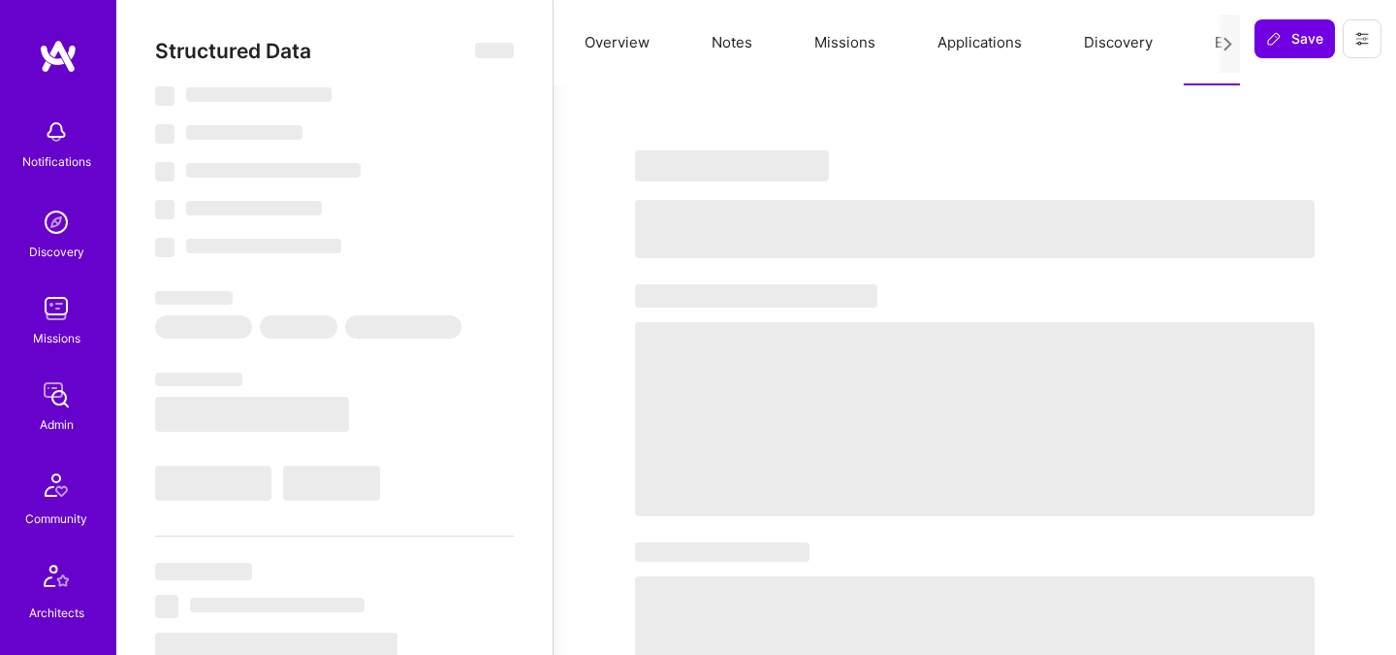
select select "CA"
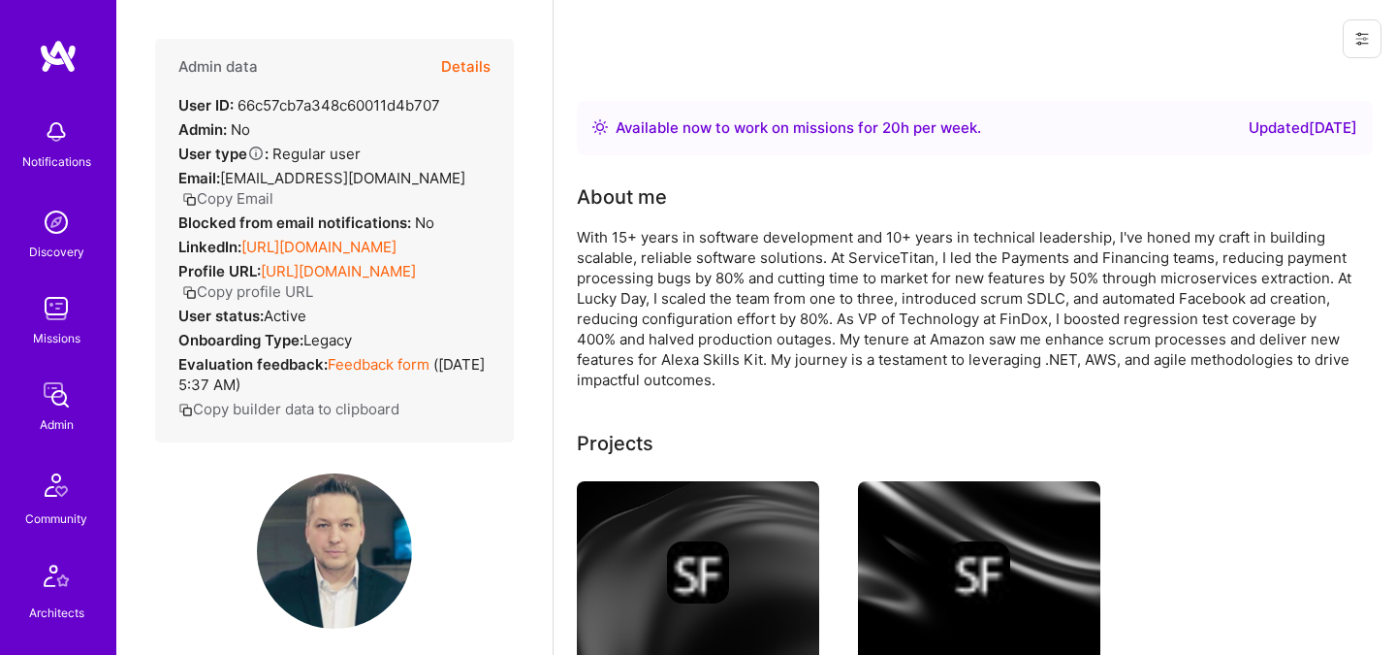
click at [476, 69] on button "Details" at bounding box center [465, 67] width 49 height 56
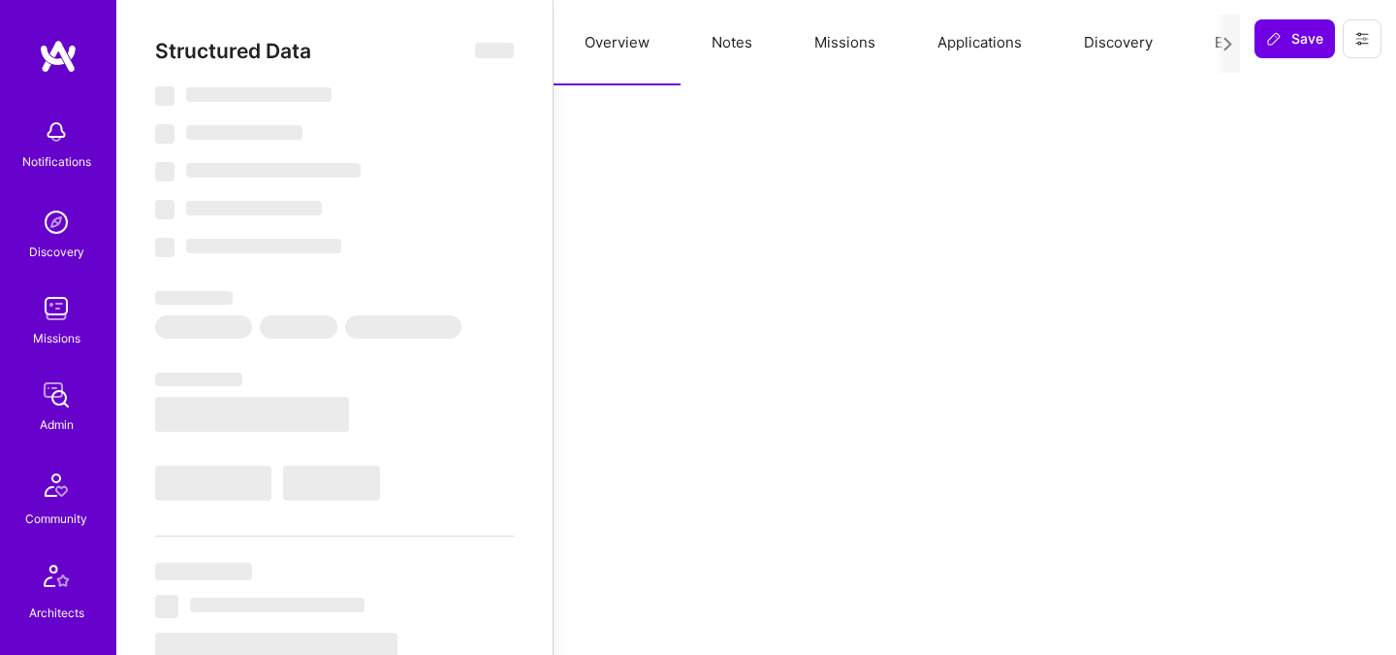
click at [864, 44] on button "Missions" at bounding box center [845, 42] width 123 height 85
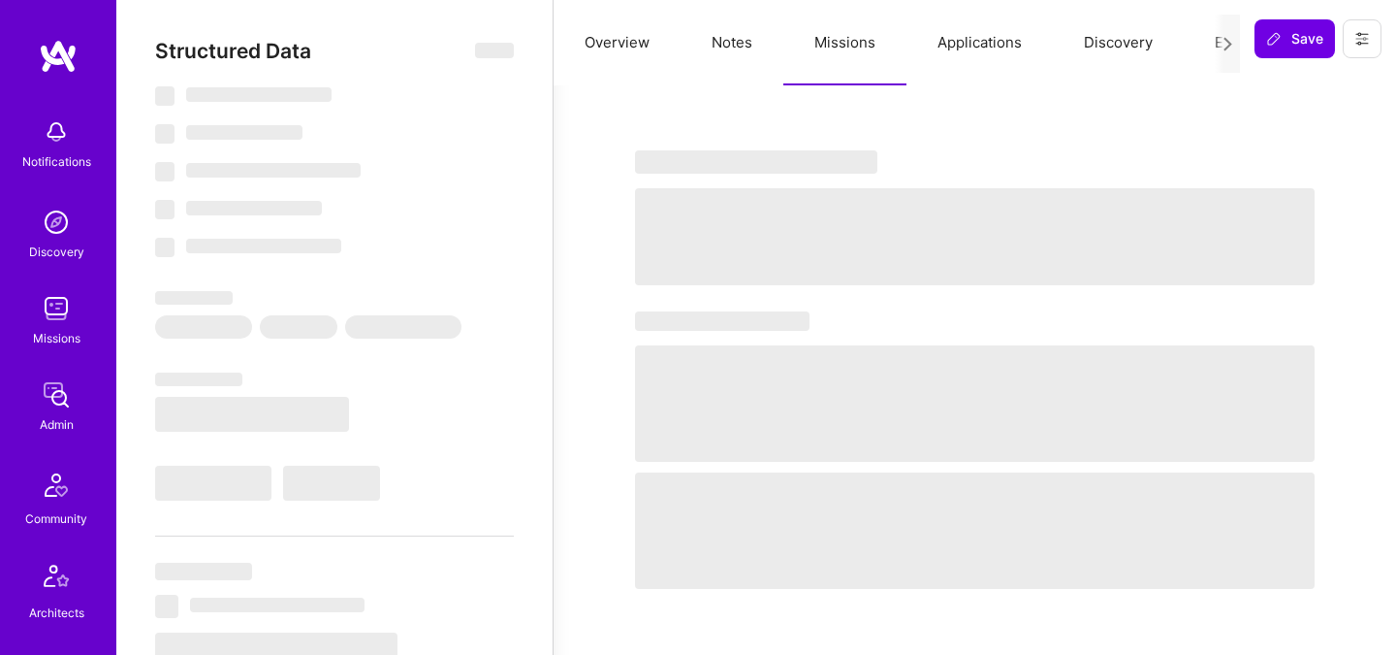
select select "Right Now"
select select "5"
select select "4"
select select "6"
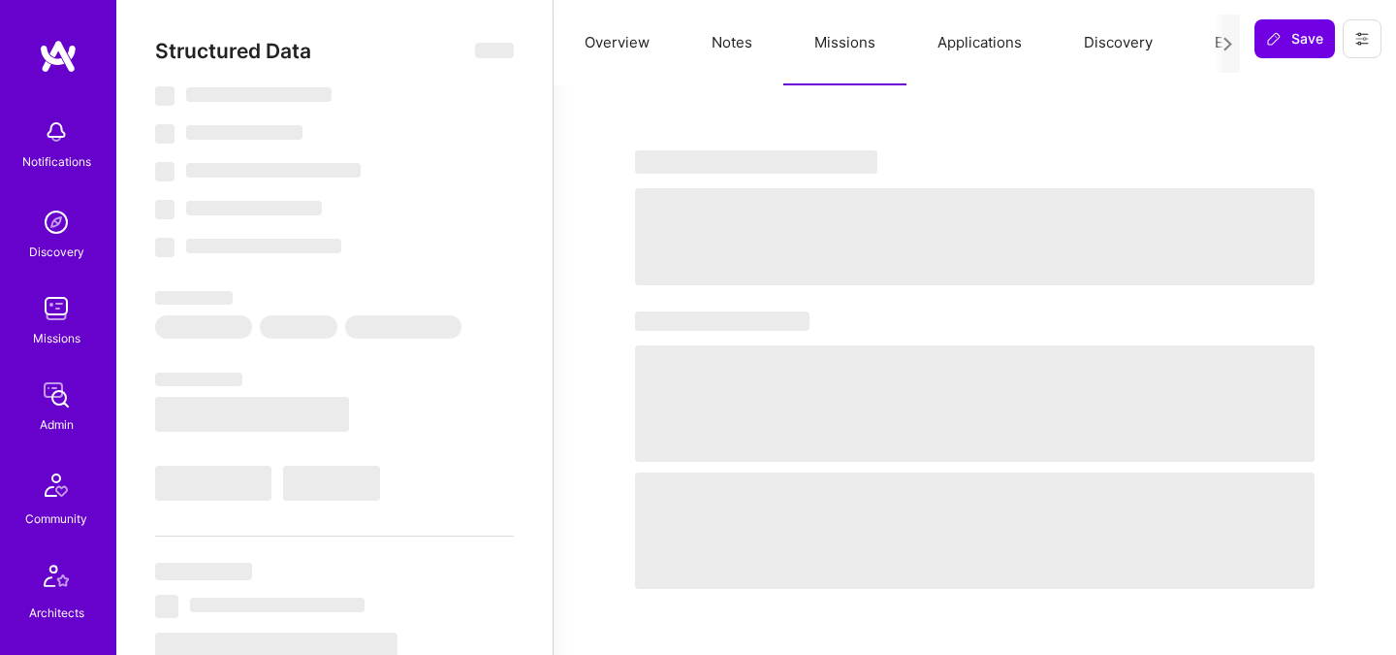
select select "US"
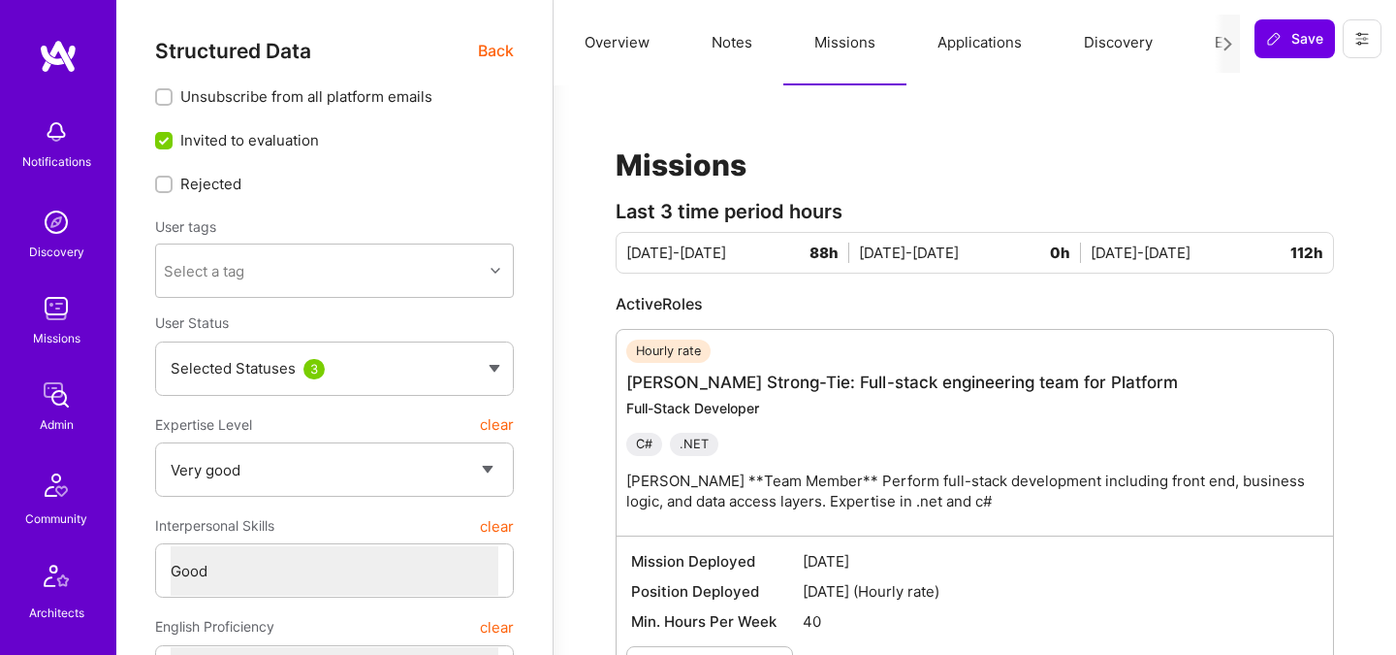
click at [1205, 44] on button "Evaluation" at bounding box center [1250, 42] width 133 height 85
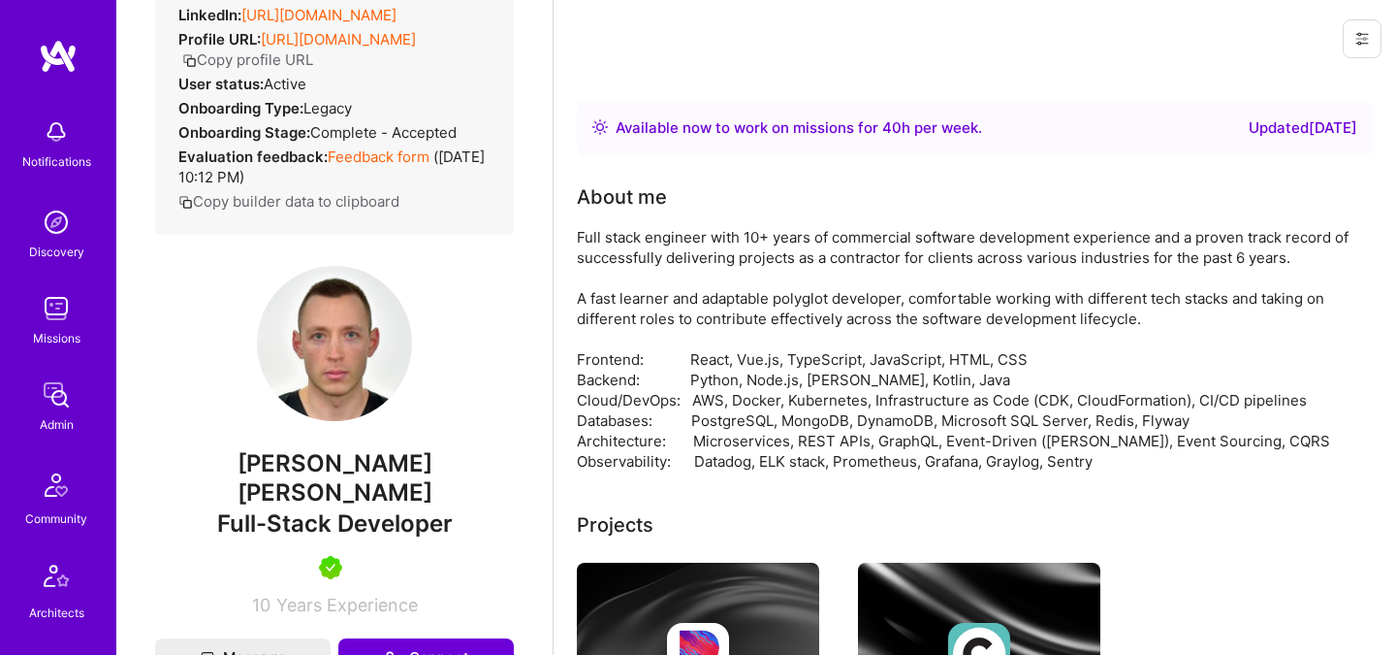
scroll to position [229, 0]
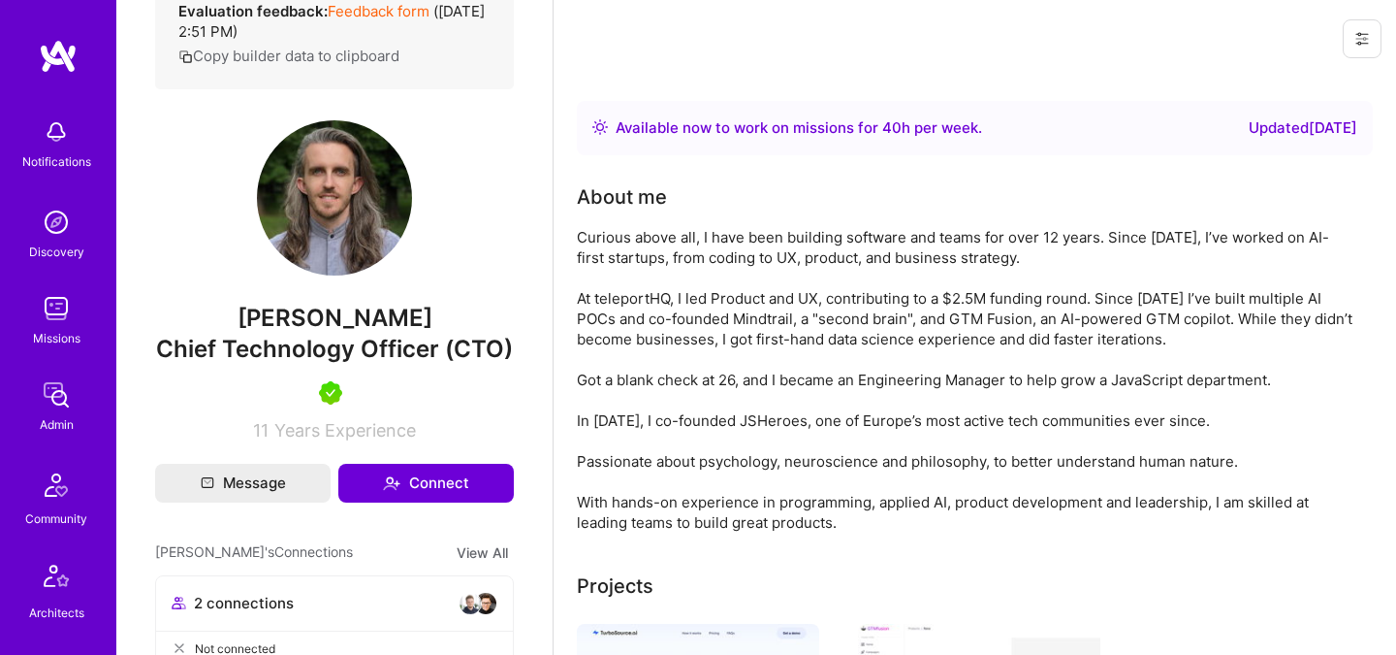
scroll to position [407, 0]
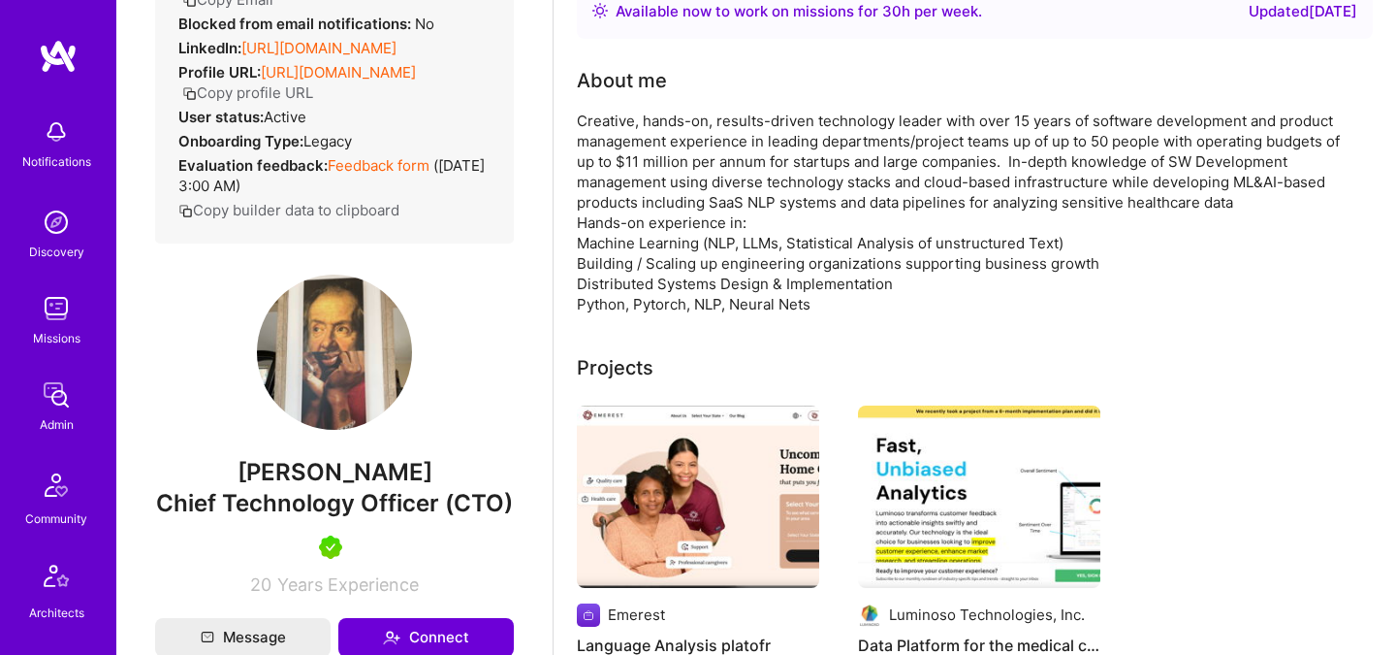
scroll to position [222, 0]
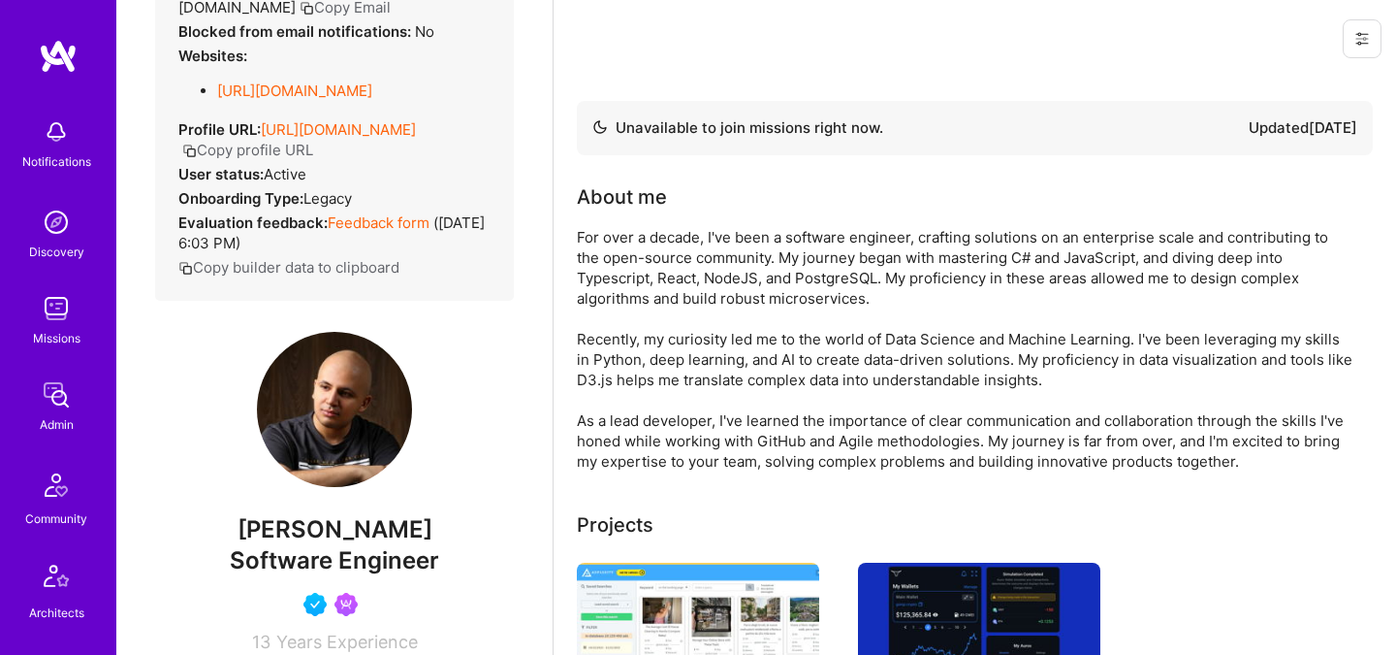
scroll to position [253, 0]
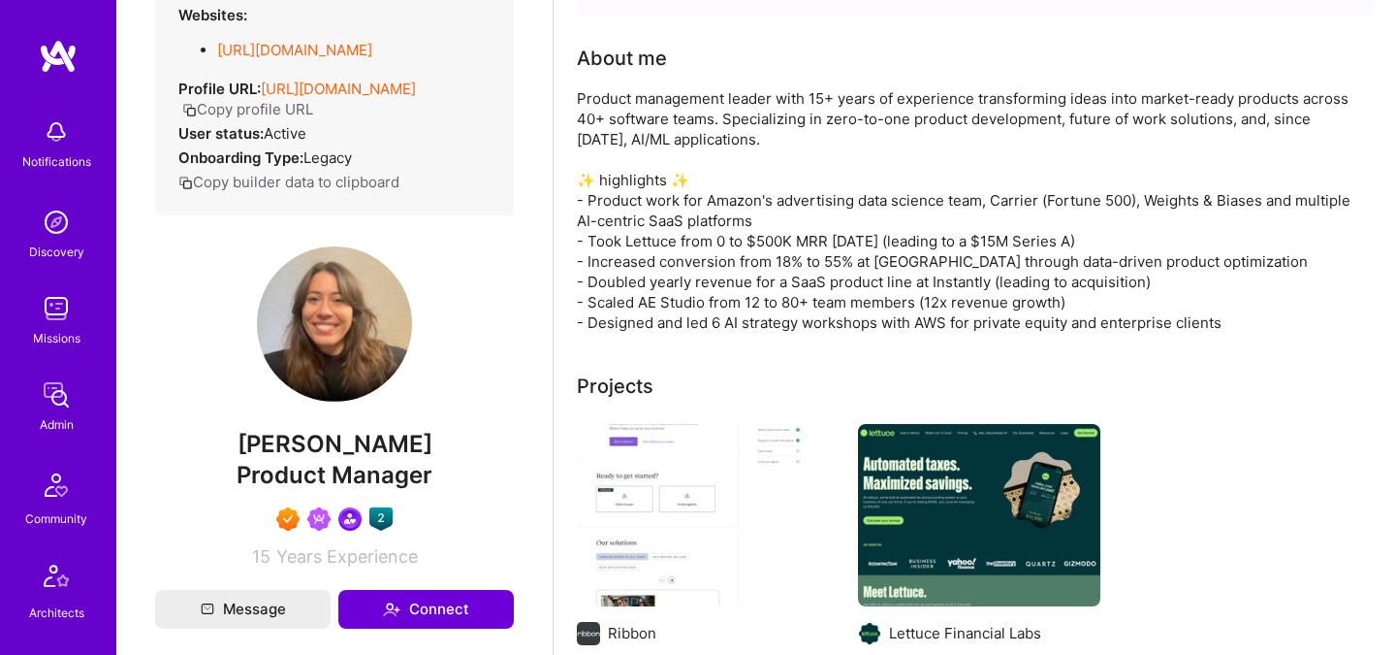
scroll to position [267, 0]
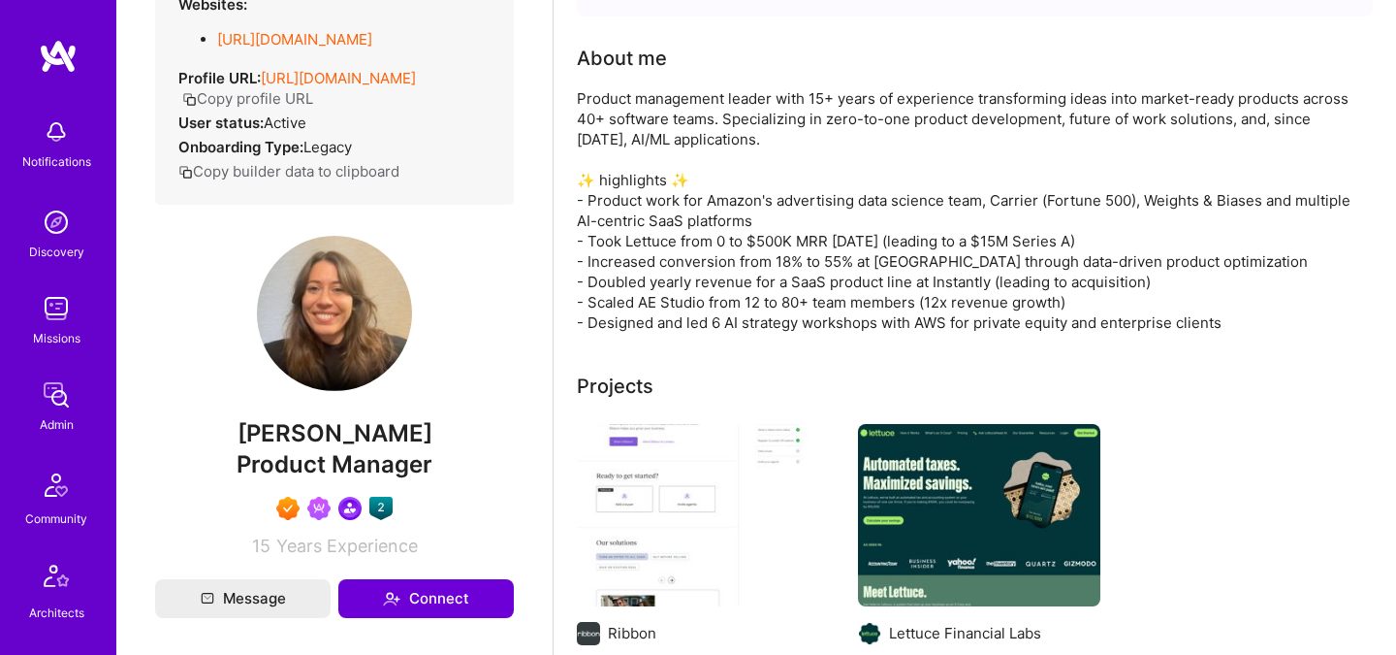
drag, startPoint x: 381, startPoint y: 529, endPoint x: 392, endPoint y: 505, distance: 26.5
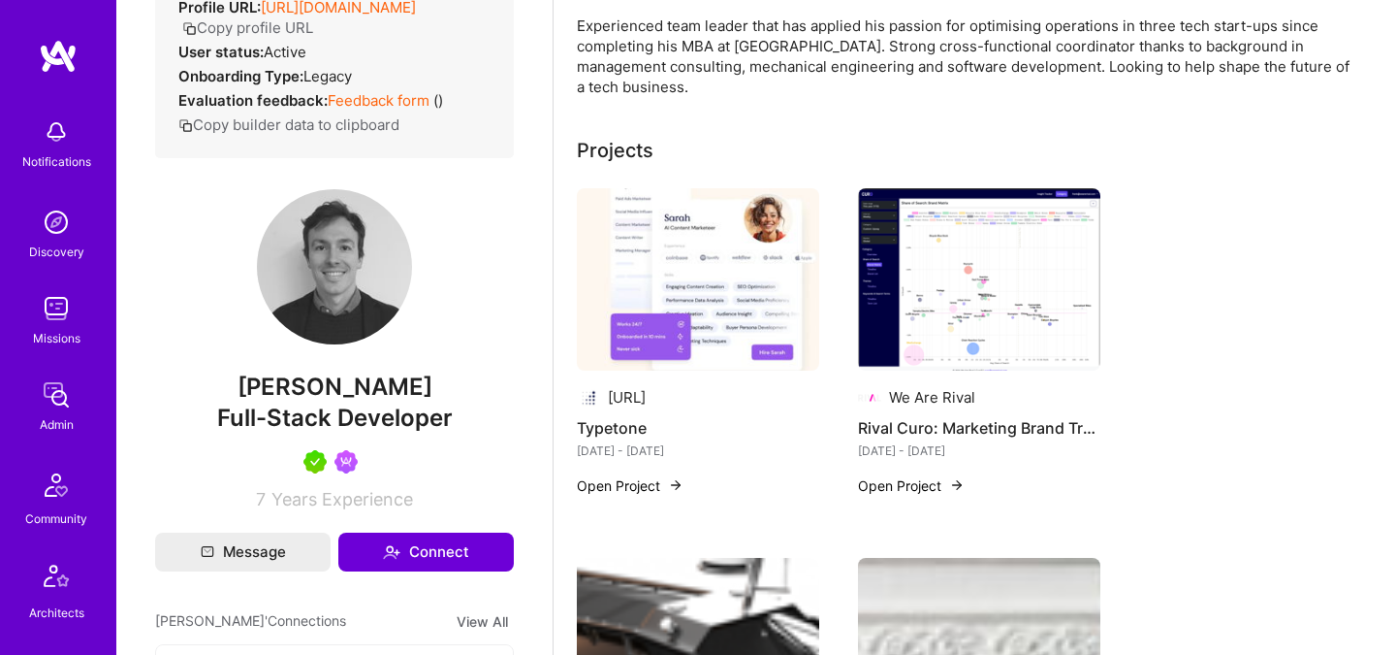
scroll to position [284, 0]
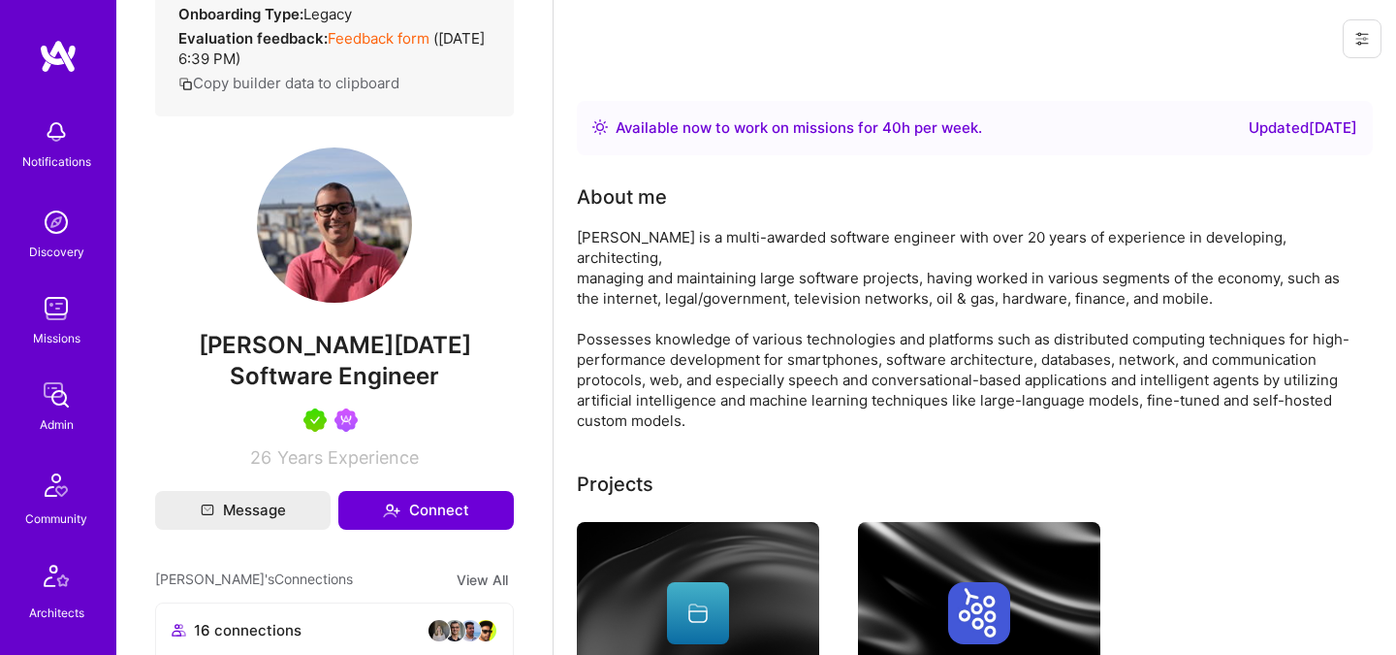
scroll to position [474, 0]
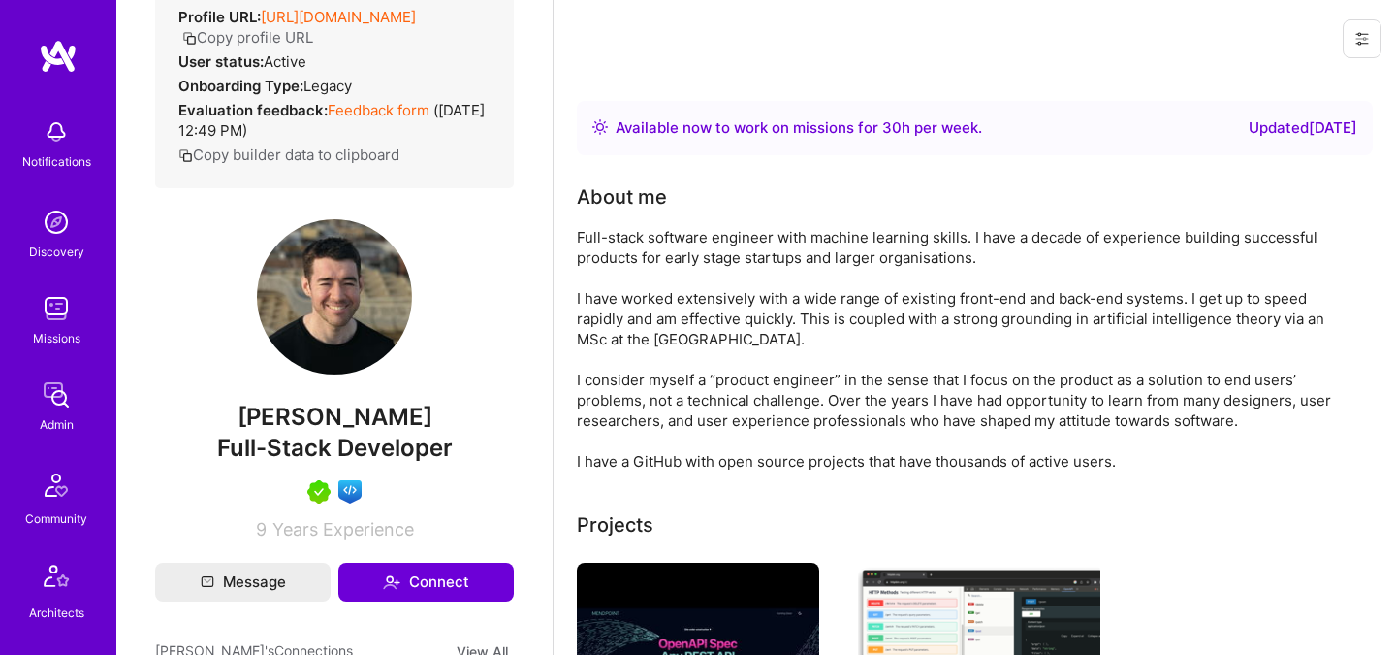
scroll to position [462, 0]
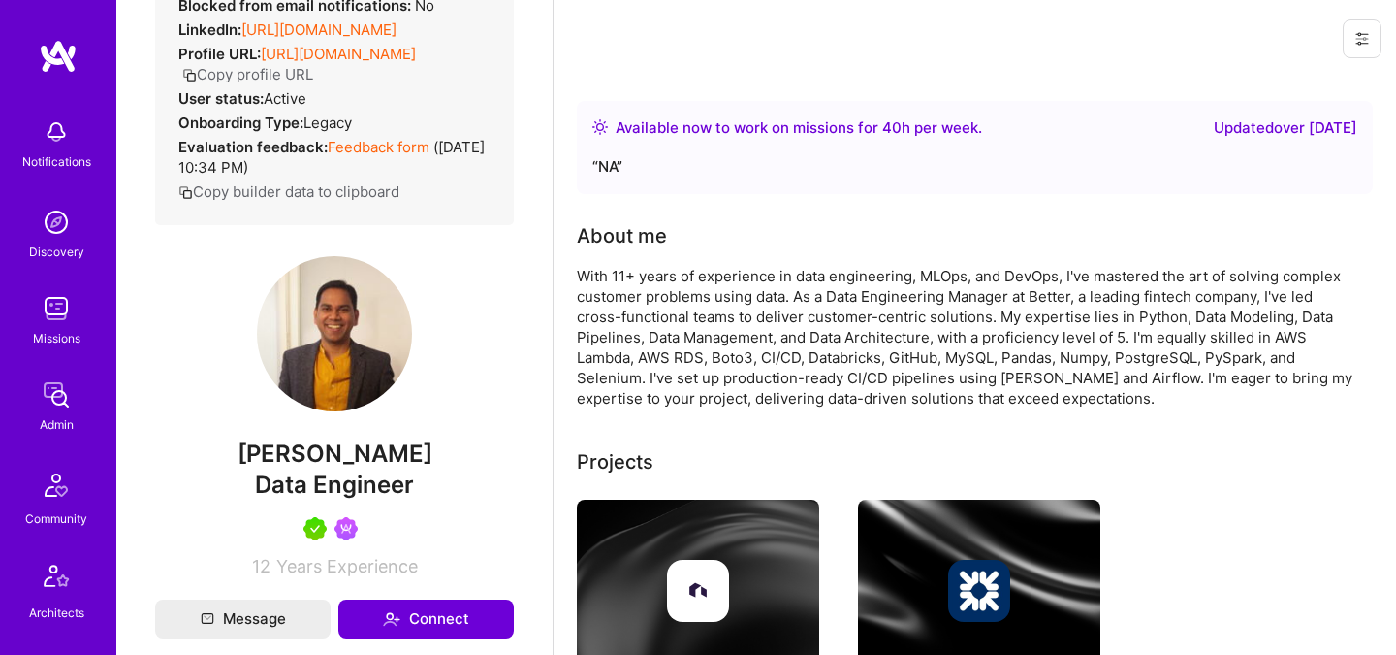
scroll to position [218, 0]
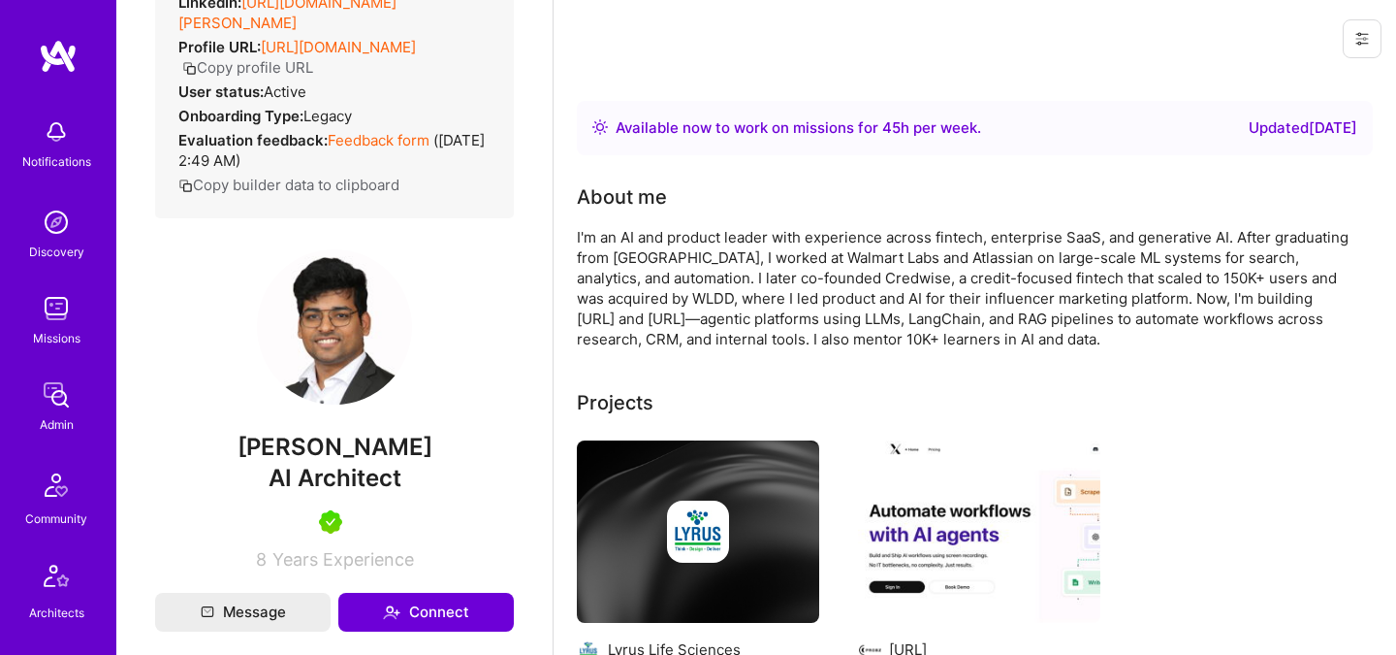
scroll to position [263, 0]
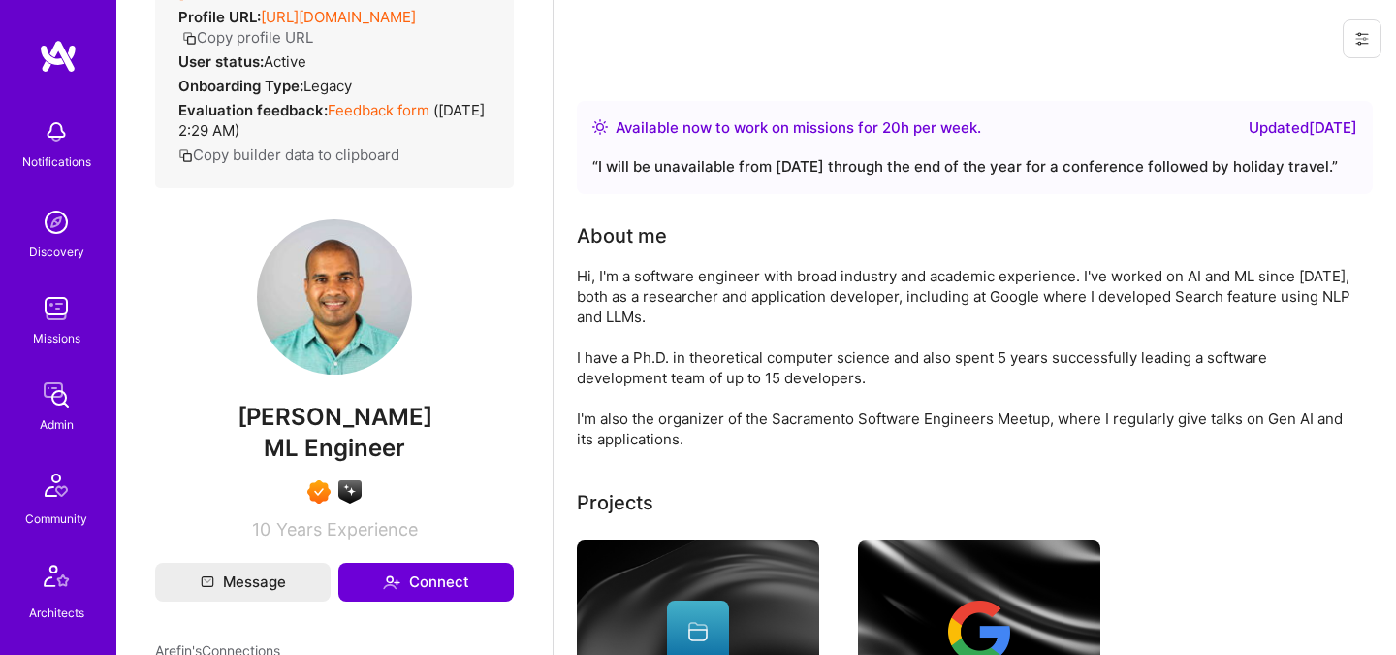
scroll to position [286, 0]
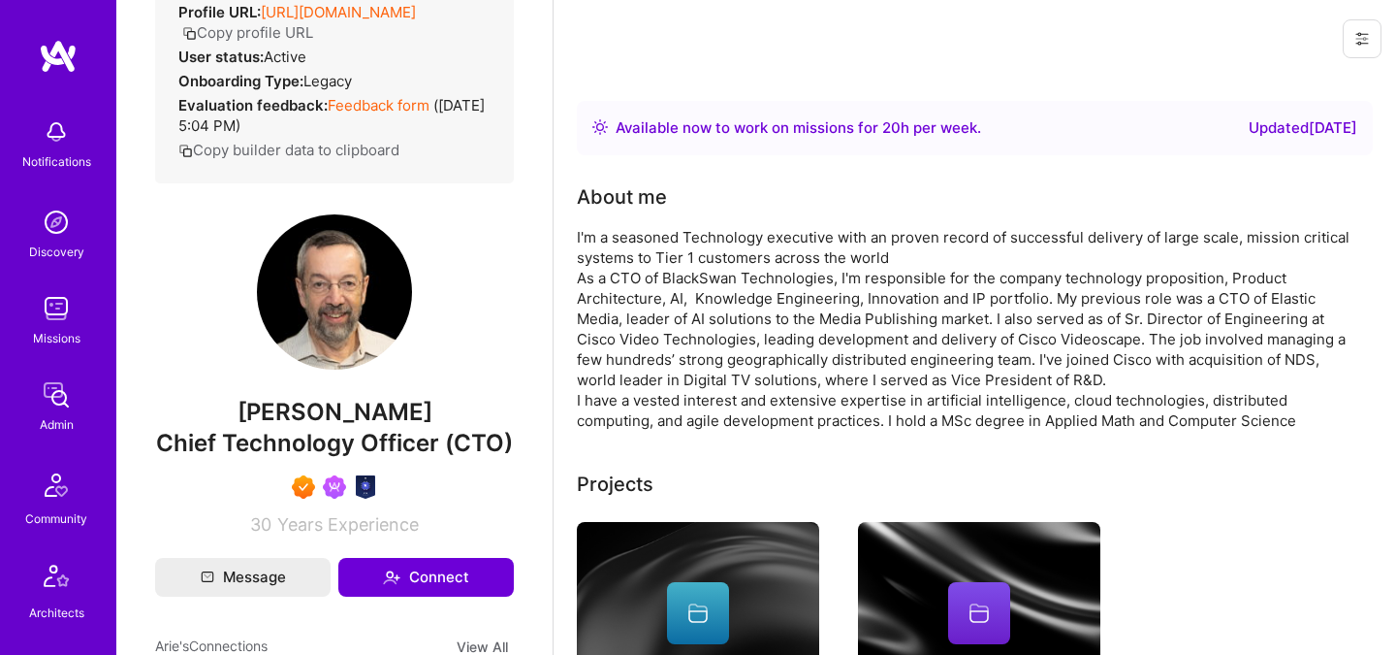
scroll to position [265, 0]
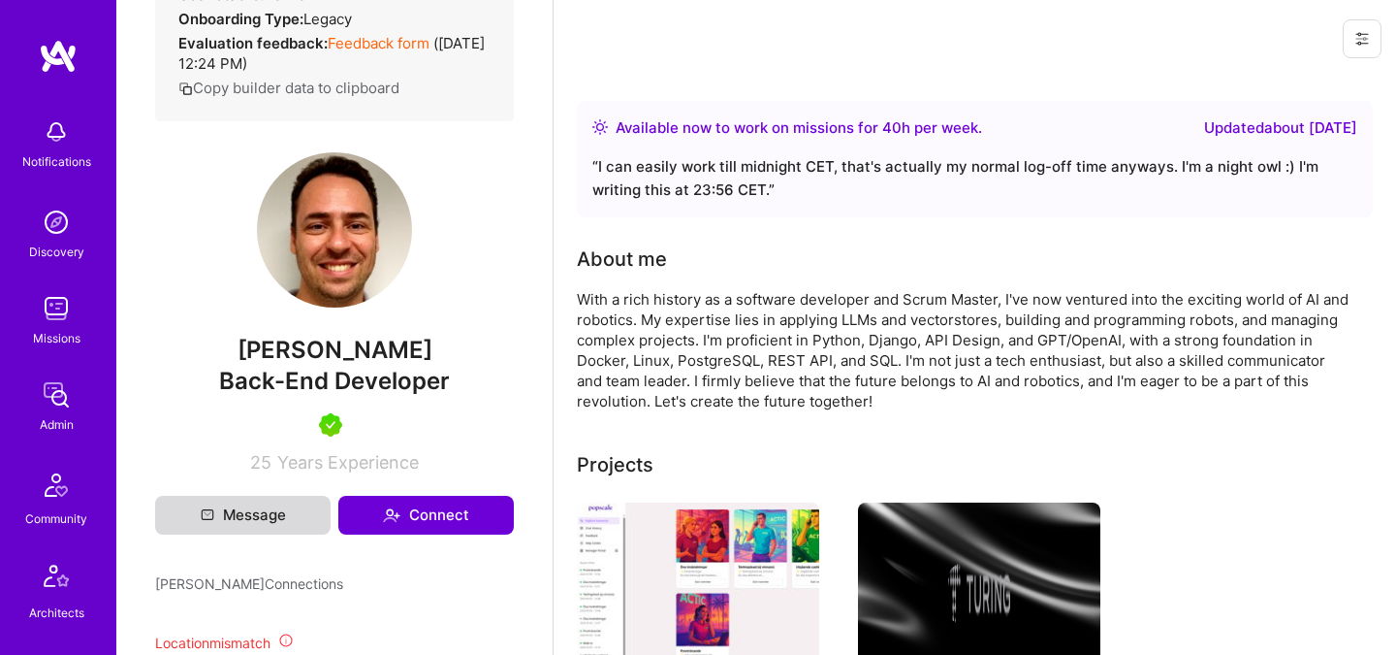
scroll to position [373, 0]
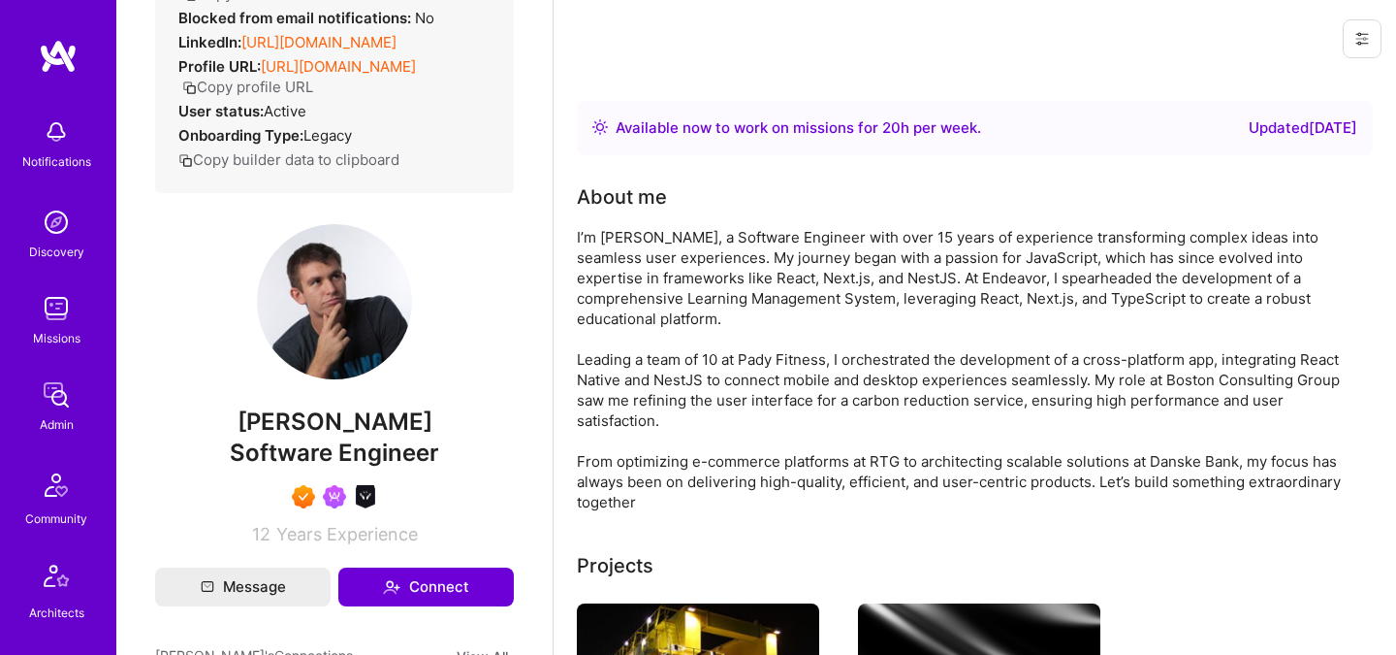
scroll to position [213, 0]
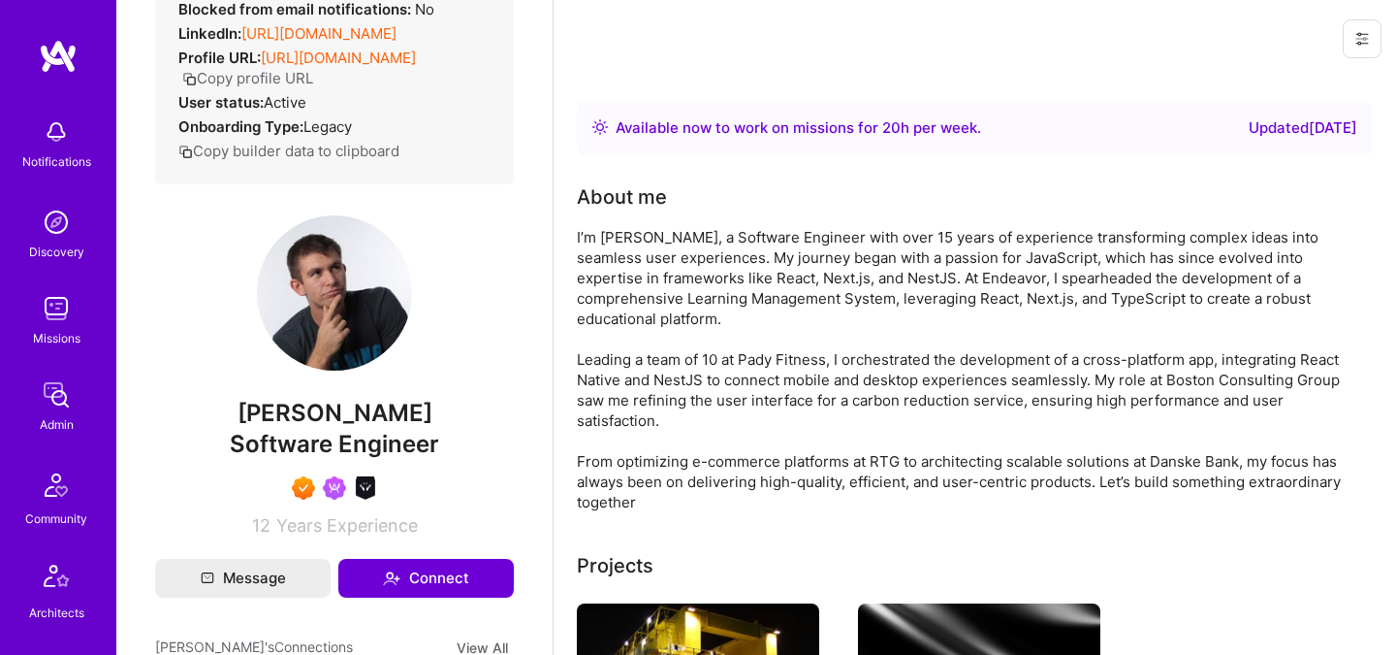
drag, startPoint x: 240, startPoint y: 455, endPoint x: 461, endPoint y: 451, distance: 220.2
click at [459, 428] on span "Bartlomiej Loza" at bounding box center [334, 413] width 359 height 29
copy span "Bartlomiej Loza"
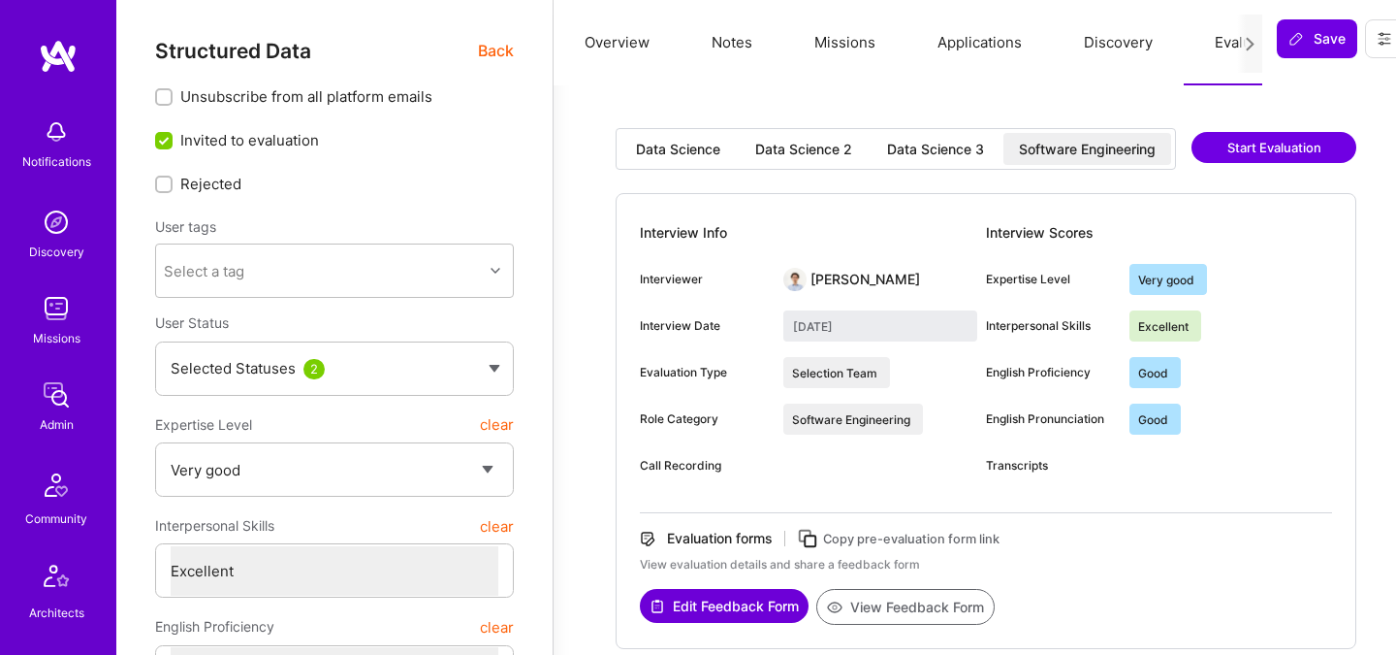
select select "5"
select select "7"
select select "6"
select select "7"
select select "SE"
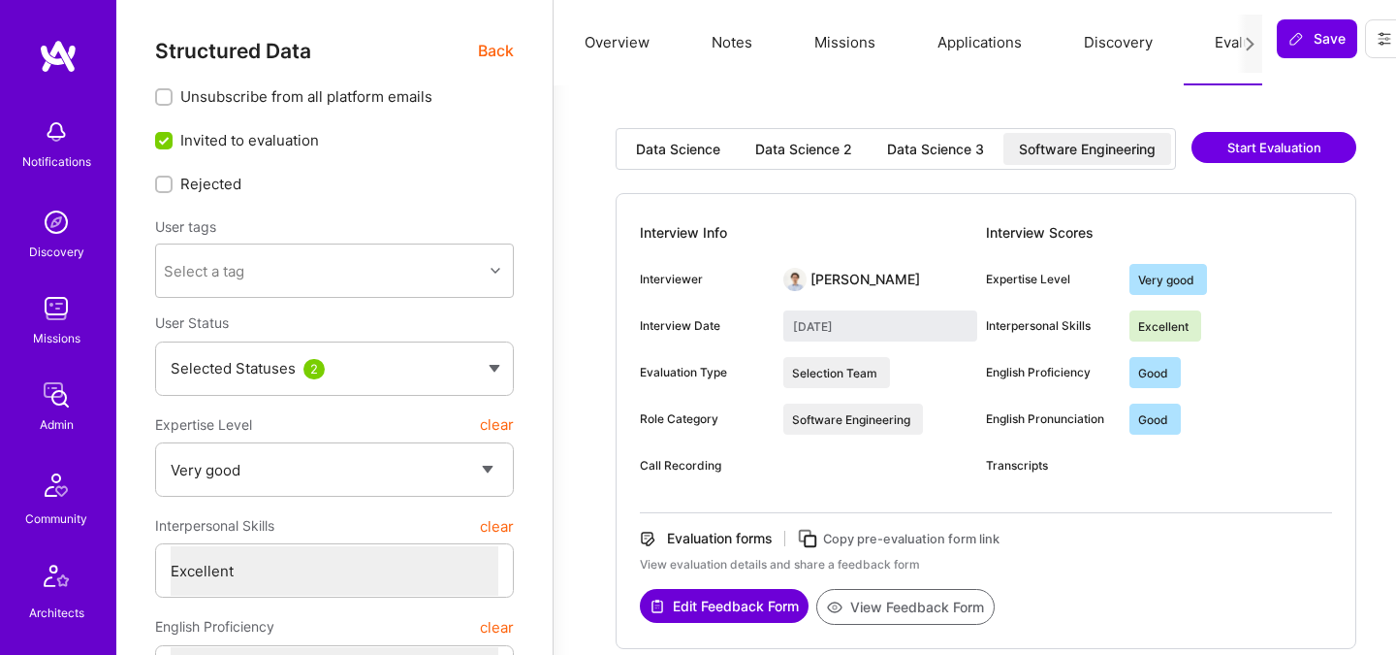
select select "Right Now"
click at [491, 56] on span "Back" at bounding box center [496, 51] width 36 height 24
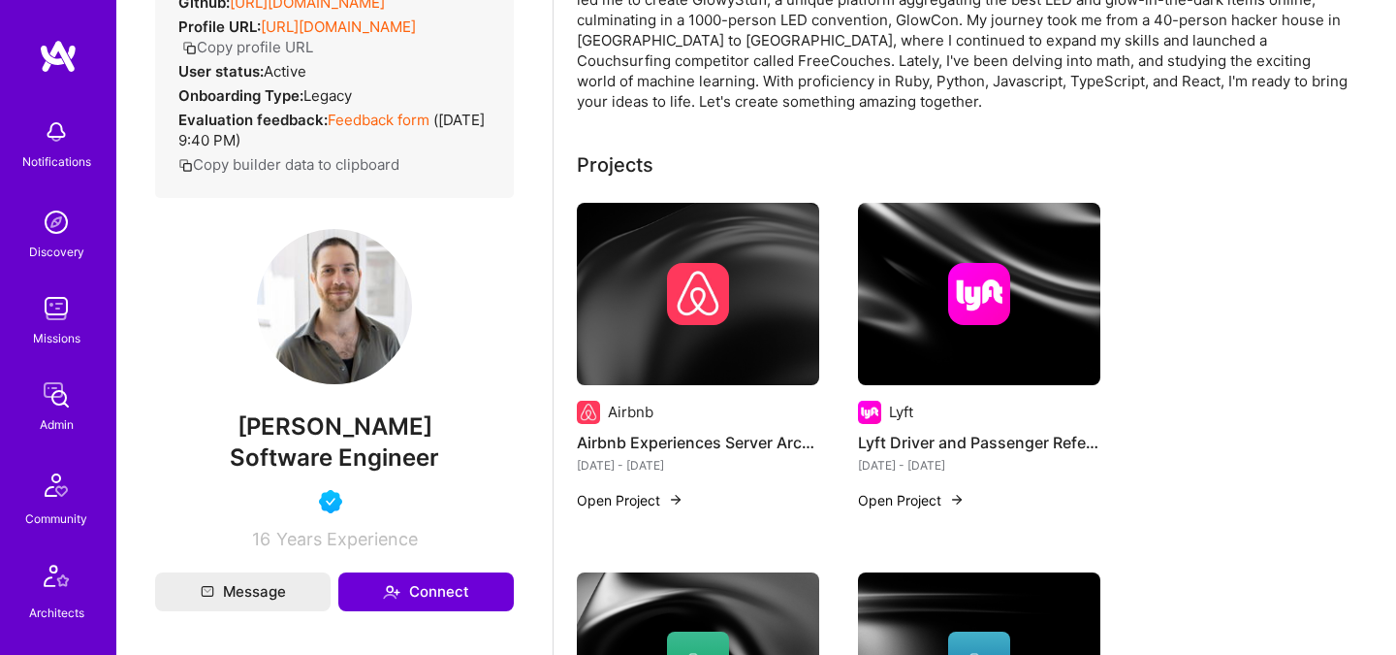
scroll to position [294, 0]
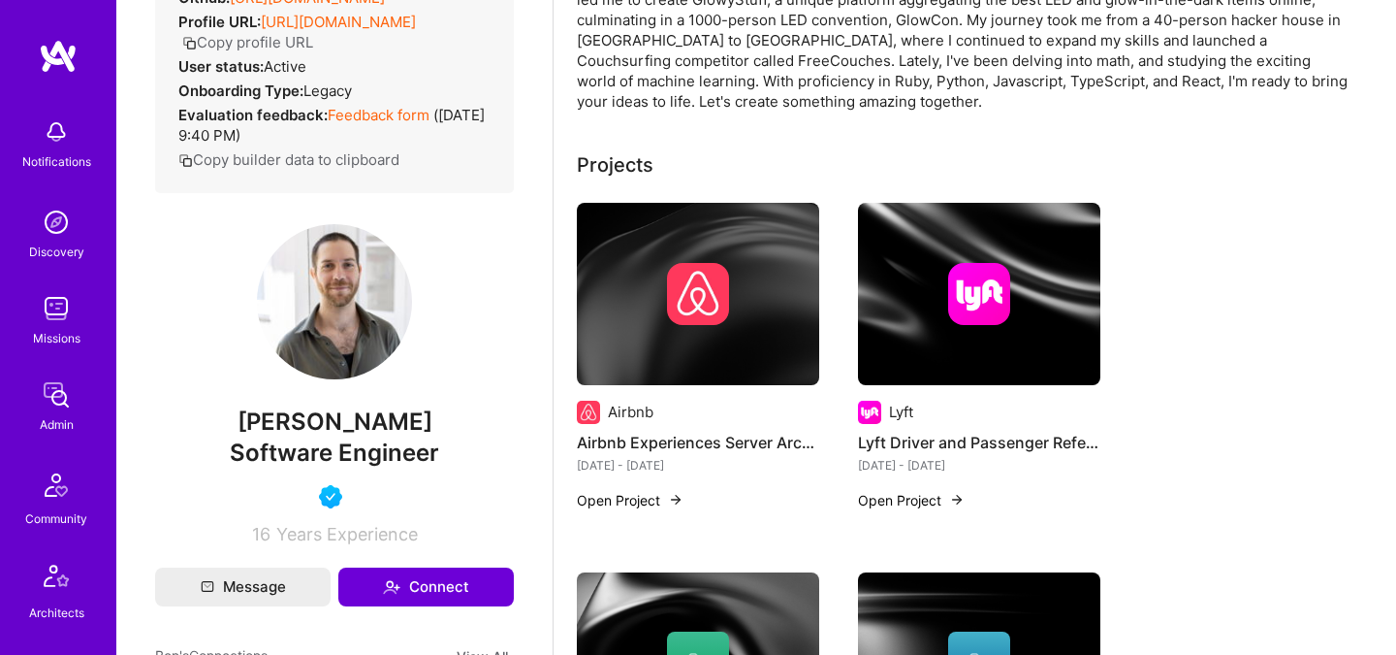
click at [364, 425] on span "Ben Greenberg" at bounding box center [334, 421] width 359 height 29
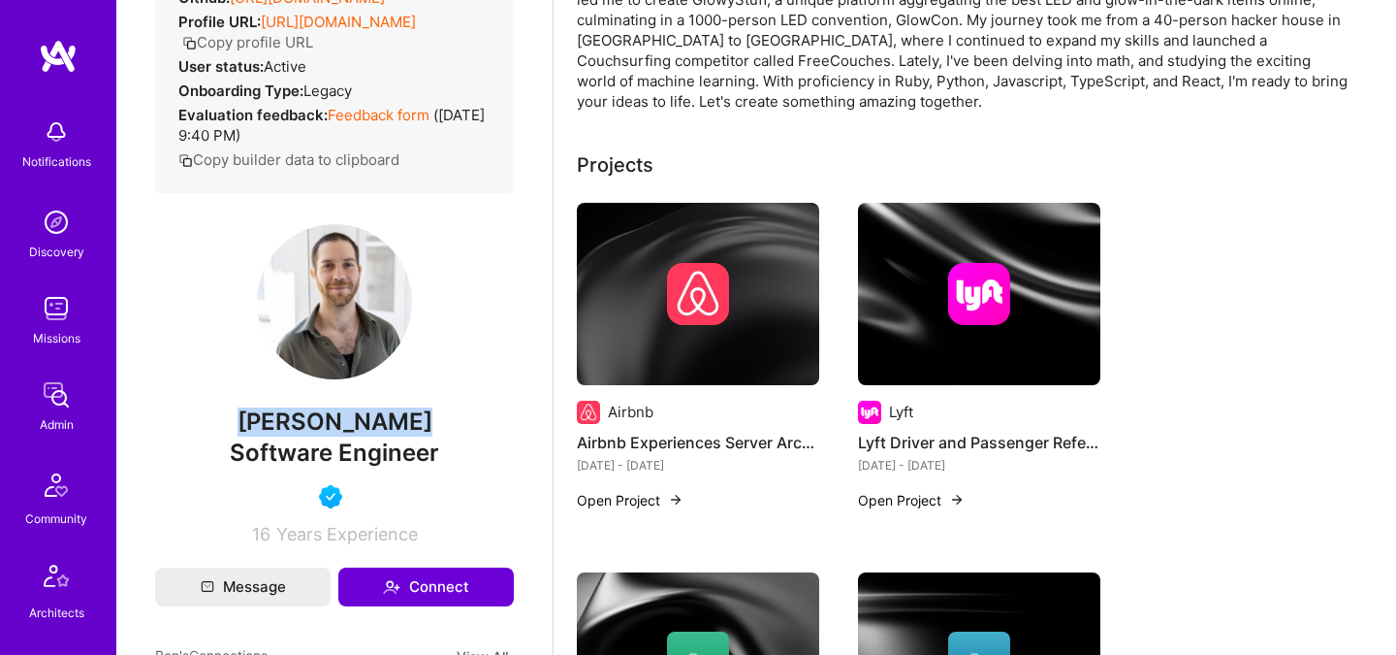
click at [339, 393] on div "Admin data Details User ID: 65e4c246cfb84e00126740c7 Admin: No User type Regula…" at bounding box center [334, 144] width 359 height 799
click at [338, 427] on span "Ben Greenberg" at bounding box center [334, 421] width 359 height 29
click at [338, 425] on span "Ben Greenberg" at bounding box center [334, 421] width 359 height 29
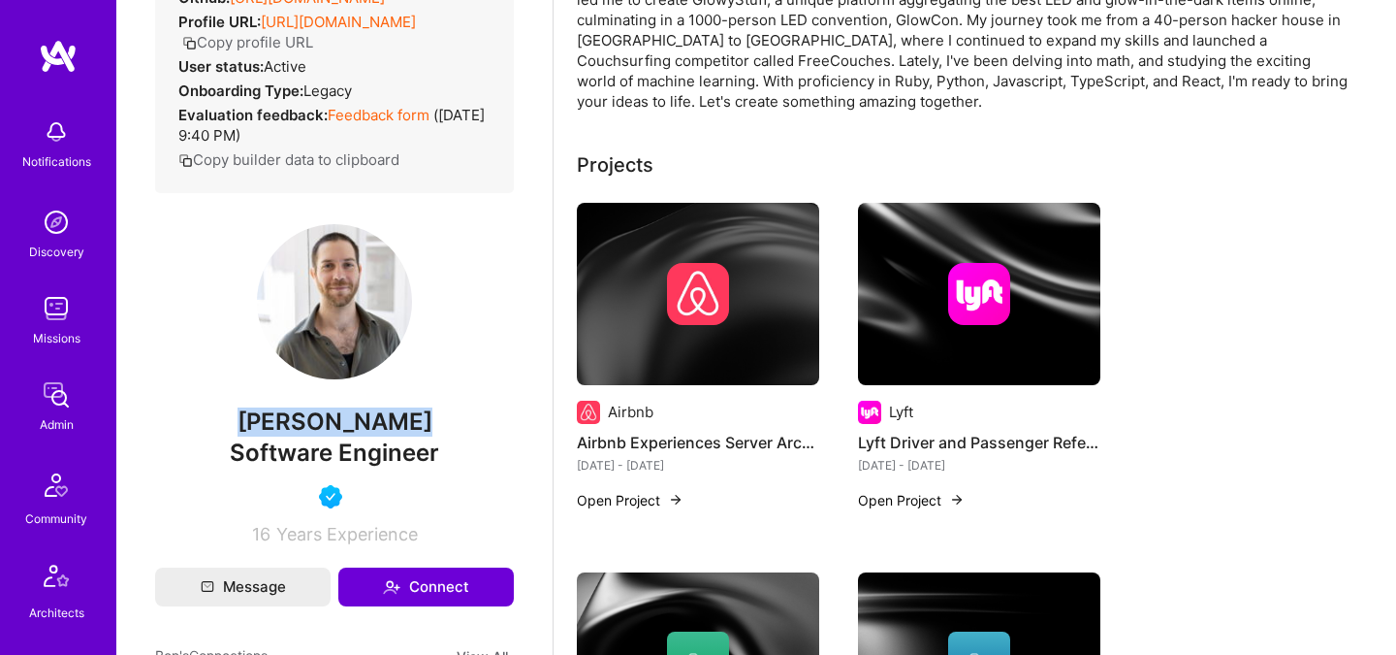
copy span "Ben Greenberg"
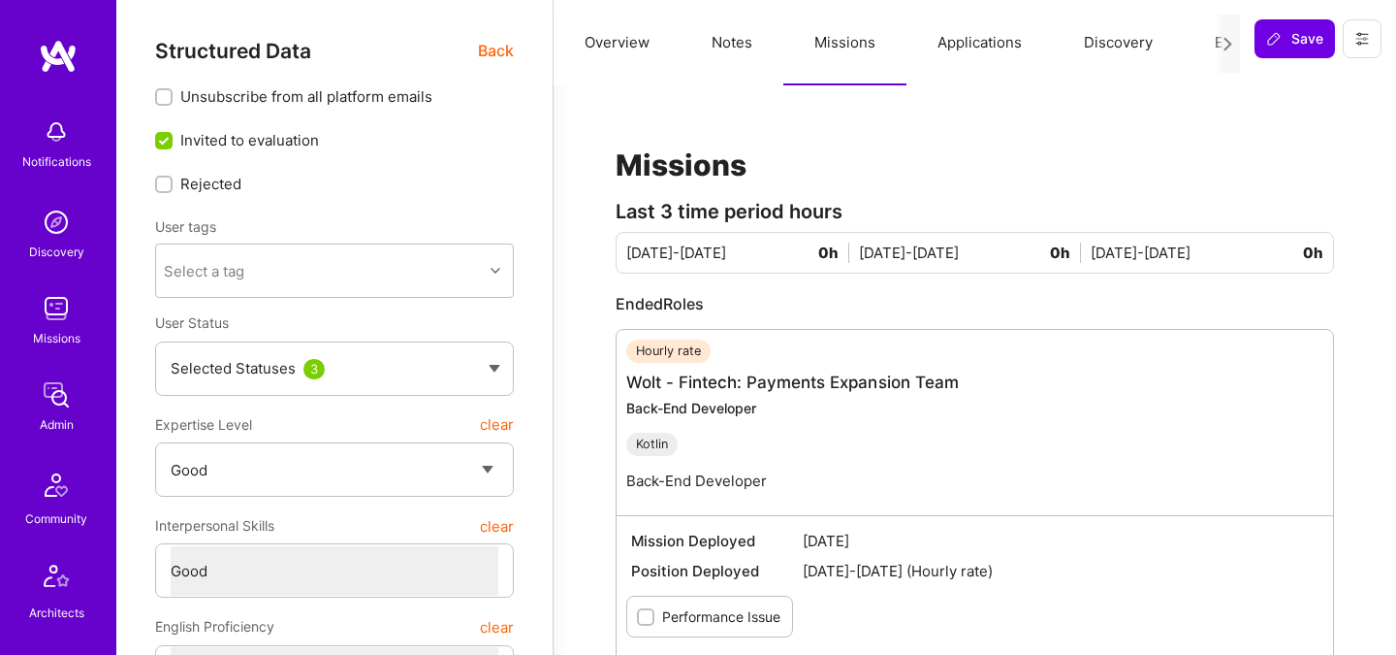
select select "4"
select select "6"
select select "US"
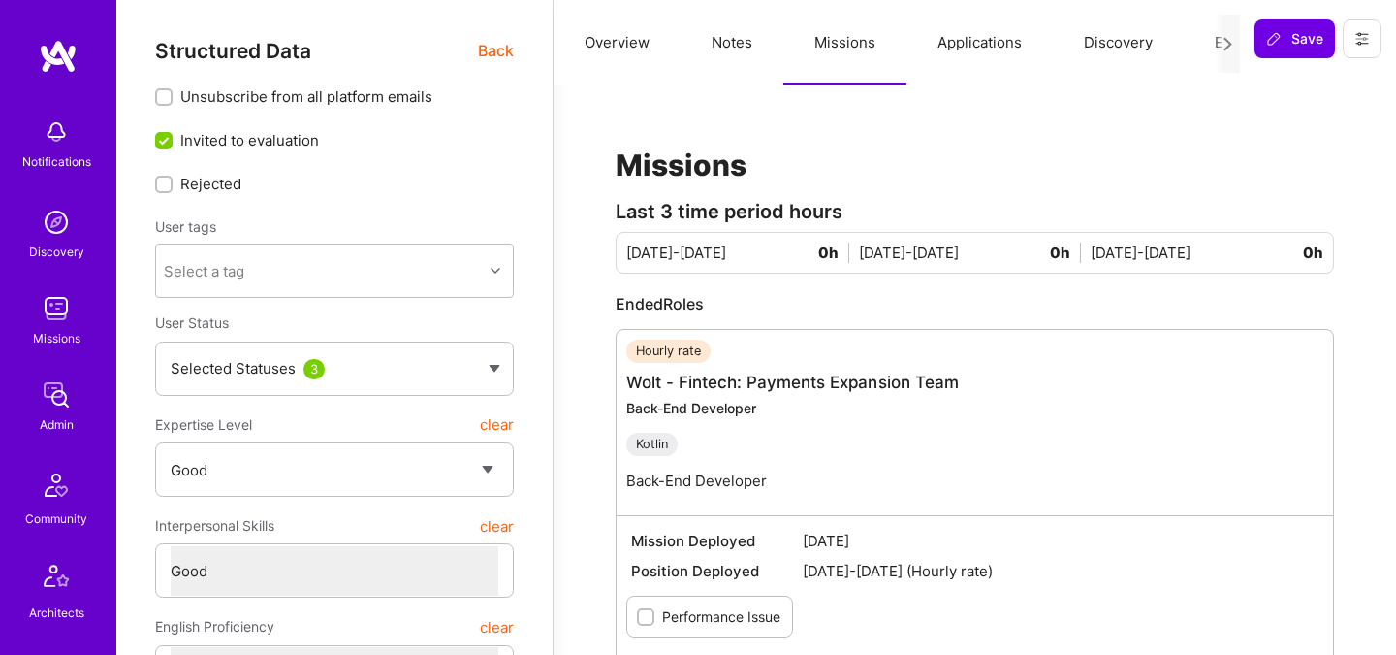
select select "Right Now"
click at [506, 62] on span "Back" at bounding box center [496, 51] width 36 height 24
click at [504, 58] on span "Back" at bounding box center [496, 51] width 36 height 24
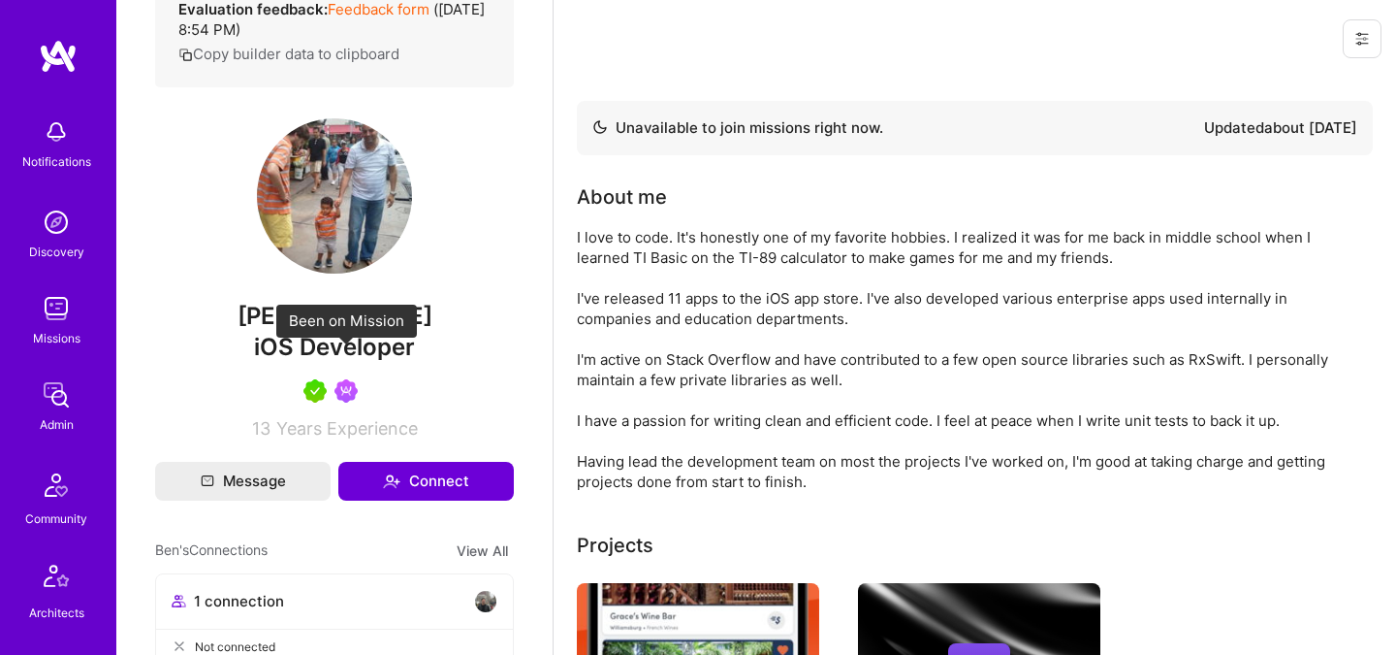
scroll to position [527, 0]
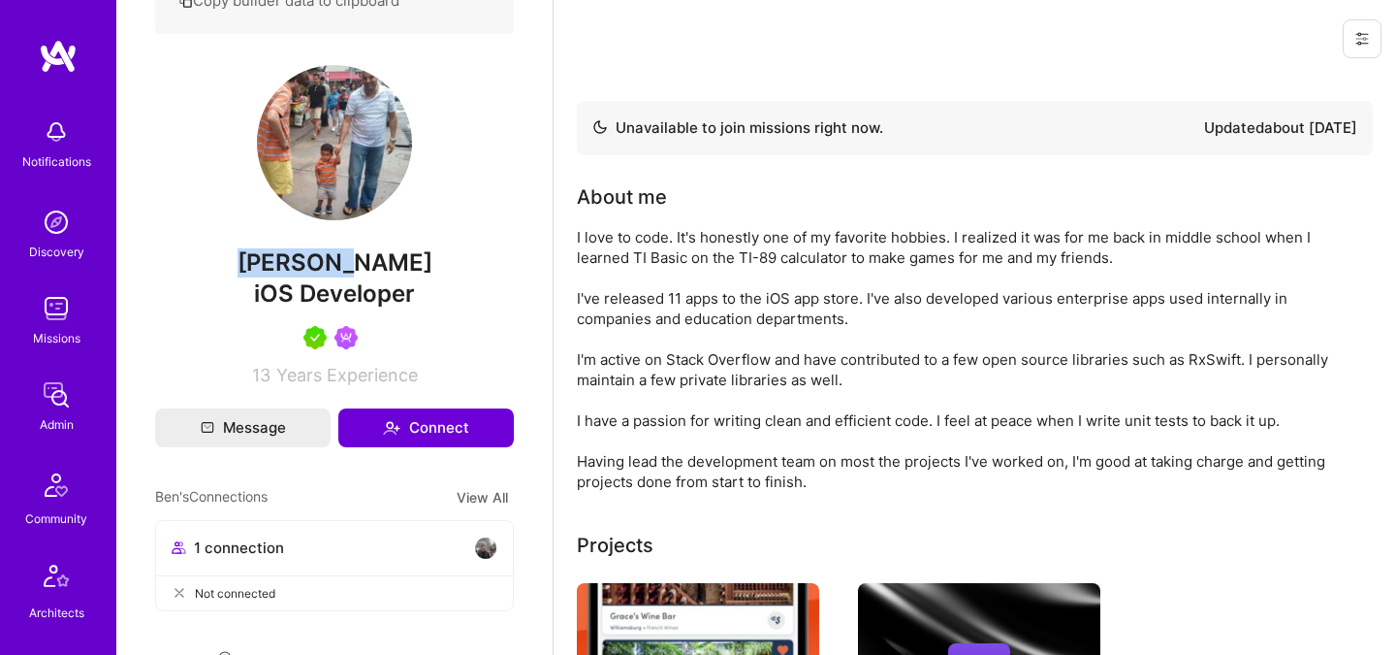
drag, startPoint x: 278, startPoint y: 291, endPoint x: 420, endPoint y: 294, distance: 141.6
click at [420, 277] on span "Ben Maer" at bounding box center [334, 262] width 359 height 29
copy span "Ben Maer"
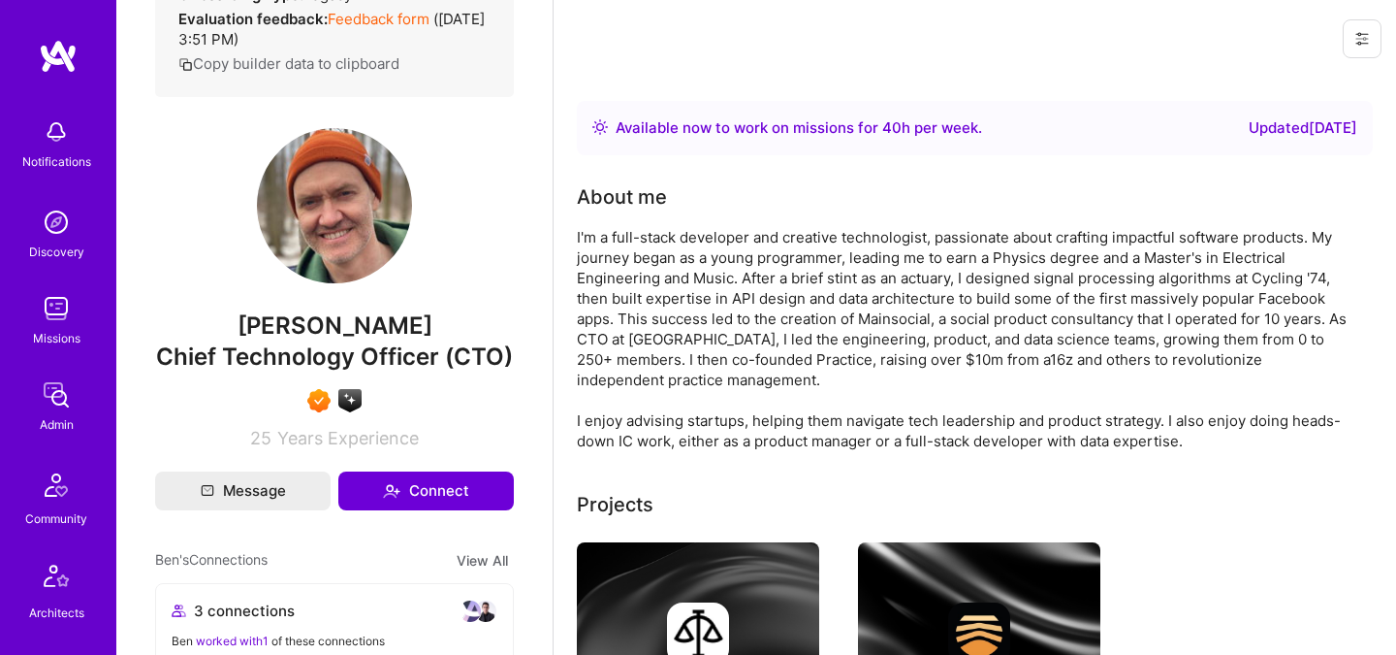
scroll to position [486, 0]
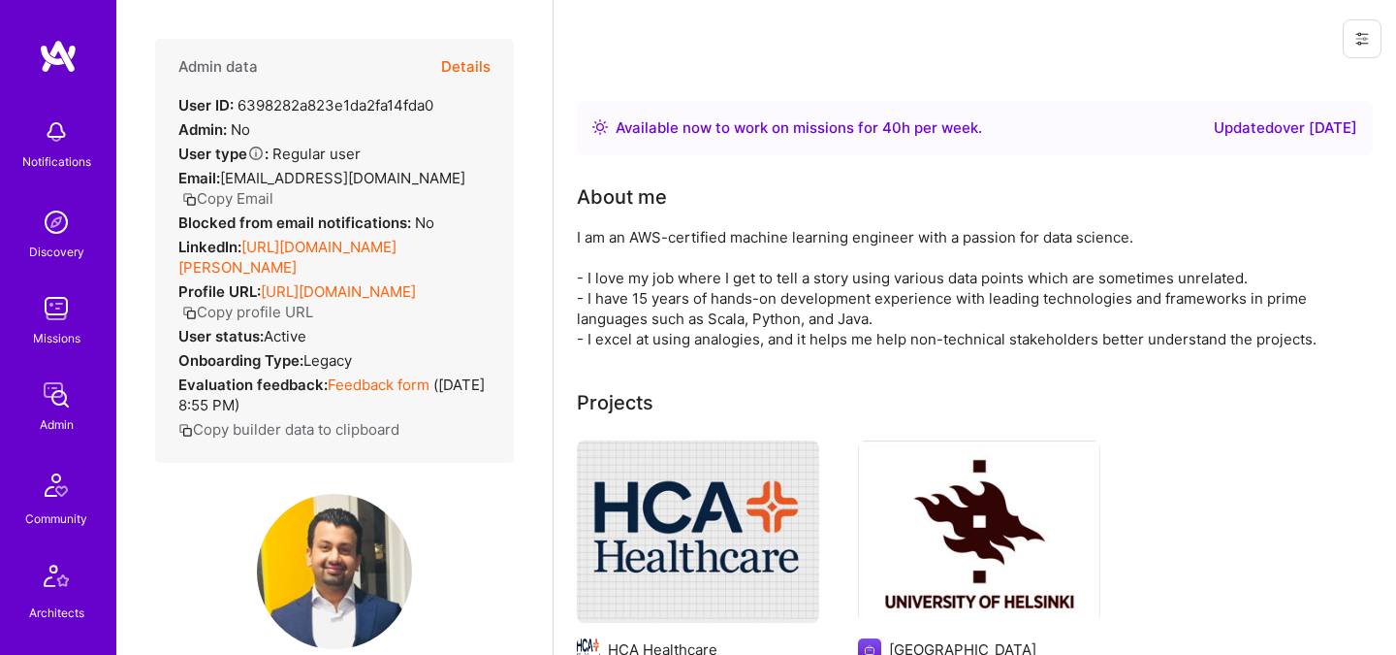
click at [523, 289] on div "Admin data Details User ID: 6398282a823e1da2fa14fda0 Admin: No User type Regula…" at bounding box center [334, 327] width 436 height 655
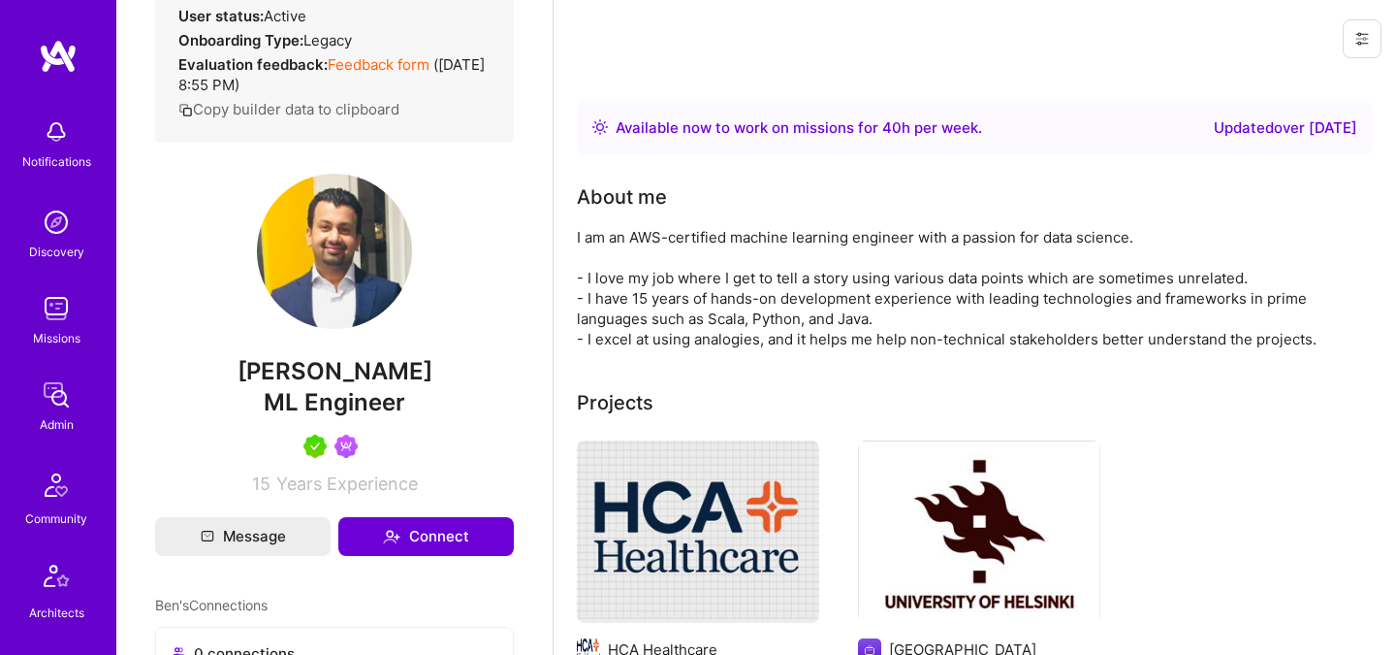
scroll to position [314, 0]
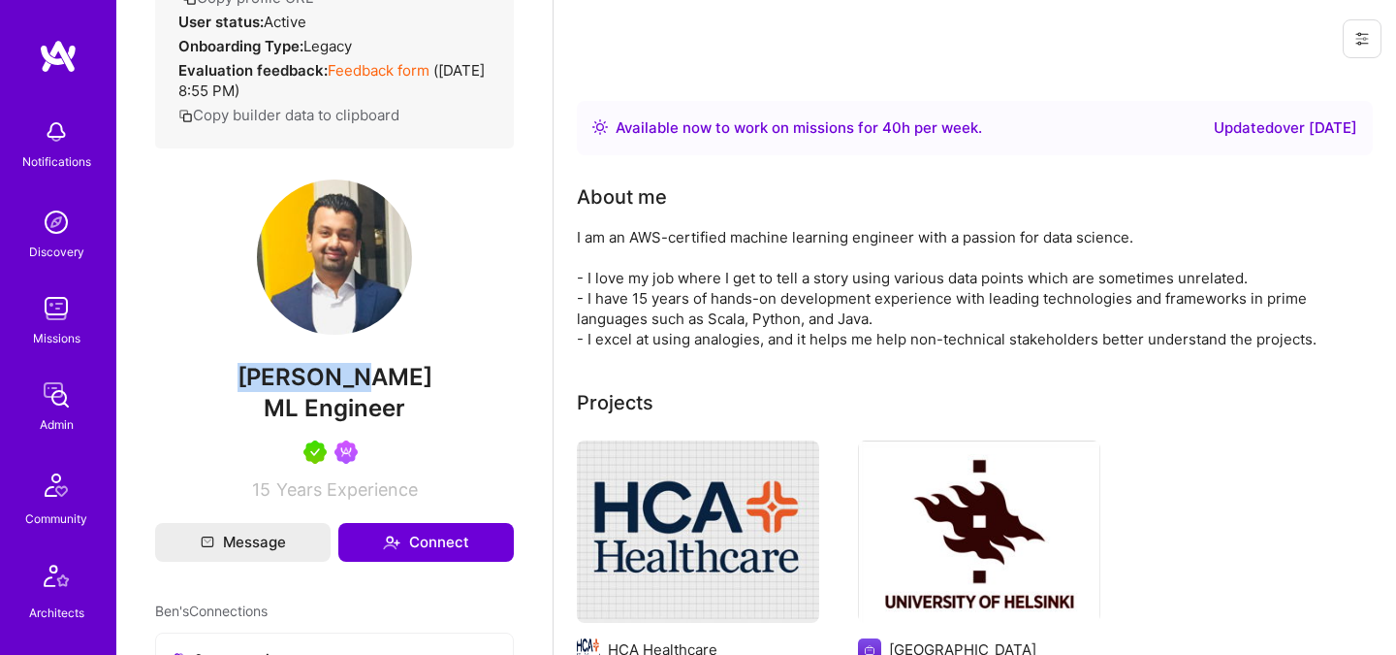
drag, startPoint x: 389, startPoint y: 383, endPoint x: 286, endPoint y: 381, distance: 102.8
click at [286, 381] on span "[PERSON_NAME]" at bounding box center [334, 377] width 359 height 29
copy span "[PERSON_NAME]"
